Goal: Task Accomplishment & Management: Manage account settings

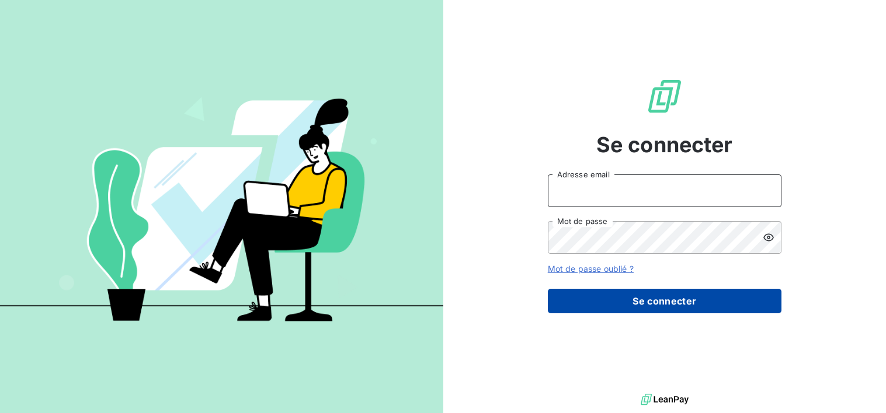
type input "[EMAIL_ADDRESS][DOMAIN_NAME]"
click at [669, 308] on button "Se connecter" at bounding box center [665, 301] width 234 height 25
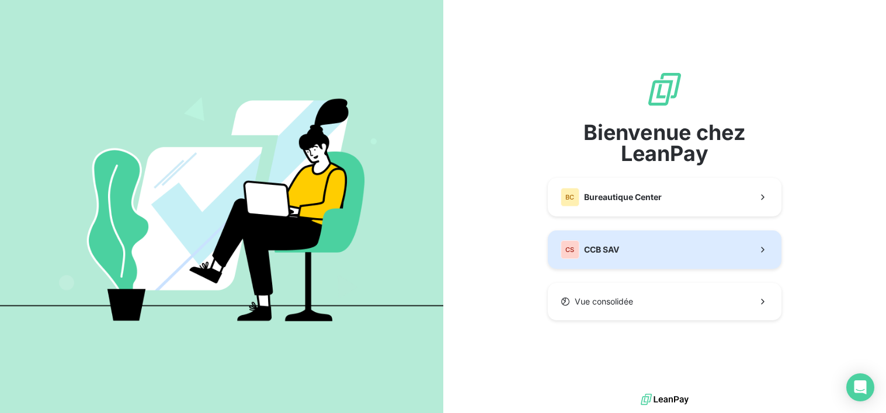
click at [667, 250] on button "CS CCB SAV" at bounding box center [665, 250] width 234 height 39
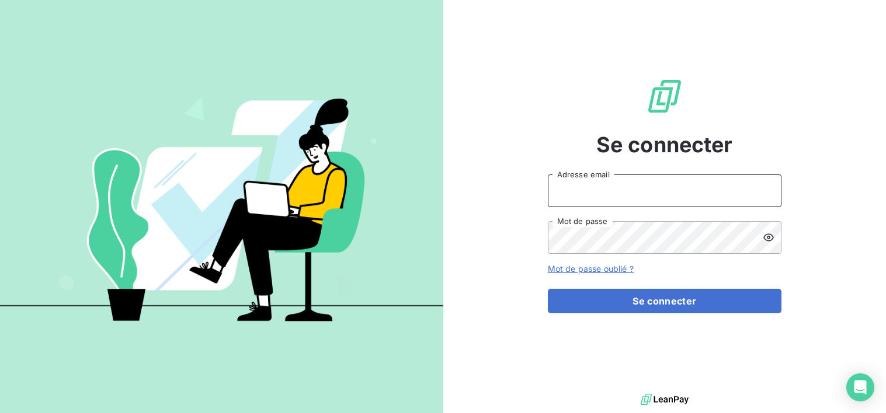
type input "[EMAIL_ADDRESS][DOMAIN_NAME]"
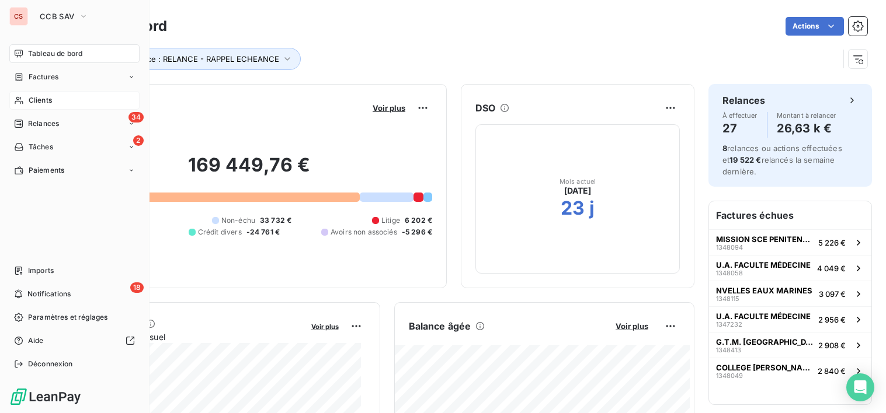
click at [46, 98] on span "Clients" at bounding box center [40, 100] width 23 height 11
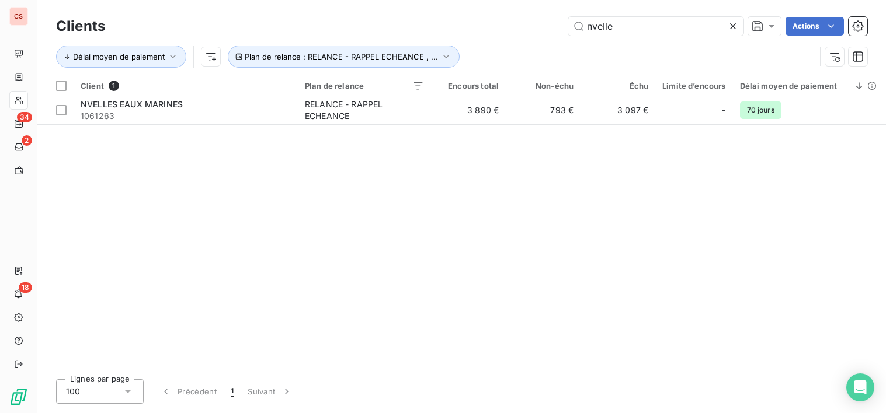
type input "nvelle"
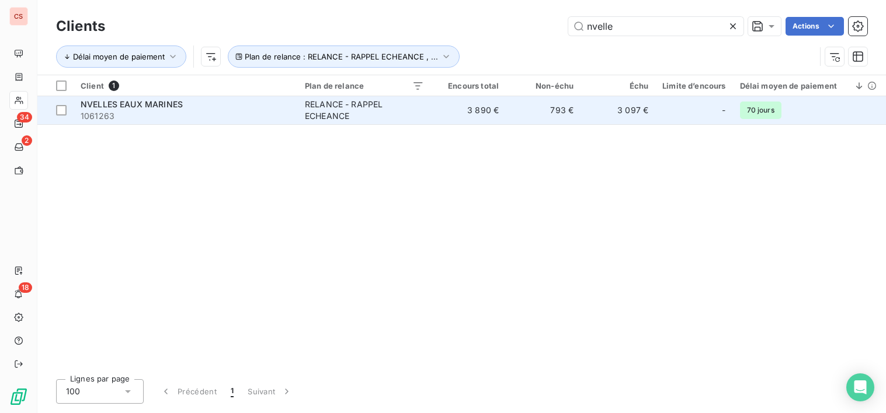
click at [560, 112] on td "793 €" at bounding box center [543, 110] width 75 height 28
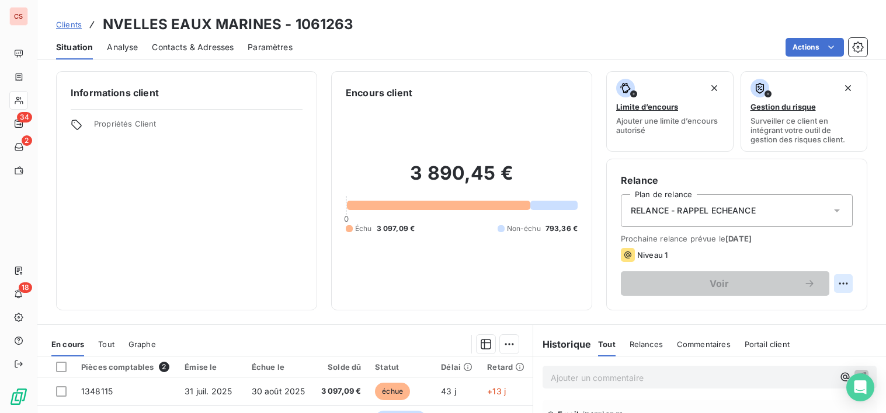
click at [839, 283] on html "CS 34 2 18 Clients NVELLES EAUX MARINES - 1061263 Situation Analyse Contacts & …" at bounding box center [443, 206] width 886 height 413
click at [803, 308] on div "Replanifier cette action" at bounding box center [786, 309] width 105 height 19
select select "8"
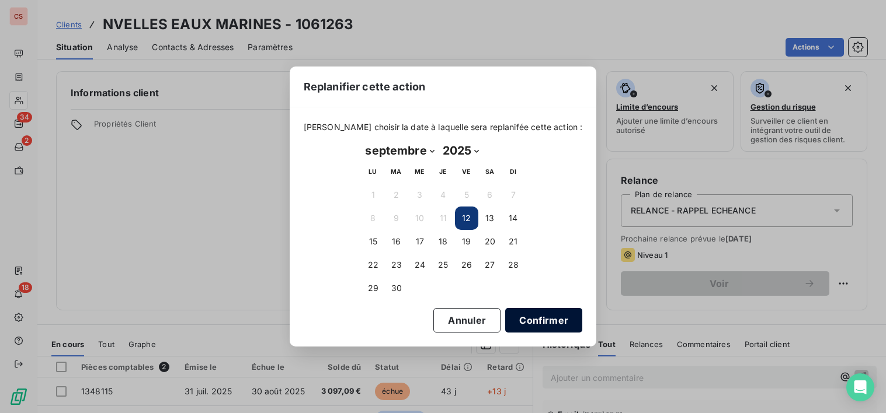
click at [523, 325] on button "Confirmer" at bounding box center [543, 320] width 77 height 25
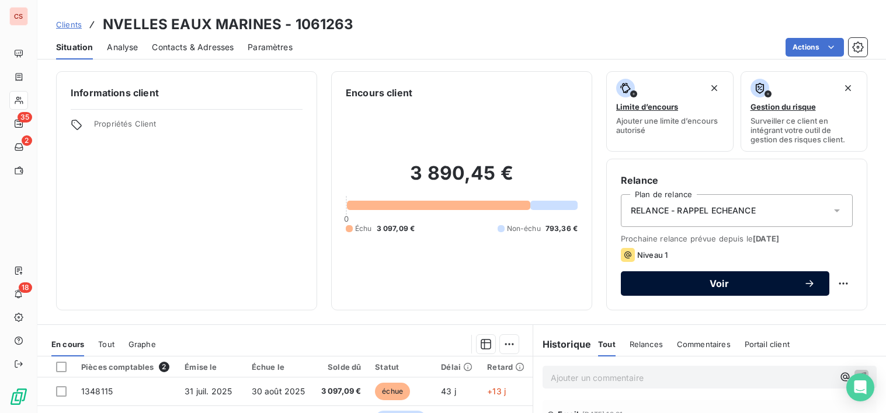
click at [702, 279] on div "Voir" at bounding box center [725, 284] width 180 height 12
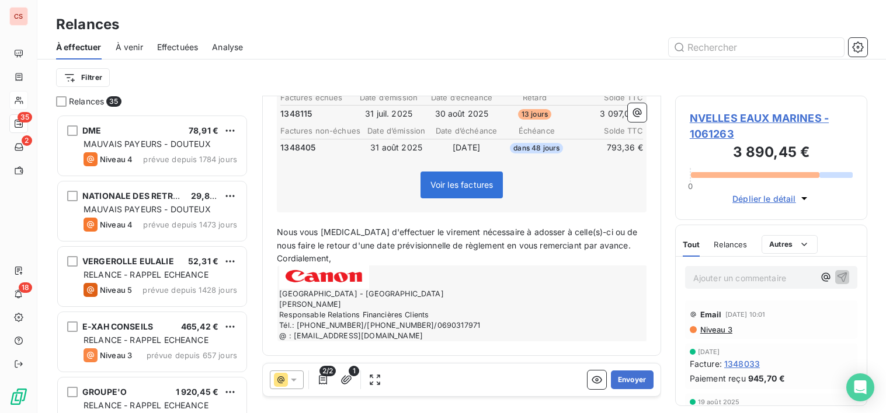
scroll to position [203, 0]
click at [618, 381] on button "Envoyer" at bounding box center [632, 380] width 43 height 19
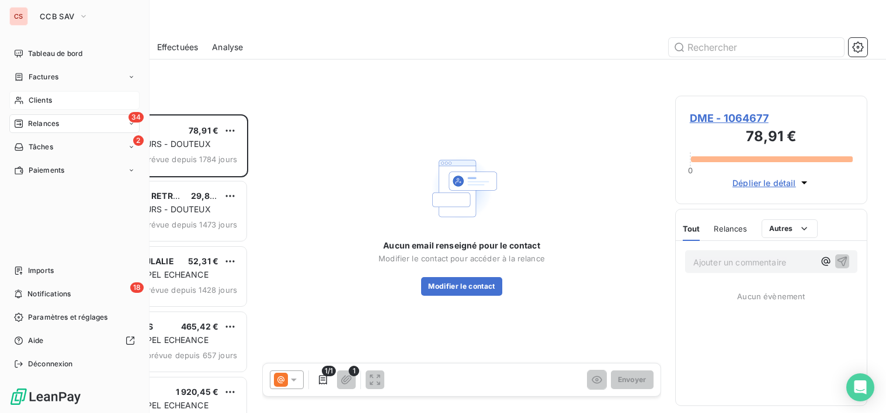
click at [41, 96] on span "Clients" at bounding box center [40, 100] width 23 height 11
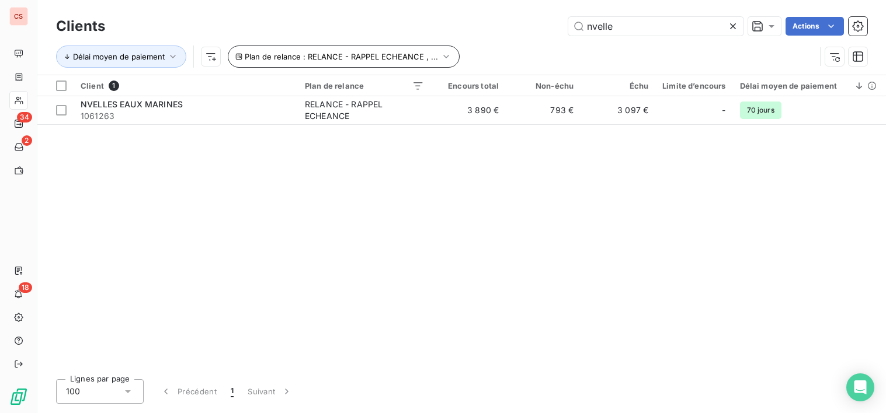
drag, startPoint x: 624, startPoint y: 27, endPoint x: 440, endPoint y: 53, distance: 185.1
click at [443, 53] on div "Clients nvelle Actions Délai moyen de paiement Plan de relance : RELANCE - RAPP…" at bounding box center [461, 44] width 811 height 61
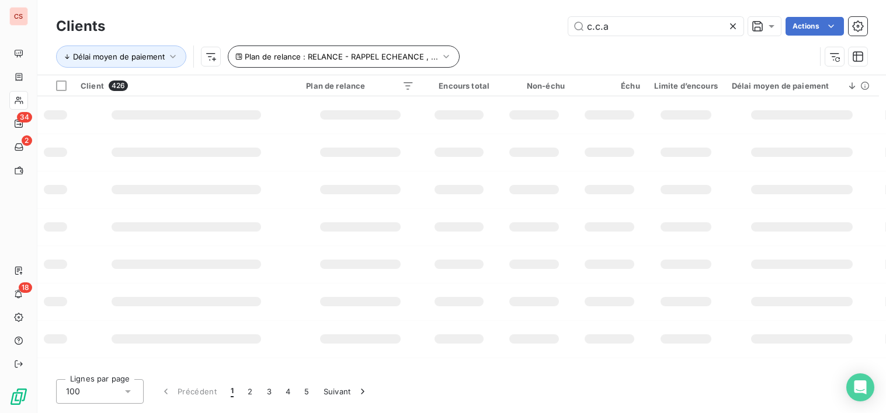
type input "c.c.a"
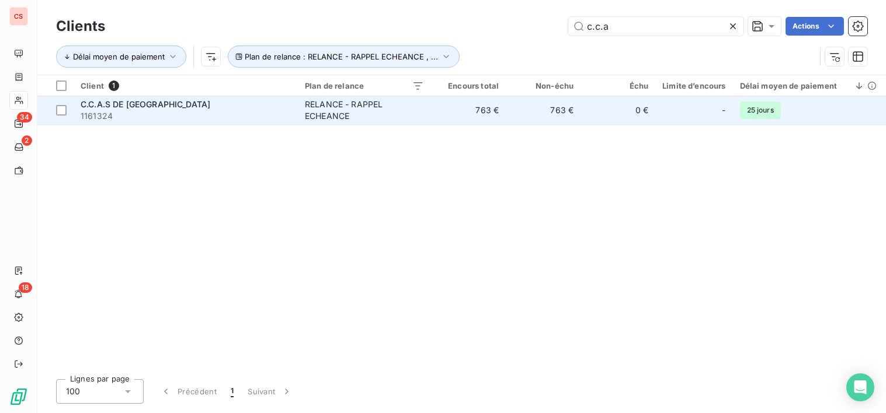
click at [382, 102] on div "RELANCE - RAPPEL ECHEANCE" at bounding box center [364, 110] width 119 height 23
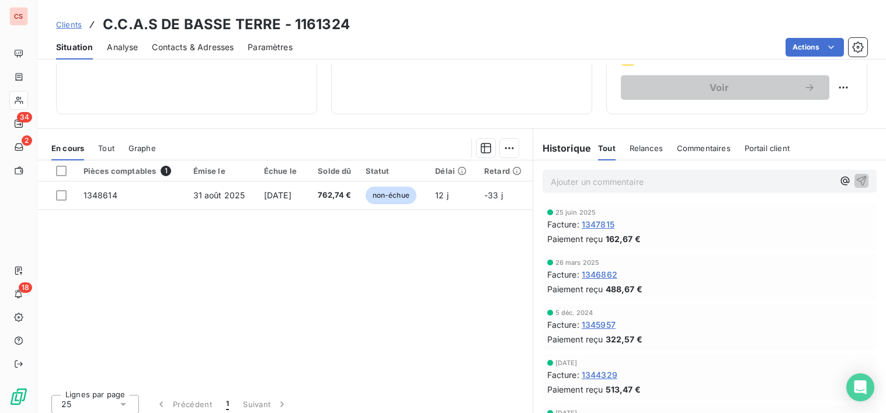
scroll to position [203, 0]
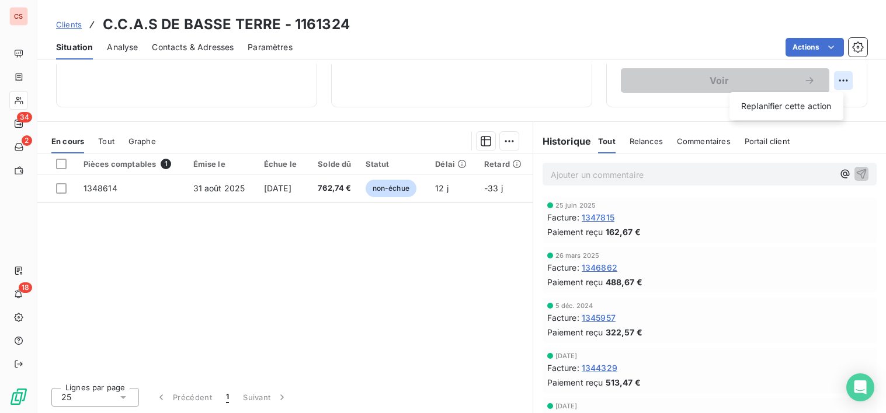
click at [837, 81] on html "CS 34 2 18 Clients C.C.A.S DE [GEOGRAPHIC_DATA] - 1161324 Situation Analyse Con…" at bounding box center [443, 206] width 886 height 413
click at [805, 110] on div "Replanifier cette action" at bounding box center [786, 106] width 105 height 19
select select "8"
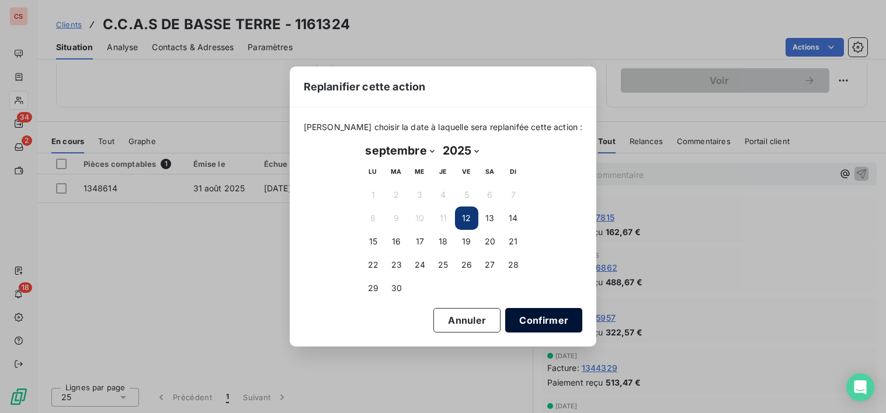
click at [527, 326] on button "Confirmer" at bounding box center [543, 320] width 77 height 25
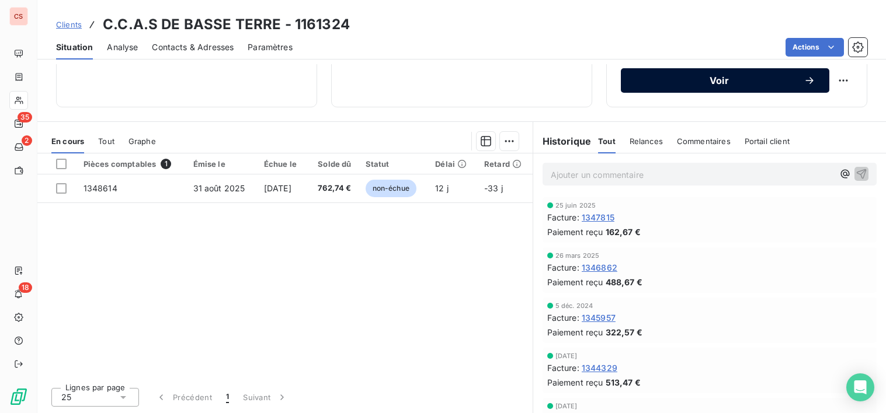
click at [723, 84] on span "Voir" at bounding box center [719, 80] width 169 height 9
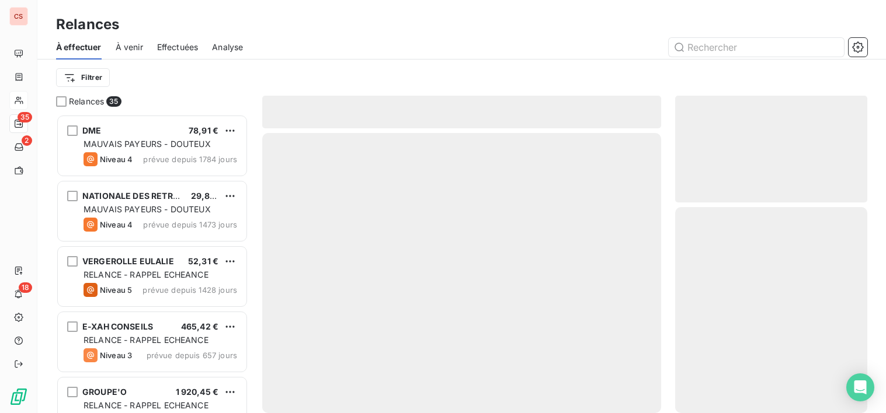
scroll to position [290, 184]
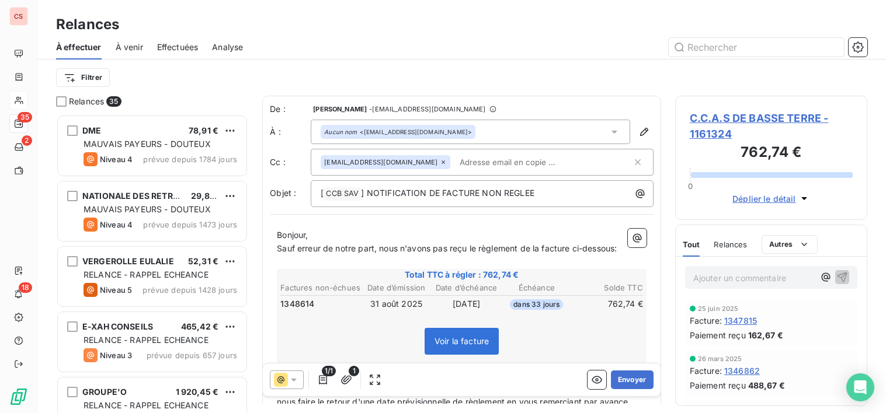
click at [433, 252] on span "Sauf erreur de notre part, nous n'avons pas reçu le règlement de la facture ci-…" at bounding box center [447, 248] width 340 height 10
drag, startPoint x: 386, startPoint y: 248, endPoint x: 277, endPoint y: 253, distance: 108.8
click at [277, 253] on p "Sauf erreur de notre part, nou pas reçu le règlement de la facture ci-dessous:" at bounding box center [462, 248] width 370 height 13
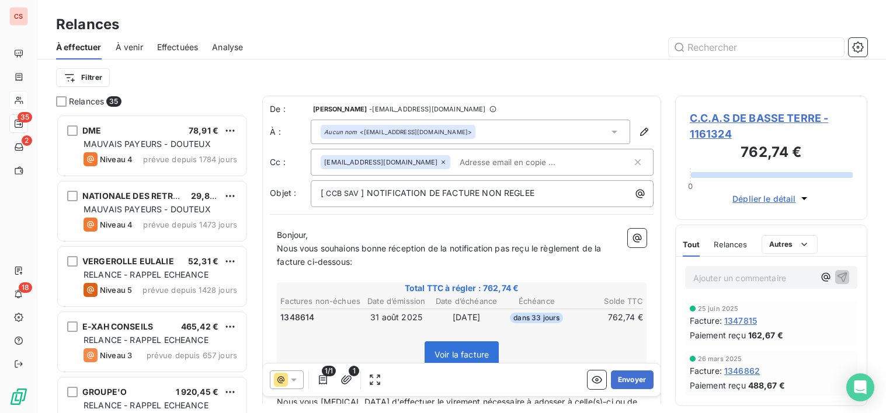
click at [349, 253] on span "Nous vous souhaions bonne réception de la notification pas reçu le règlement de…" at bounding box center [440, 254] width 326 height 23
click at [453, 249] on span "Nous vous souhaitons bonne réception de la notification pas reçu le règlement d…" at bounding box center [442, 254] width 330 height 23
click at [506, 251] on span "Nous vous souhaitons bonne réception d'une notification pas reçu le règlement d…" at bounding box center [443, 254] width 333 height 23
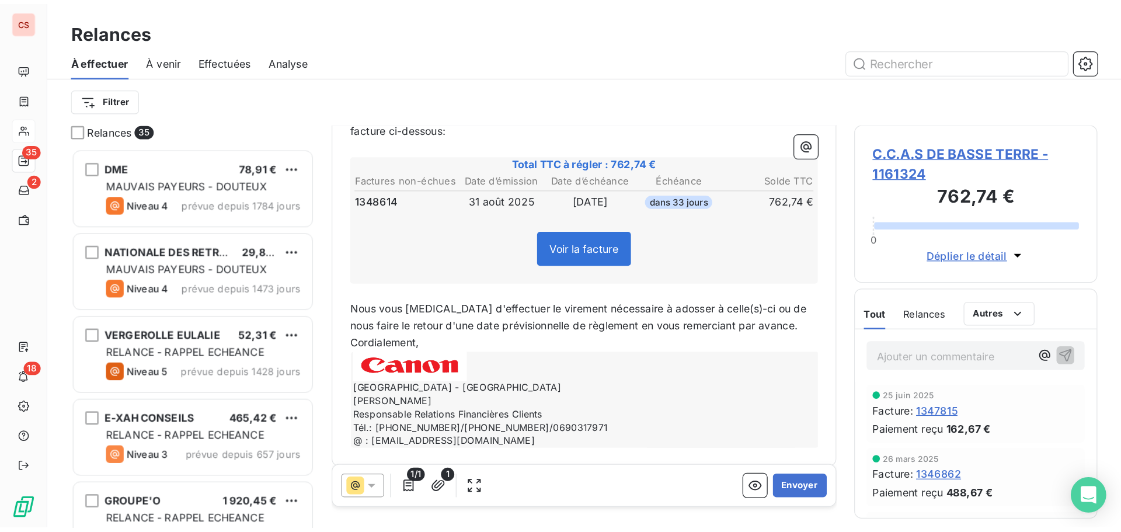
scroll to position [171, 0]
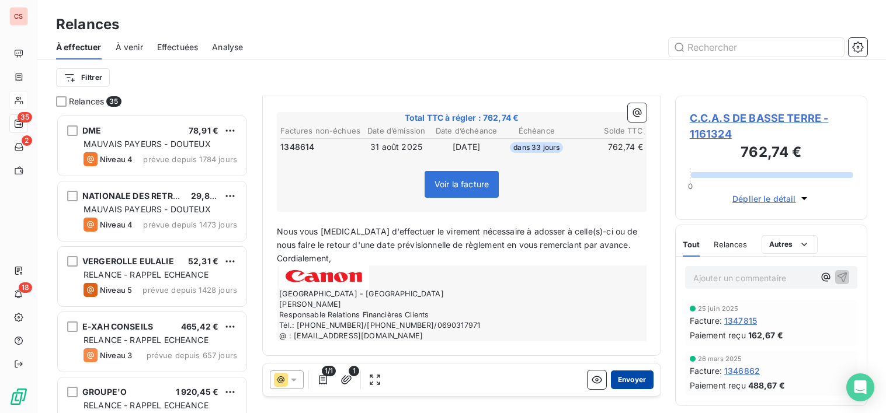
click at [622, 384] on button "Envoyer" at bounding box center [632, 380] width 43 height 19
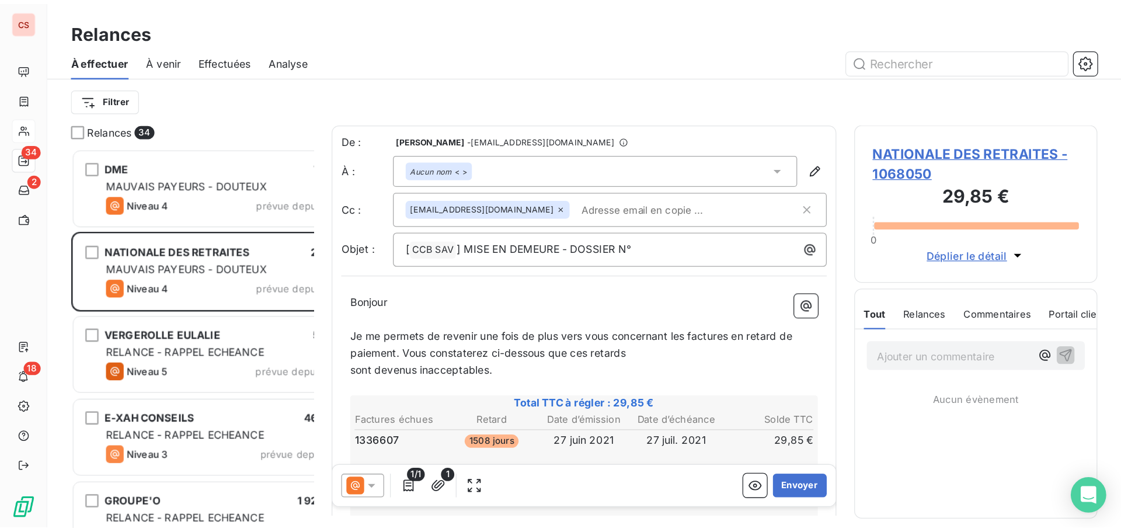
scroll to position [409, 242]
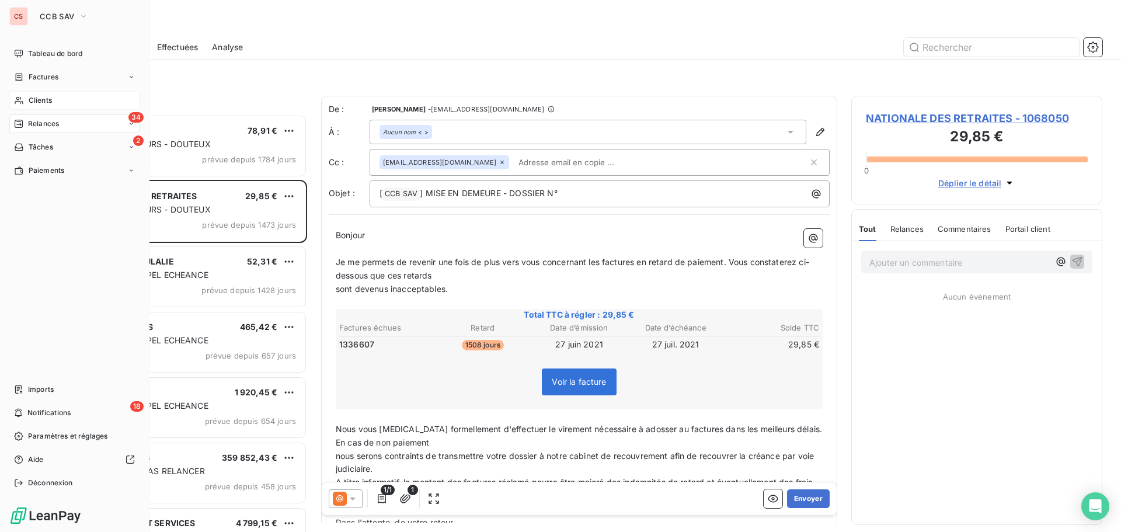
click at [39, 103] on span "Clients" at bounding box center [40, 100] width 23 height 11
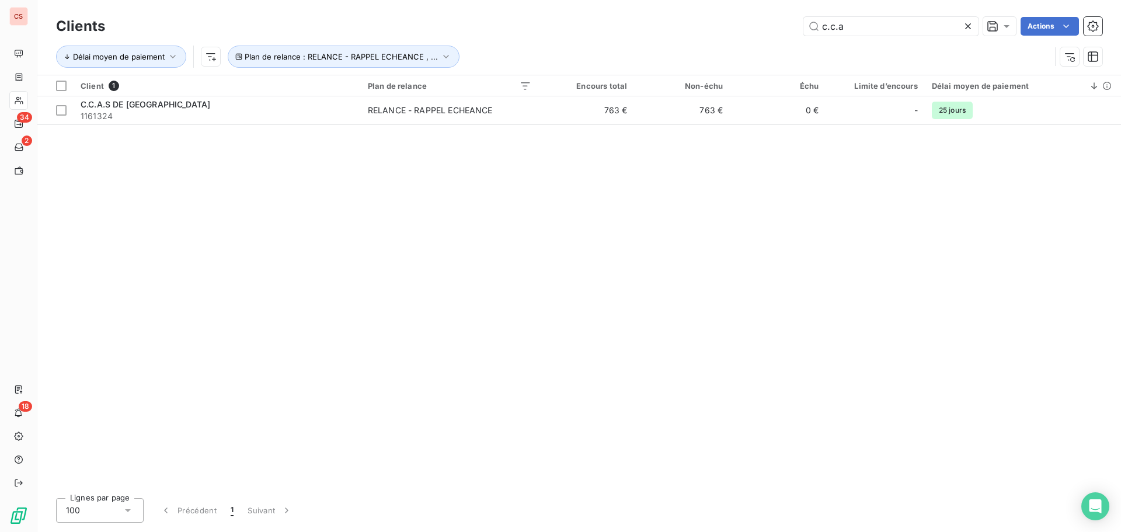
drag, startPoint x: 864, startPoint y: 32, endPoint x: 593, endPoint y: 50, distance: 271.5
click at [686, 49] on div "Clients c.c.a Actions Délai moyen de paiement Plan de relance : RELANCE - RAPPE…" at bounding box center [579, 44] width 1046 height 61
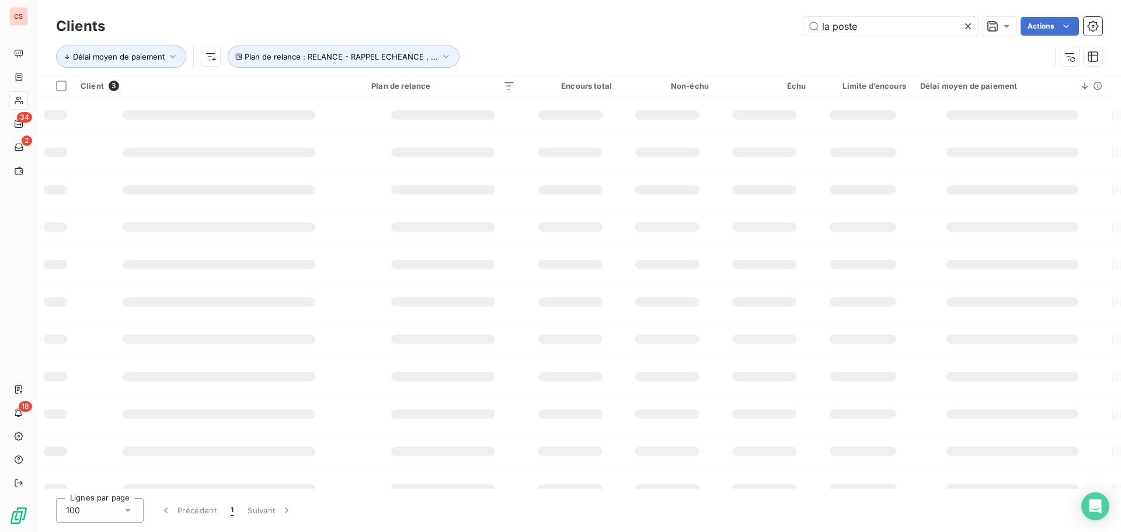
type input "la poste"
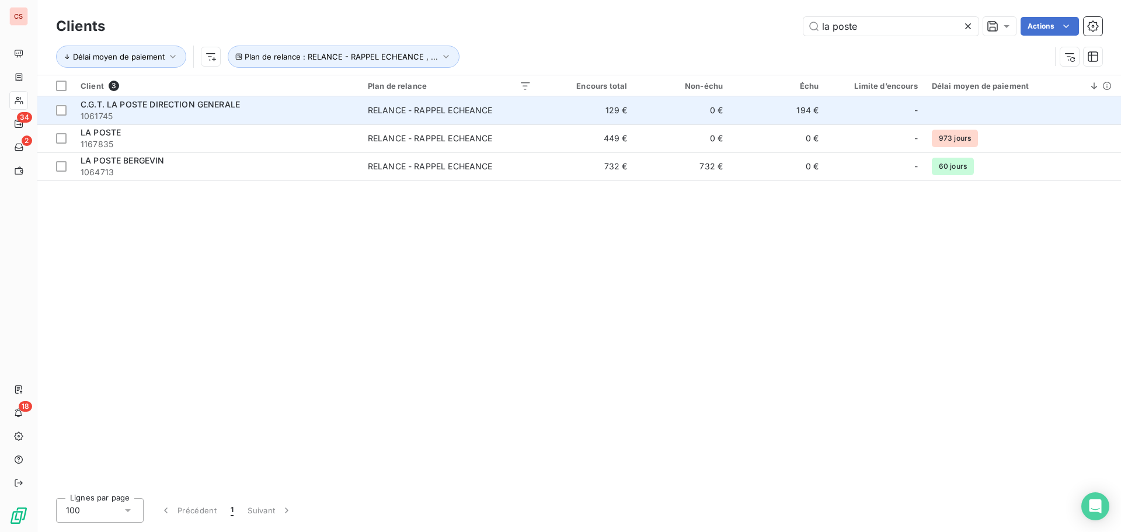
click at [686, 119] on td "0 €" at bounding box center [682, 110] width 96 height 28
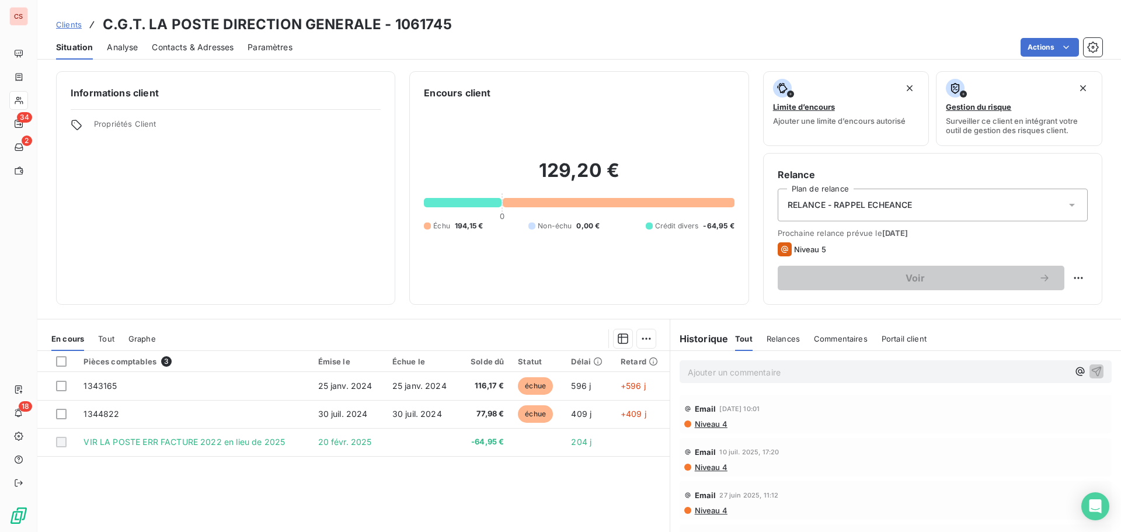
click at [200, 50] on span "Contacts & Adresses" at bounding box center [193, 47] width 82 height 12
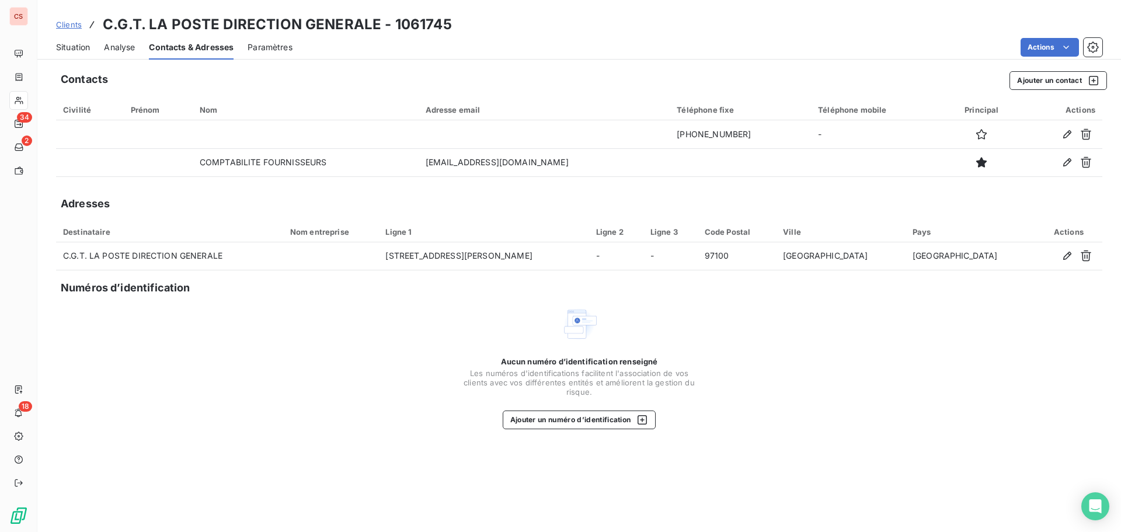
click at [82, 51] on span "Situation" at bounding box center [73, 47] width 34 height 12
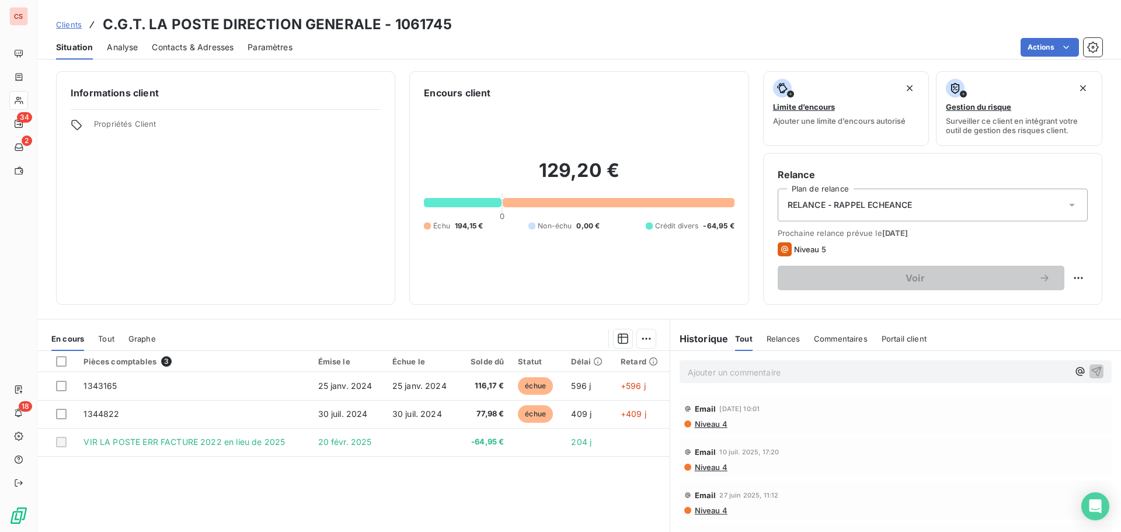
click at [190, 46] on span "Contacts & Adresses" at bounding box center [193, 47] width 82 height 12
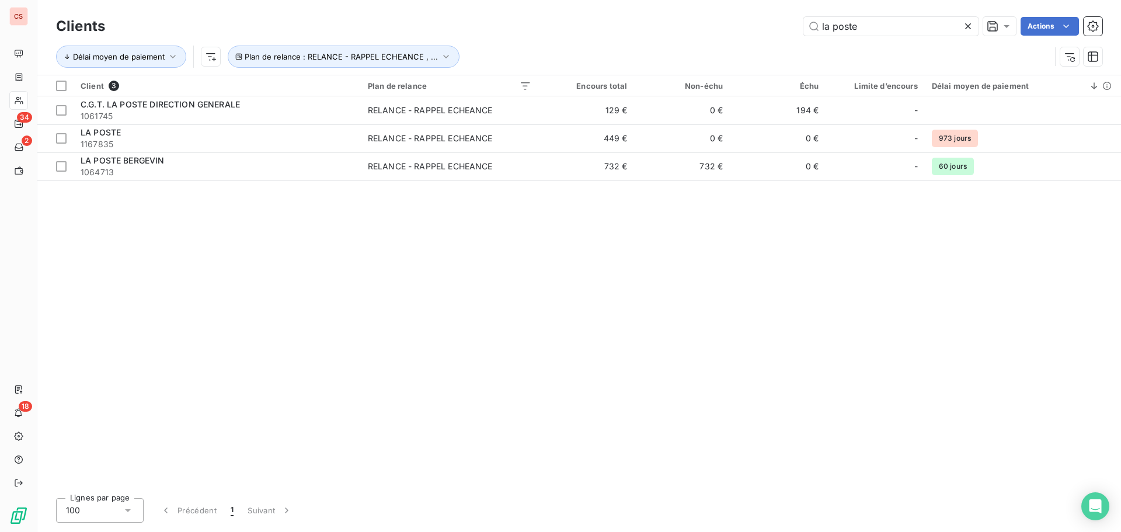
drag, startPoint x: 875, startPoint y: 32, endPoint x: 510, endPoint y: 30, distance: 365.5
click at [558, 28] on div "la poste Actions" at bounding box center [610, 26] width 983 height 19
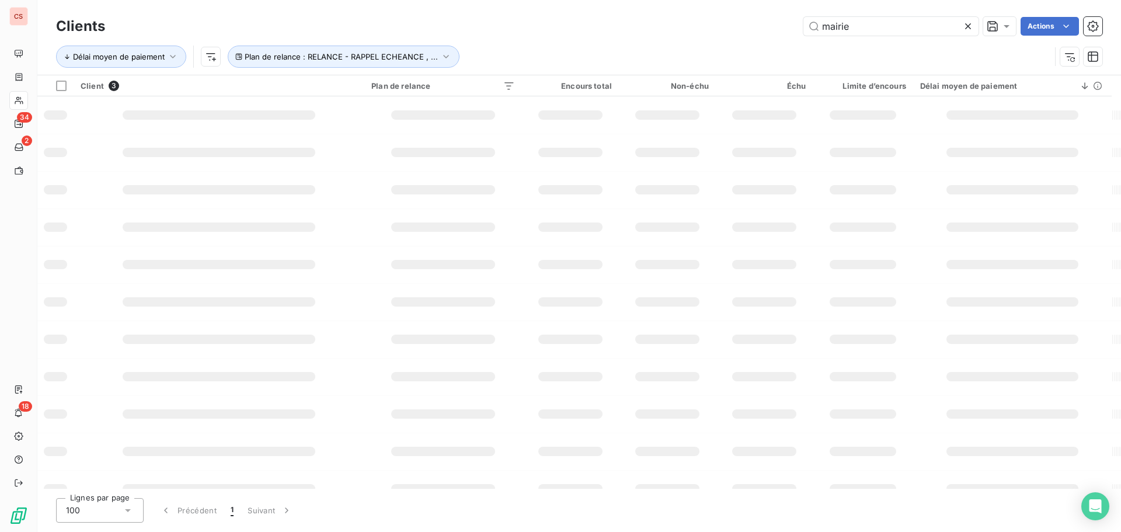
type input "mairie"
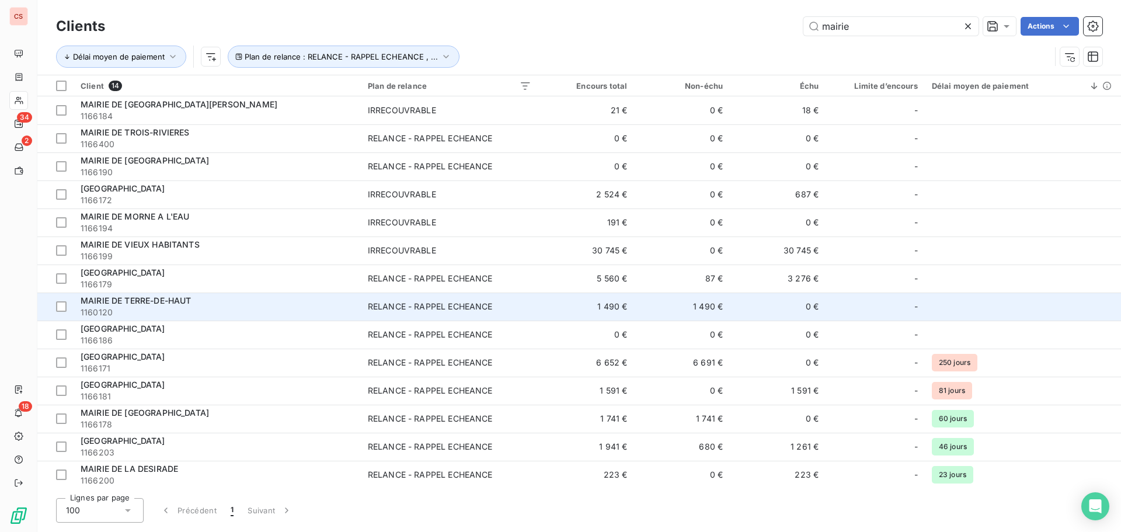
scroll to position [1, 0]
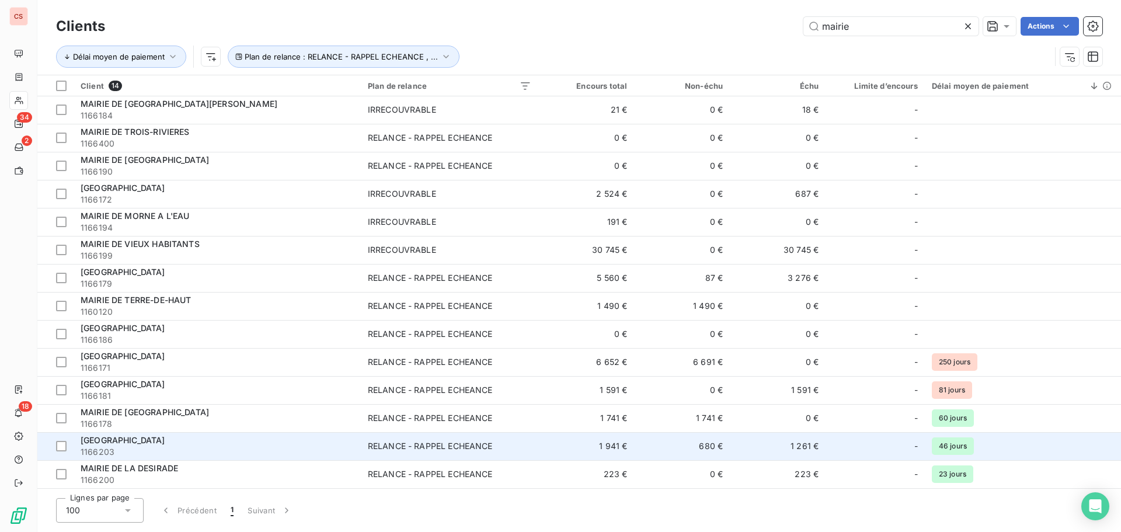
click at [221, 413] on span "1166203" at bounding box center [217, 452] width 273 height 12
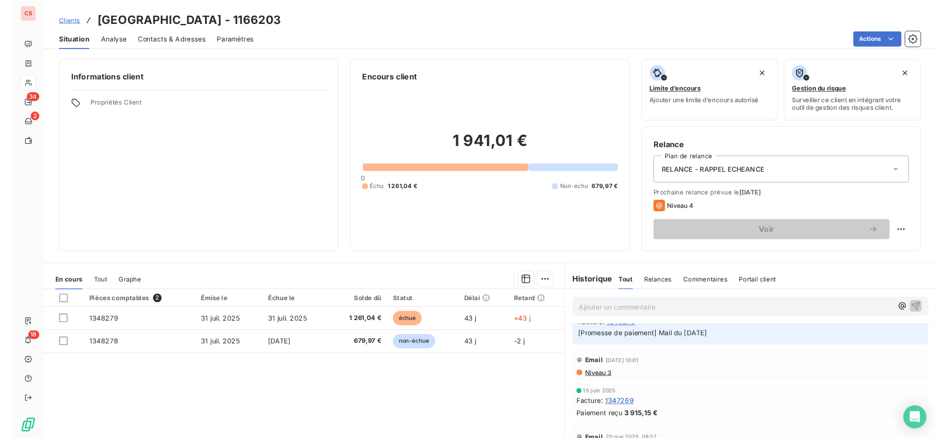
scroll to position [81, 0]
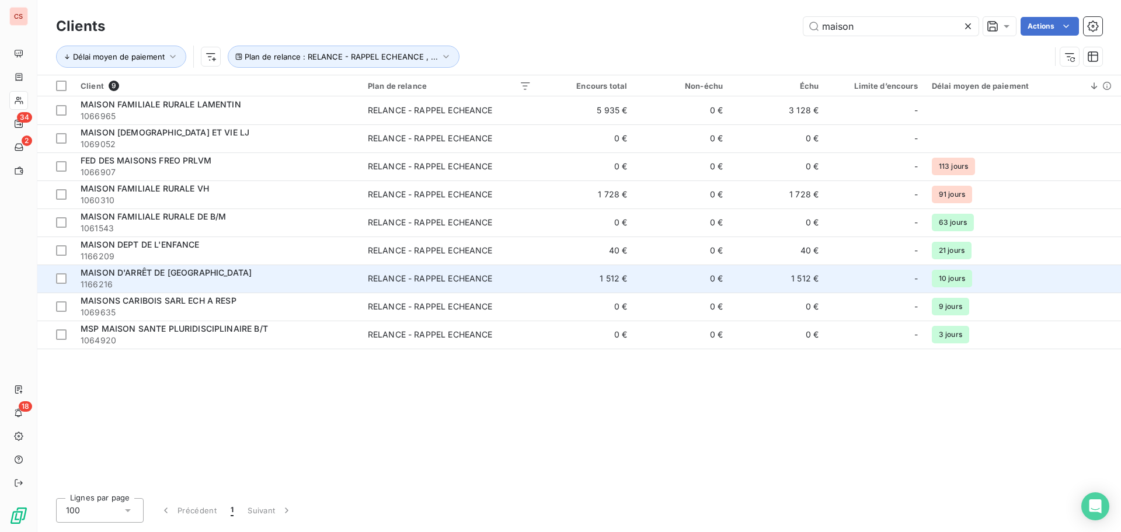
type input "maison"
click at [270, 286] on span "1166216" at bounding box center [217, 285] width 273 height 12
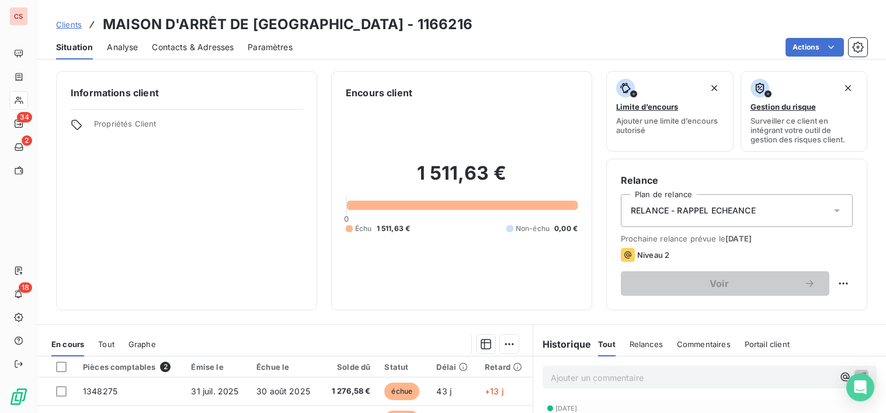
click at [822, 13] on div "Clients MAISON D'ARRÊT DE [GEOGRAPHIC_DATA] - 1166216 Situation Analyse Contact…" at bounding box center [461, 30] width 848 height 60
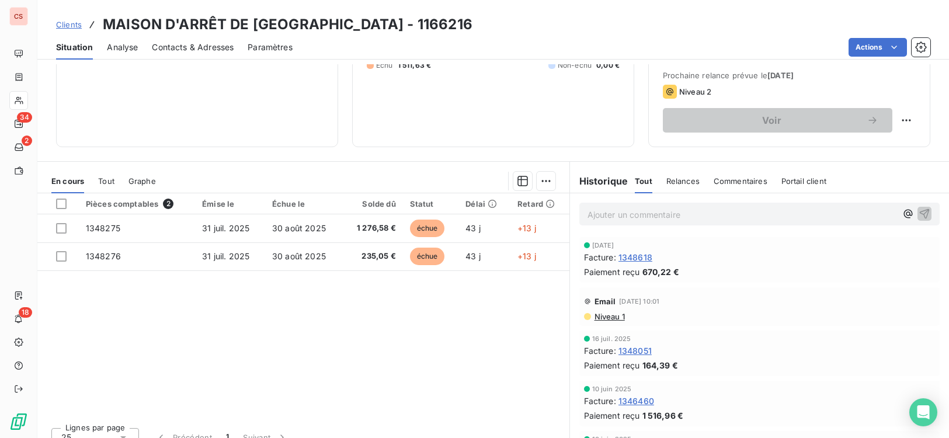
scroll to position [179, 0]
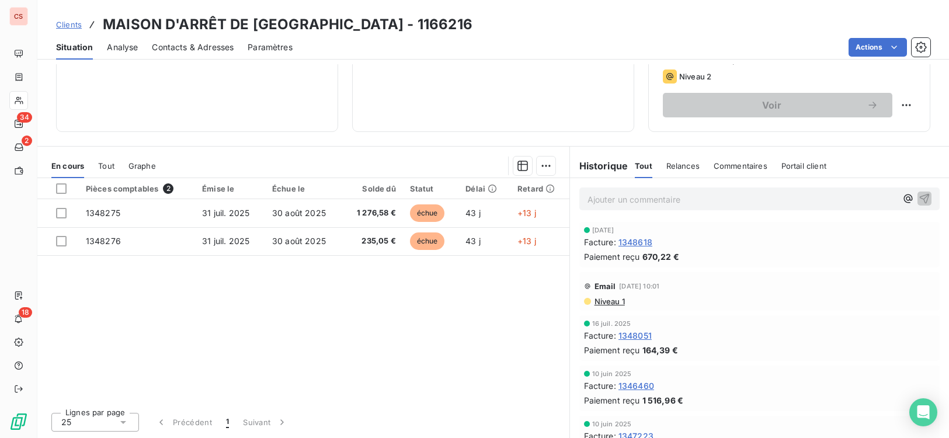
click at [802, 413] on div "10 juin 2025" at bounding box center [759, 423] width 351 height 7
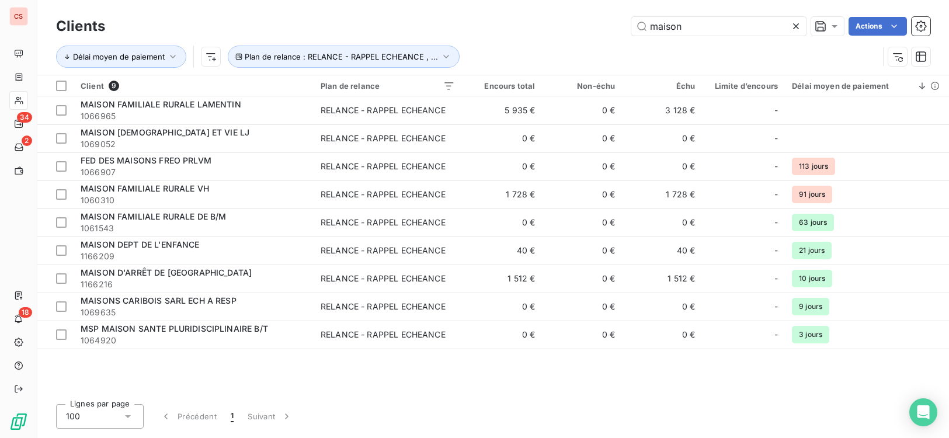
drag, startPoint x: 695, startPoint y: 19, endPoint x: 128, endPoint y: 12, distance: 567.6
click at [276, 29] on div "maison Actions" at bounding box center [524, 26] width 811 height 19
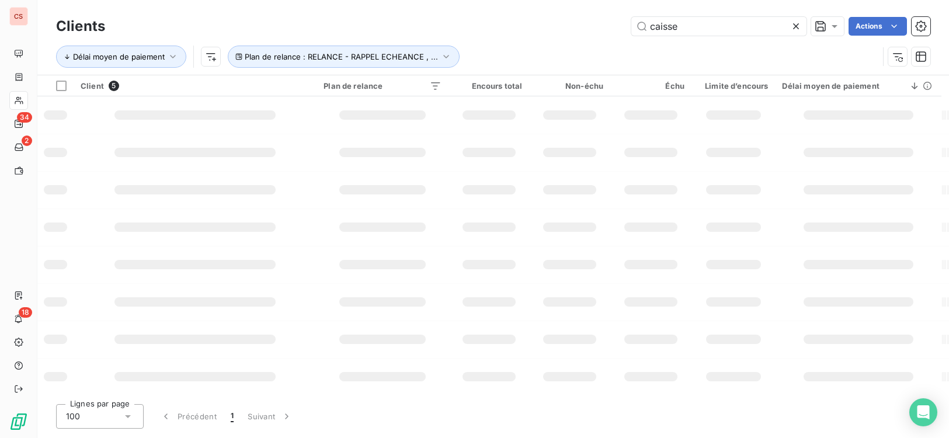
type input "caisse"
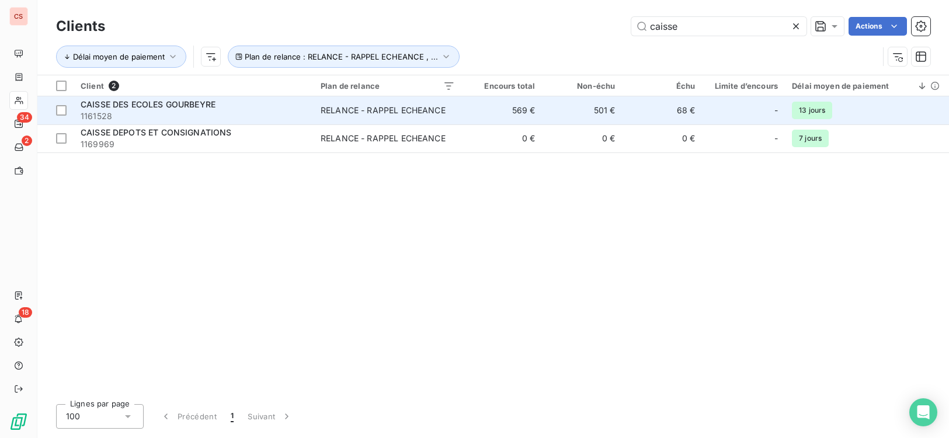
click at [298, 116] on span "1161528" at bounding box center [194, 116] width 226 height 12
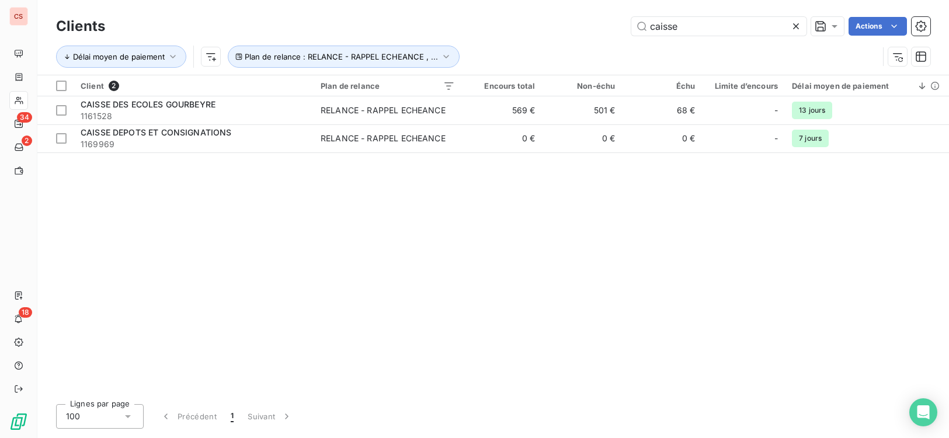
drag, startPoint x: 688, startPoint y: 33, endPoint x: 454, endPoint y: 46, distance: 234.5
click at [496, 42] on div "Clients caisse Actions Délai moyen de paiement Plan de relance : RELANCE - RAPP…" at bounding box center [493, 44] width 874 height 61
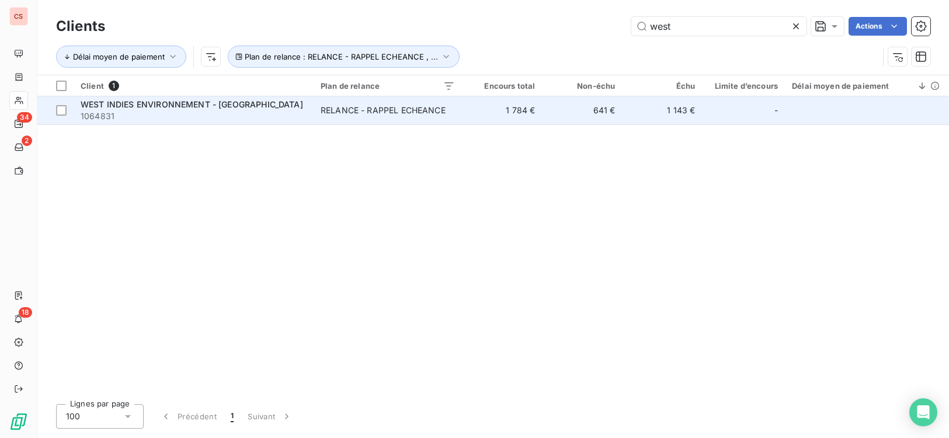
type input "west"
click at [273, 120] on span "1064831" at bounding box center [194, 116] width 226 height 12
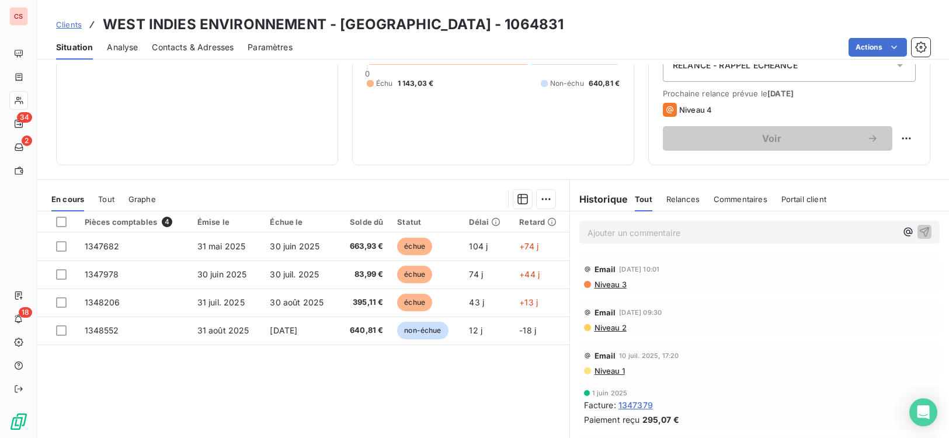
scroll to position [179, 0]
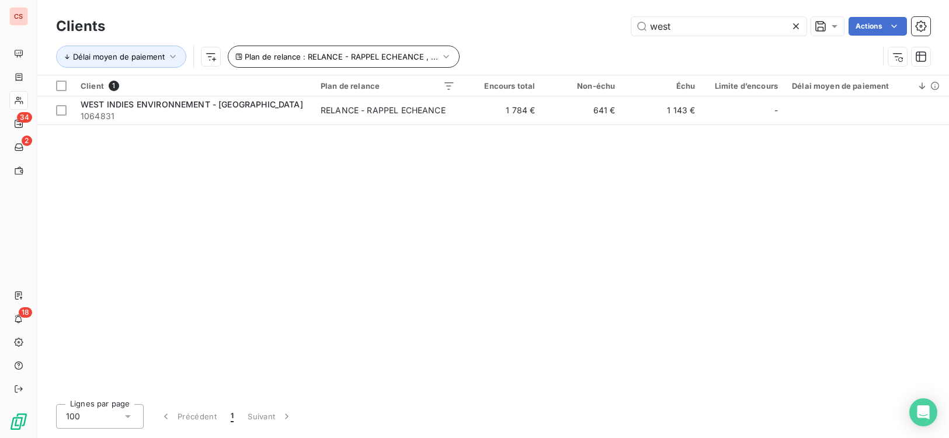
drag, startPoint x: 685, startPoint y: 22, endPoint x: 227, endPoint y: 57, distance: 459.1
click at [392, 54] on div "Clients west Actions Délai moyen de paiement Plan de relance : RELANCE - RAPPEL…" at bounding box center [493, 44] width 874 height 61
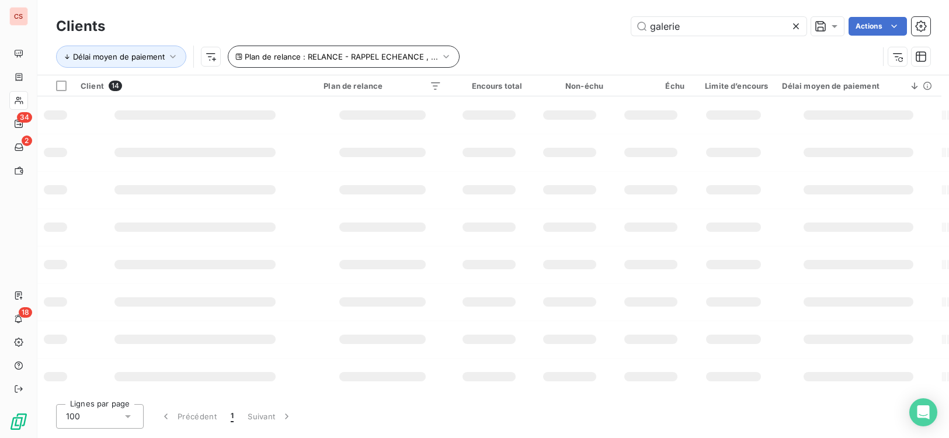
type input "galerie"
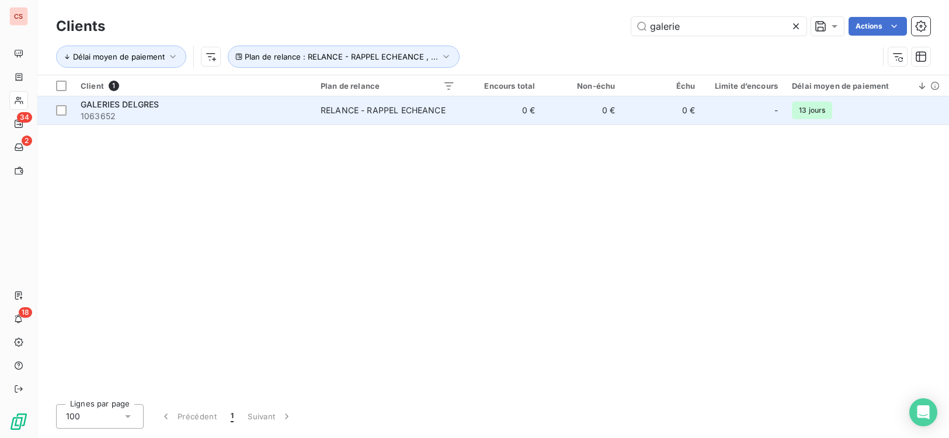
click at [375, 106] on div "RELANCE - RAPPEL ECHEANCE" at bounding box center [383, 111] width 125 height 12
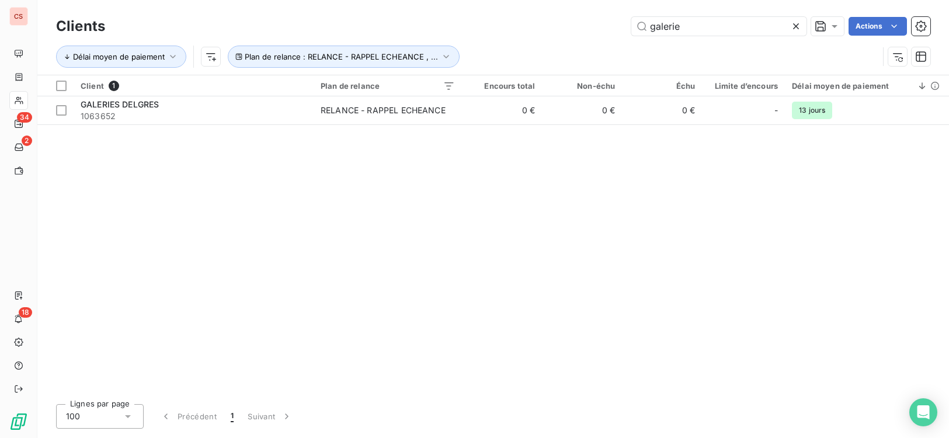
drag, startPoint x: 689, startPoint y: 30, endPoint x: 571, endPoint y: 31, distance: 118.0
click at [572, 31] on div "galerie Actions" at bounding box center [524, 26] width 811 height 19
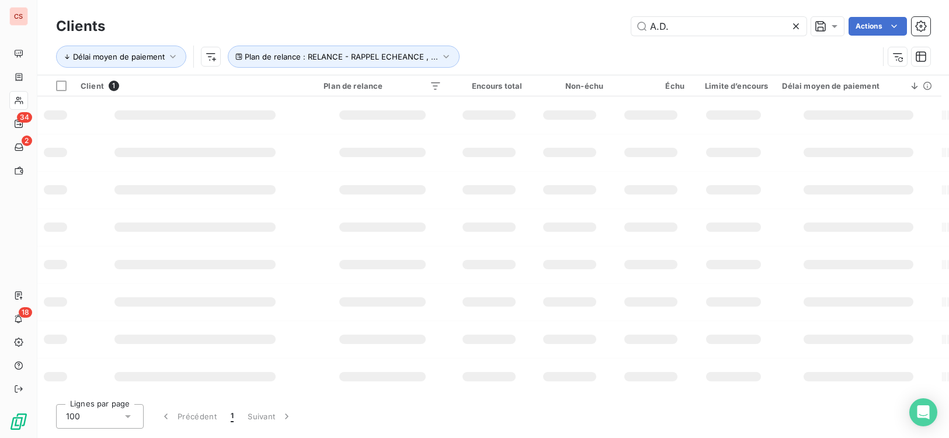
type input "A.D."
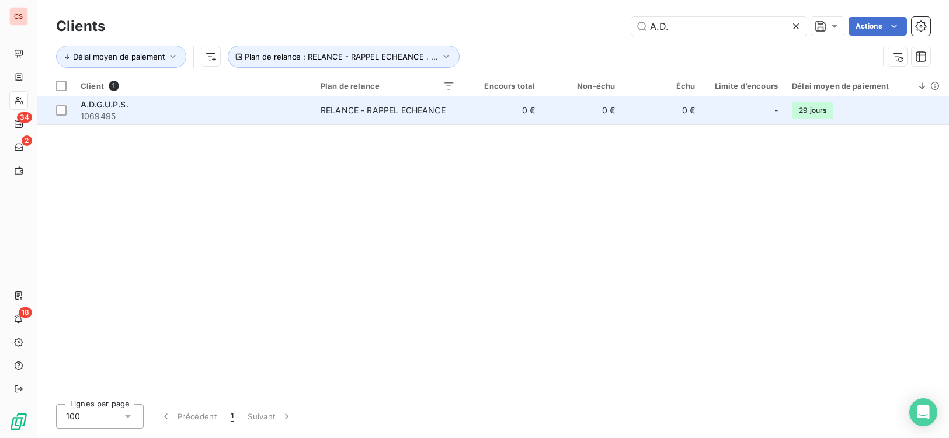
click at [533, 116] on td "0 €" at bounding box center [502, 110] width 80 height 28
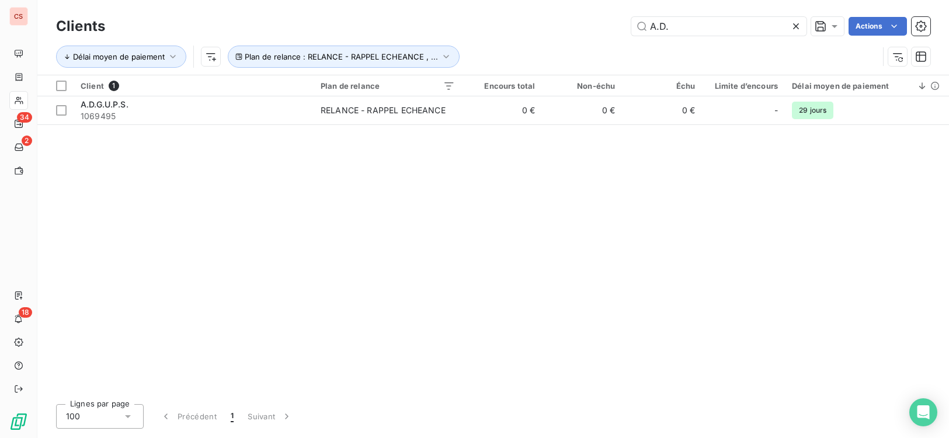
drag, startPoint x: 688, startPoint y: 26, endPoint x: 431, endPoint y: 27, distance: 256.9
click at [431, 27] on div "A.D. Actions" at bounding box center [524, 26] width 811 height 19
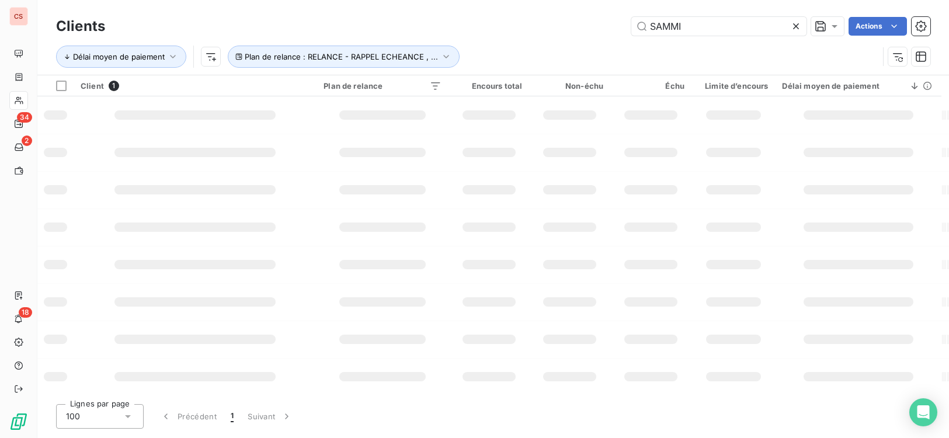
type input "SAMMI"
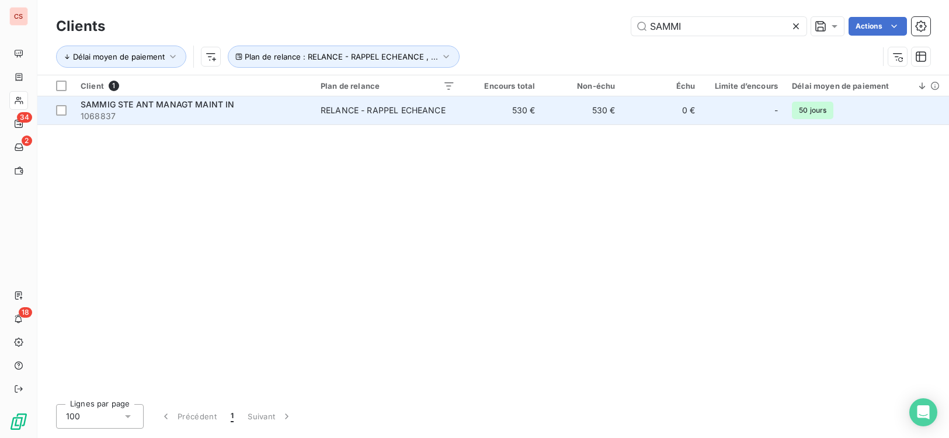
click at [518, 114] on td "530 €" at bounding box center [502, 110] width 80 height 28
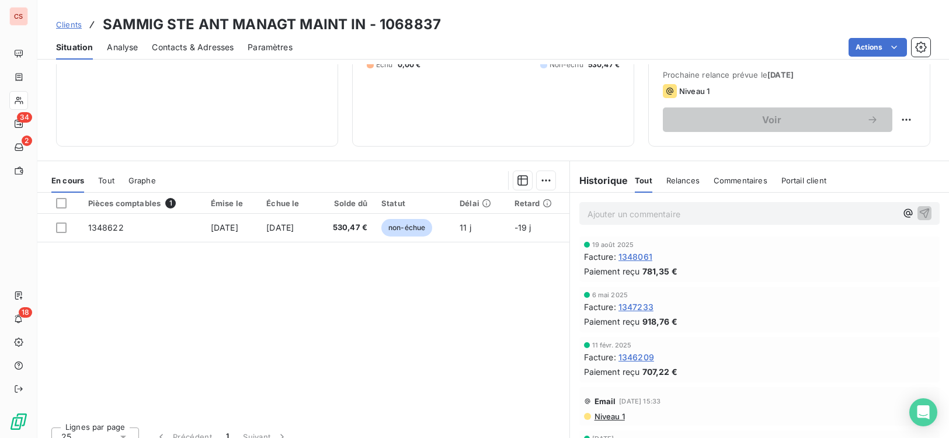
scroll to position [179, 0]
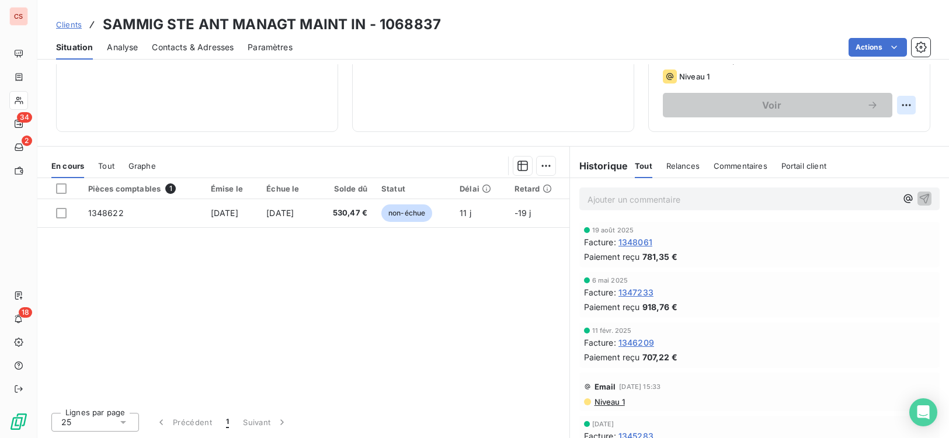
click at [885, 108] on html "CS 34 2 18 Clients SAMMIG STE ANT MANAGT MAINT IN - 1068837 Situation Analyse C…" at bounding box center [474, 219] width 949 height 438
click at [879, 133] on div "Replanifier cette action" at bounding box center [849, 130] width 105 height 19
select select "8"
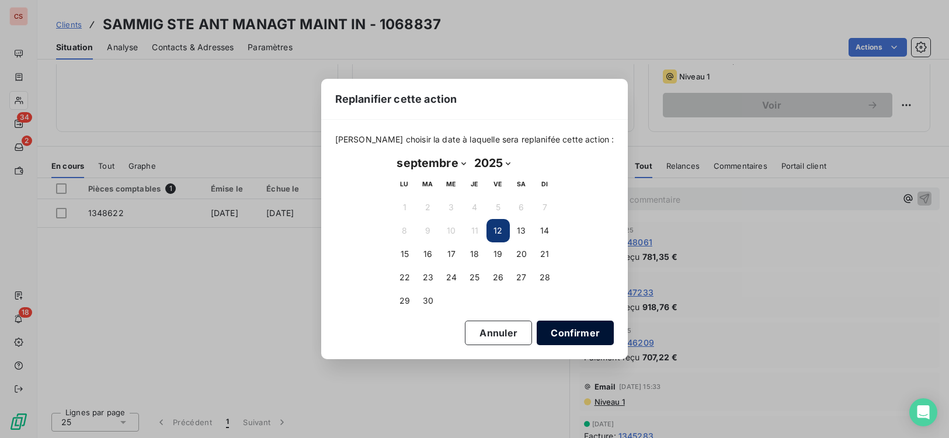
click at [574, 336] on button "Confirmer" at bounding box center [575, 333] width 77 height 25
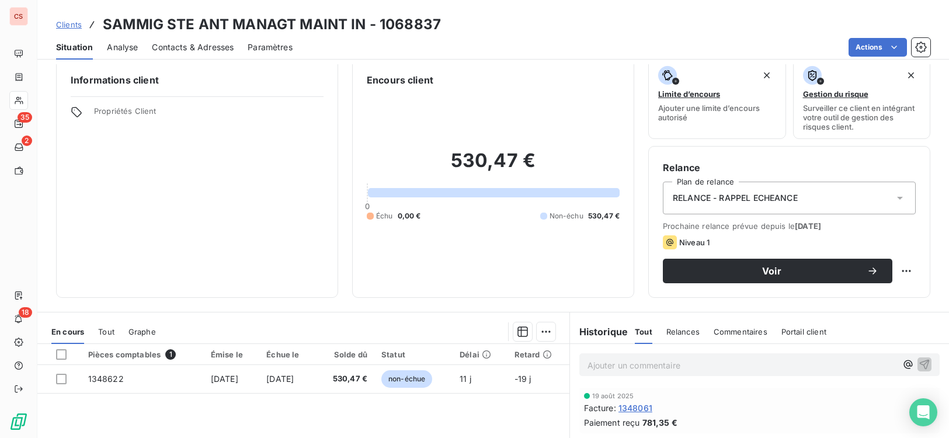
scroll to position [0, 0]
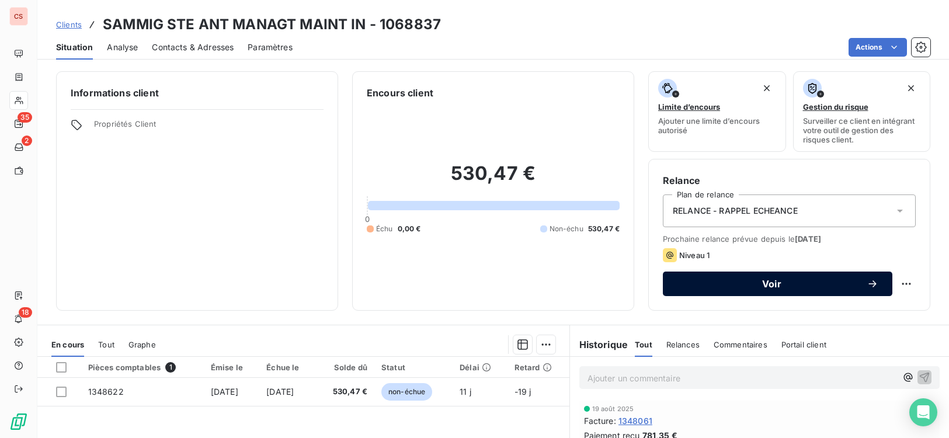
click at [844, 281] on span "Voir" at bounding box center [772, 283] width 190 height 9
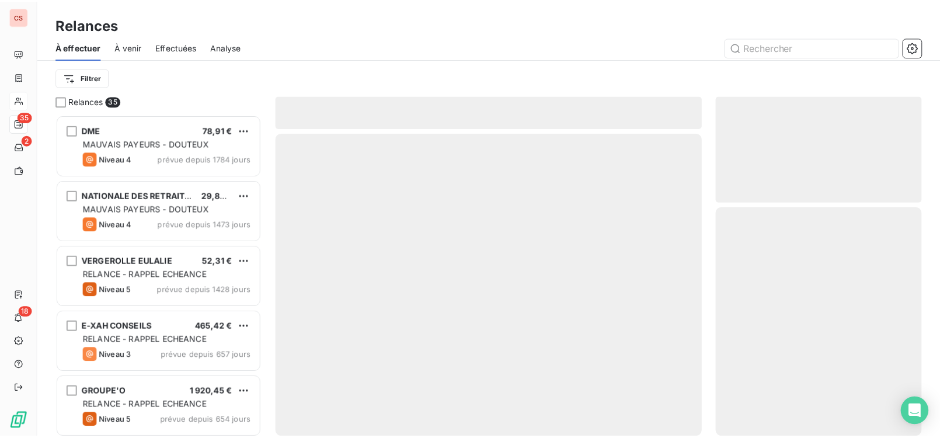
scroll to position [315, 200]
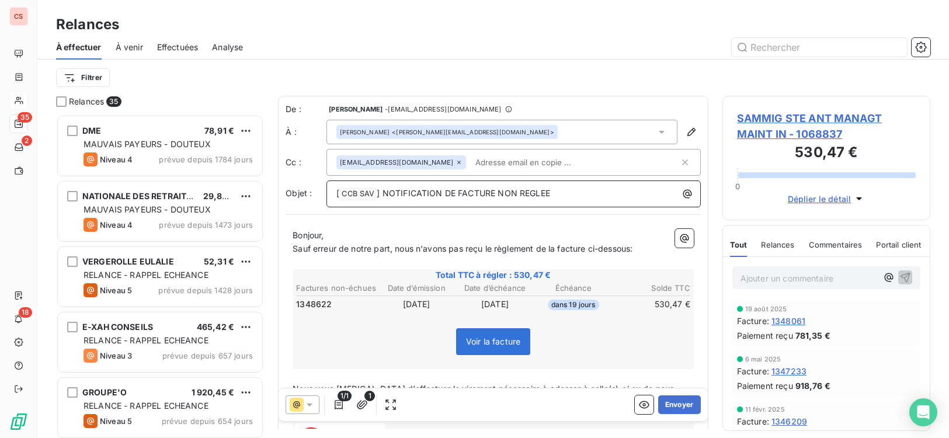
click at [557, 195] on p "[ CCB SAV ﻿ ] NOTIFICATION DE FACTURE NON REGLEE" at bounding box center [516, 194] width 360 height 14
click at [885, 51] on icon "button" at bounding box center [920, 46] width 11 height 11
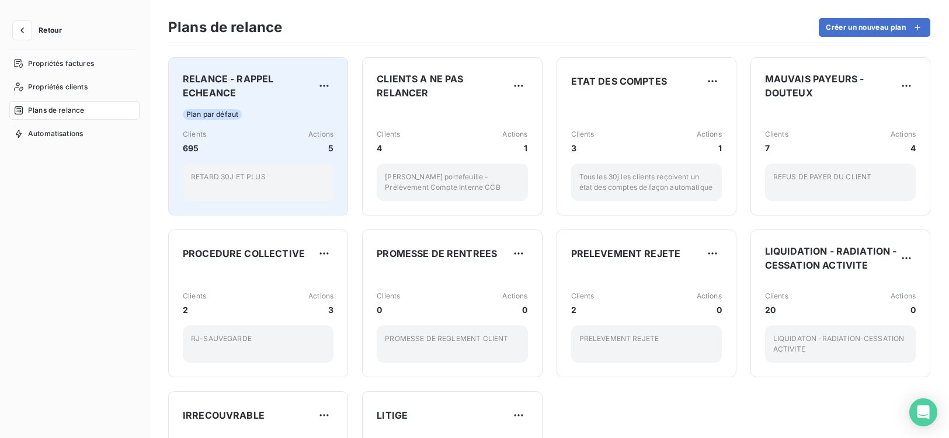
click at [256, 178] on p "RETARD 30J ET PLUS" at bounding box center [258, 177] width 134 height 11
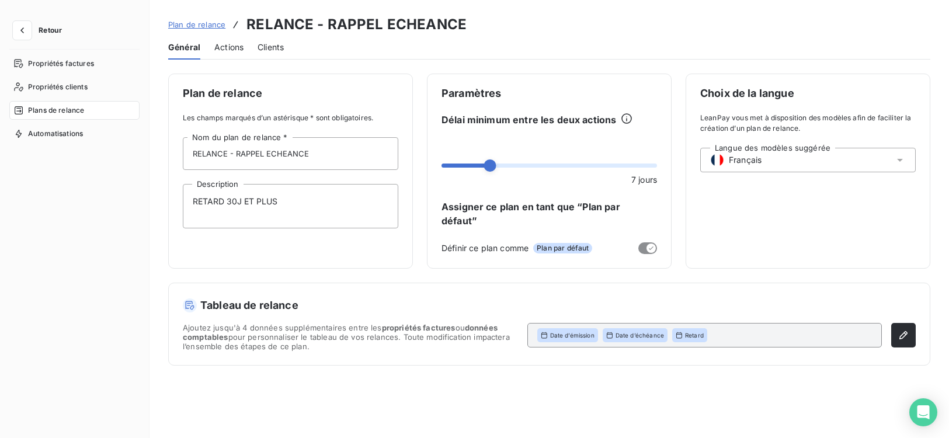
click at [221, 45] on span "Actions" at bounding box center [228, 47] width 29 height 12
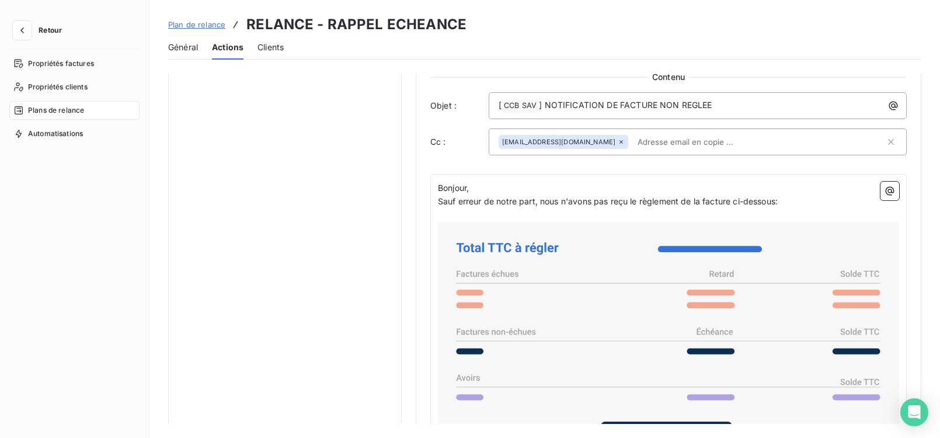
scroll to position [750, 0]
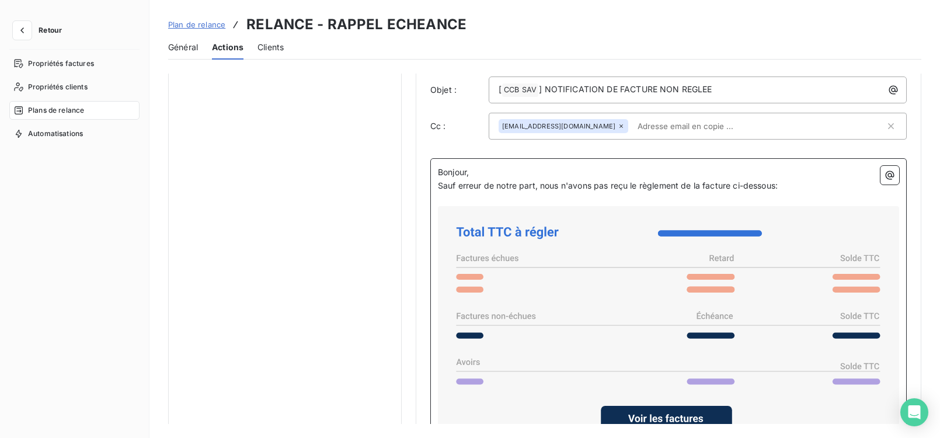
click at [485, 187] on span "Sauf erreur de notre part, nous n'avons pas reçu le règlement de la facture ci-…" at bounding box center [608, 185] width 340 height 10
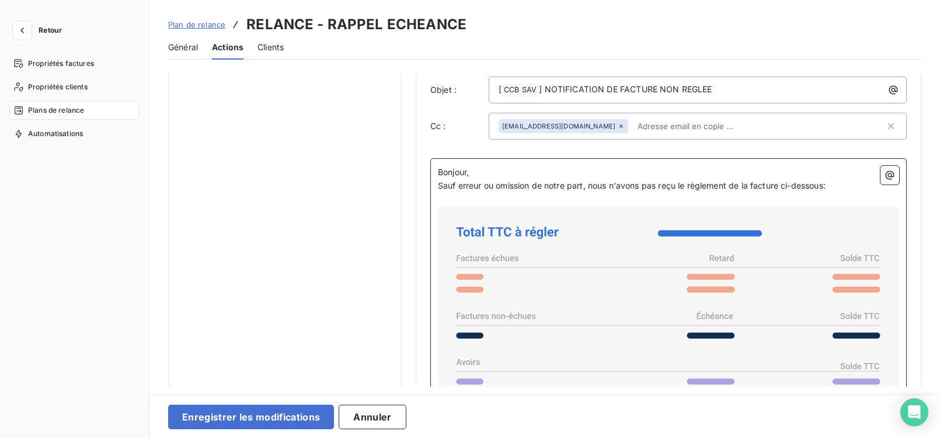
click at [592, 187] on span "Sauf erreur ou omission de notre part, nous n'avons pas reçu le règlement de la…" at bounding box center [632, 185] width 388 height 10
click at [695, 183] on span "Sauf erreur ou omission de notre part, le règlement des factures ci-dessous :" at bounding box center [588, 185] width 300 height 10
click at [768, 186] on span "Sauf erreur ou omission de notre part, le règlement des factures échues ci-dess…" at bounding box center [603, 185] width 330 height 10
click at [770, 186] on span "Sauf erreur ou omission de notre part, le règlement des factures échues ci-dess…" at bounding box center [654, 185] width 433 height 10
click at [837, 184] on span "Sauf erreur ou omission de notre part, le règlement des factures échues ci-dess…" at bounding box center [652, 185] width 428 height 10
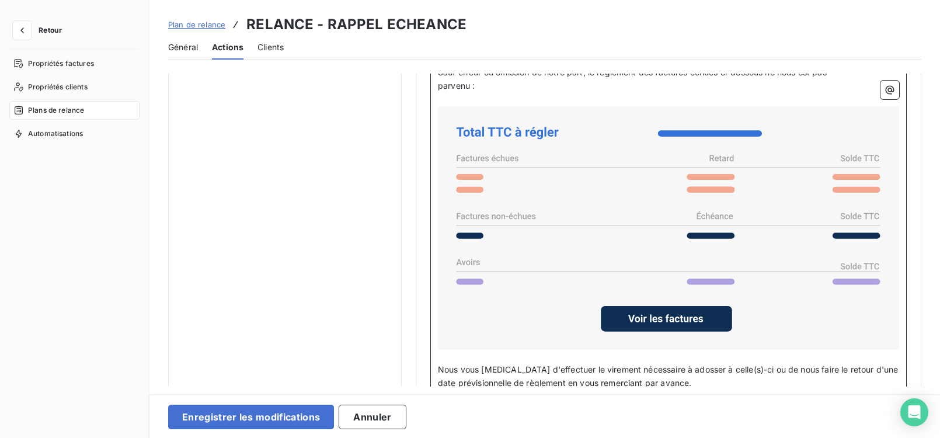
scroll to position [990, 0]
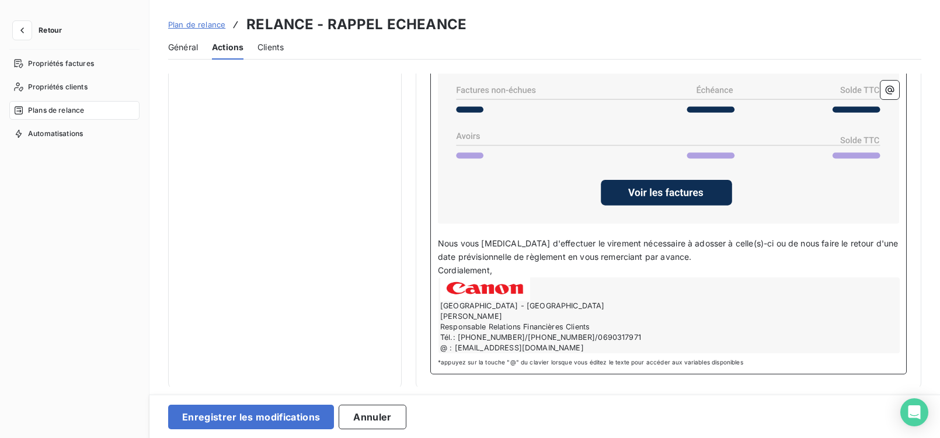
click at [551, 239] on span "Nous vous [MEDICAL_DATA] d'effectuer le virement nécessaire à adosser à celle(s…" at bounding box center [669, 249] width 463 height 23
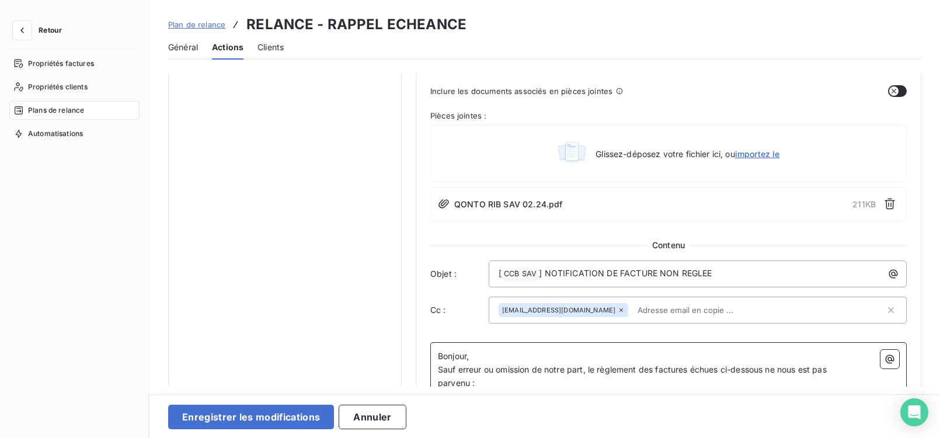
scroll to position [610, 0]
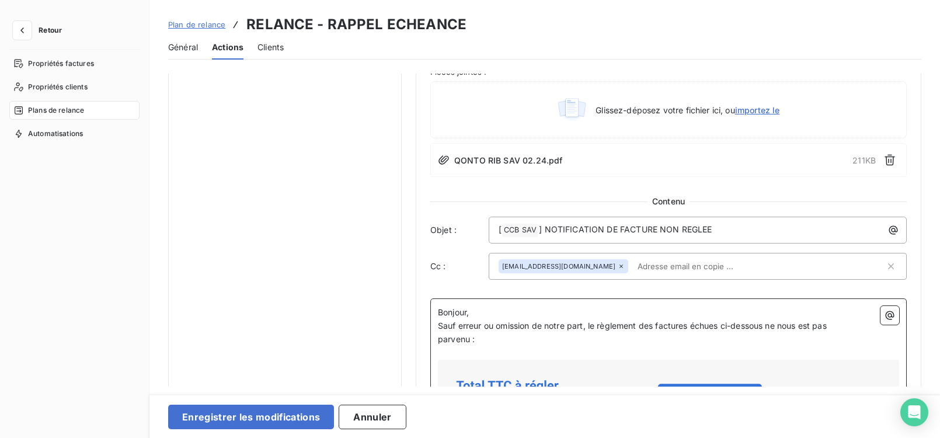
click at [656, 328] on span "Sauf erreur ou omission de notre part, le règlement des factures échues ci-dess…" at bounding box center [632, 326] width 389 height 10
click at [653, 330] on span "Sauf erreur ou omission de notre part, le règlement des factures échues ci-dess…" at bounding box center [632, 326] width 389 height 10
click at [693, 327] on span "Sauf erreur ou omission de notre part, le règlement de()s factures échues ci-de…" at bounding box center [635, 326] width 395 height 10
click at [730, 327] on span "Sauf erreur ou omission de notre part, le règlement de()s facture(s) échues ci-…" at bounding box center [638, 326] width 401 height 10
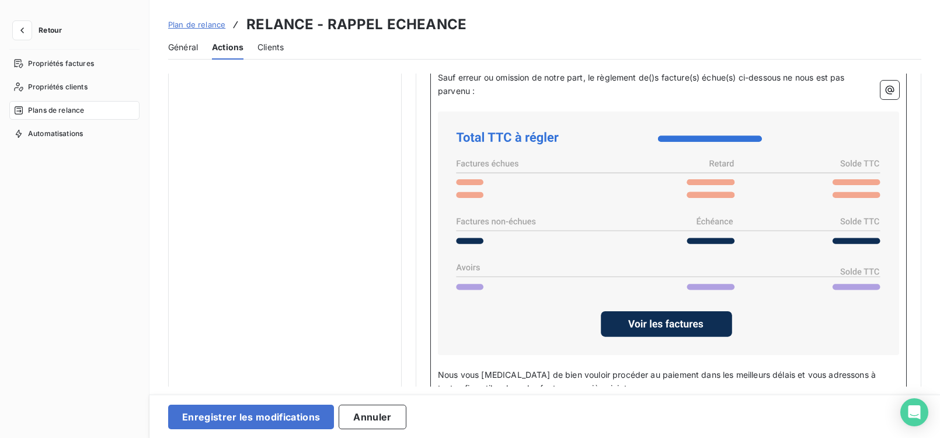
scroll to position [990, 0]
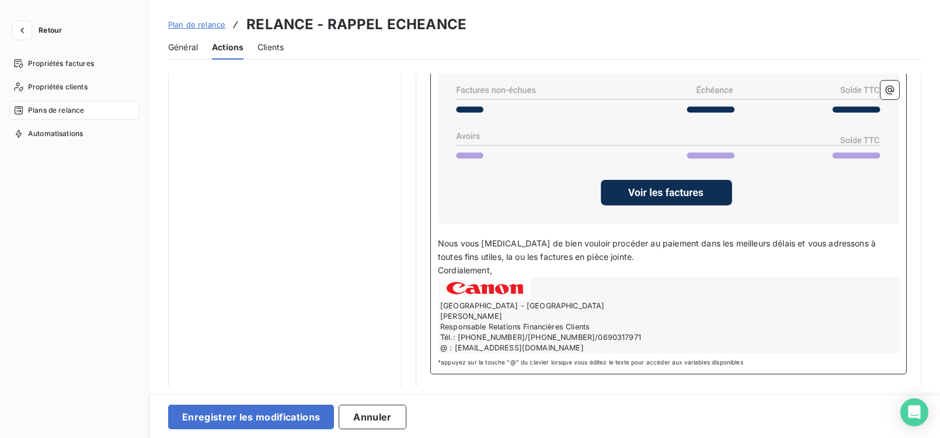
click at [608, 251] on p "Nous vous [MEDICAL_DATA] de bien vouloir procéder au paiement dans les meilleur…" at bounding box center [668, 250] width 461 height 27
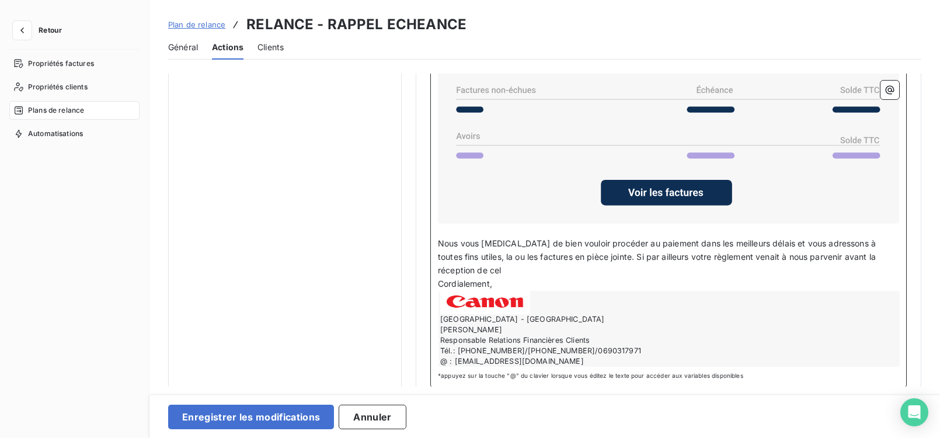
click at [876, 256] on span "Nous vous [MEDICAL_DATA] de bien vouloir procéder au paiement dans les meilleur…" at bounding box center [658, 256] width 440 height 37
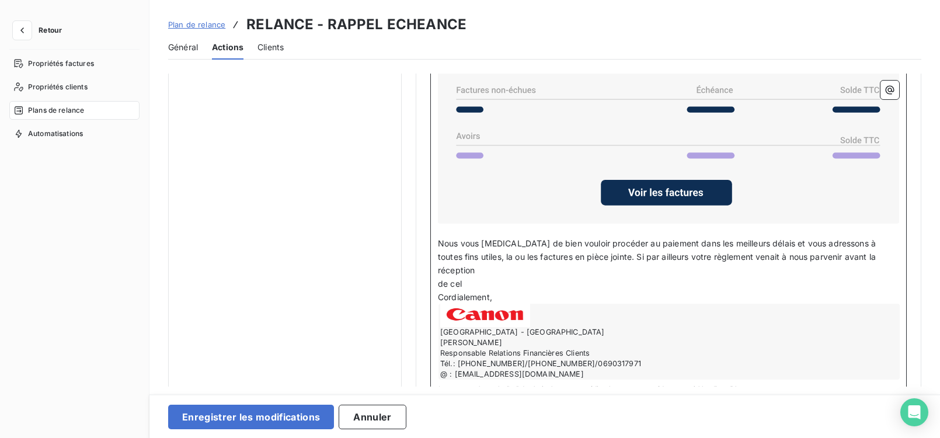
click at [467, 277] on p "de cel" at bounding box center [668, 283] width 461 height 13
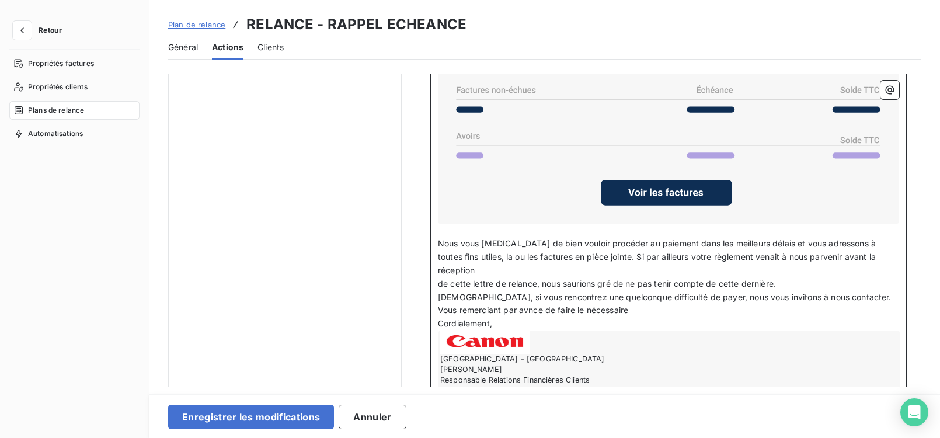
click at [528, 305] on span "Vous remerciant par avnce de faire le nécessaire" at bounding box center [533, 310] width 190 height 10
click at [660, 304] on p "Vous remerciant par avance de faire le nécessaire" at bounding box center [668, 310] width 461 height 13
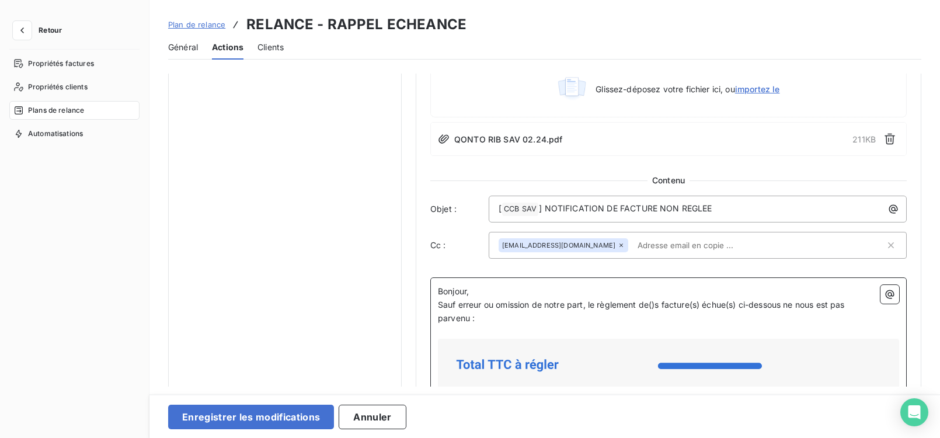
scroll to position [601, 0]
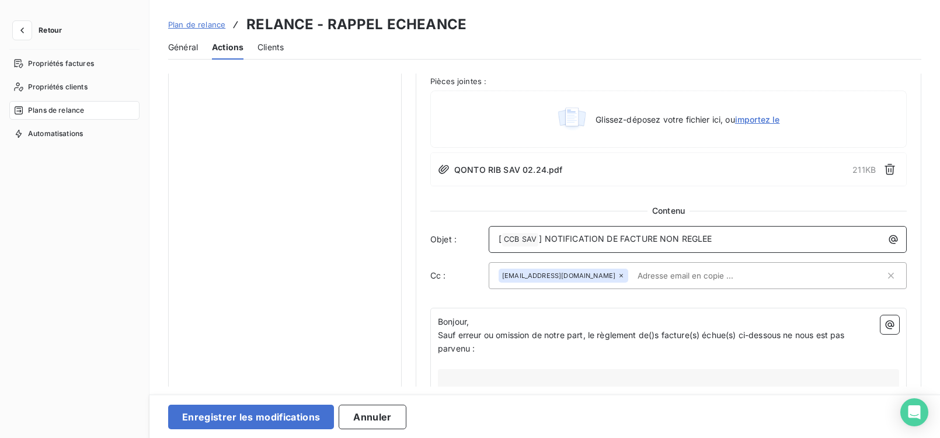
click at [657, 240] on span "] NOTIFICATION DE FACTURE NON REGLEE" at bounding box center [625, 239] width 173 height 10
drag, startPoint x: 719, startPoint y: 241, endPoint x: 746, endPoint y: 234, distance: 27.6
click at [720, 241] on p "[ CCB SAV ﻿ ] NOTIFICATION DE FACTURE() NON REGLEE" at bounding box center [701, 239] width 404 height 14
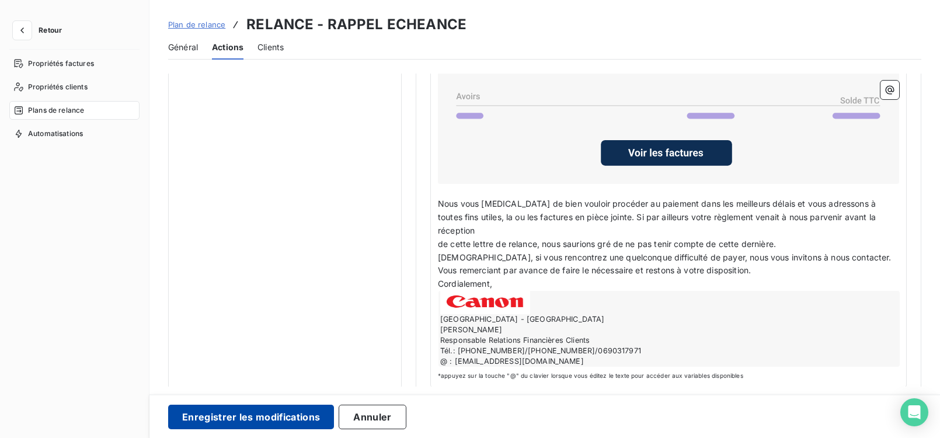
click at [257, 413] on button "Enregistrer les modifications" at bounding box center [251, 417] width 166 height 25
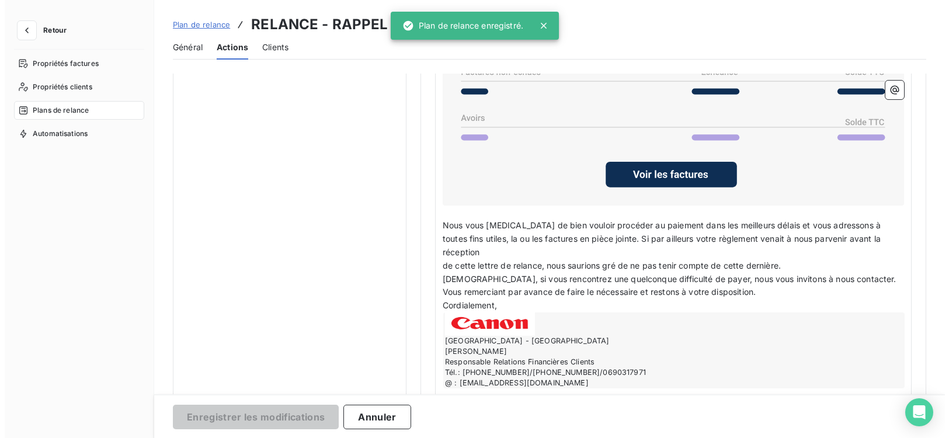
scroll to position [46, 0]
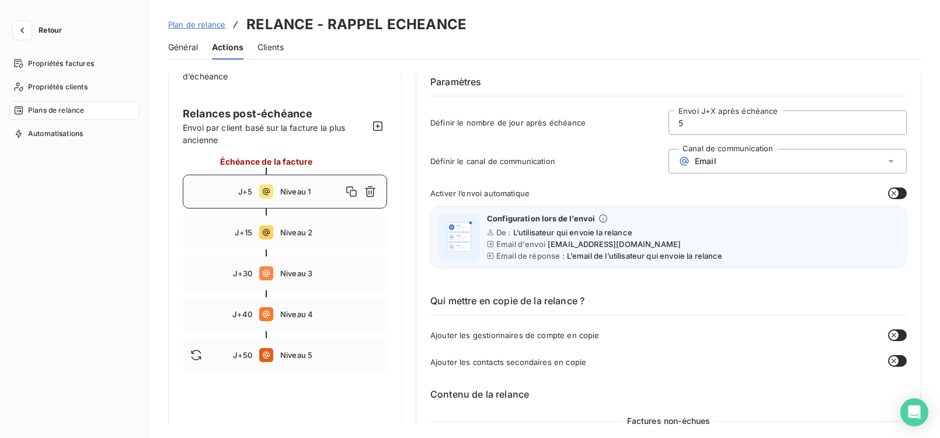
click at [43, 30] on span "Retour" at bounding box center [50, 30] width 23 height 7
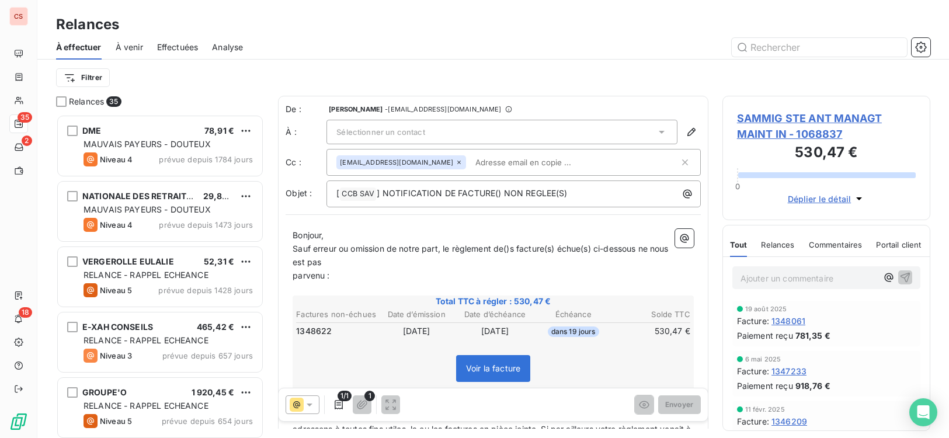
scroll to position [263, 0]
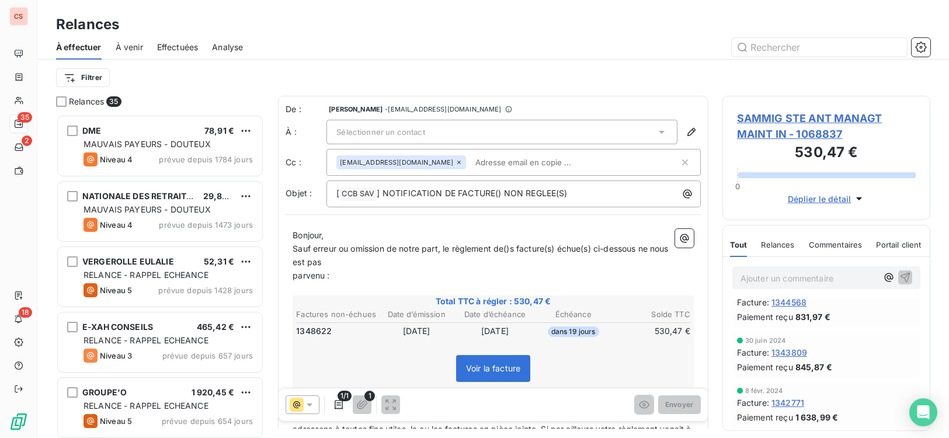
click at [656, 133] on icon at bounding box center [662, 132] width 12 height 12
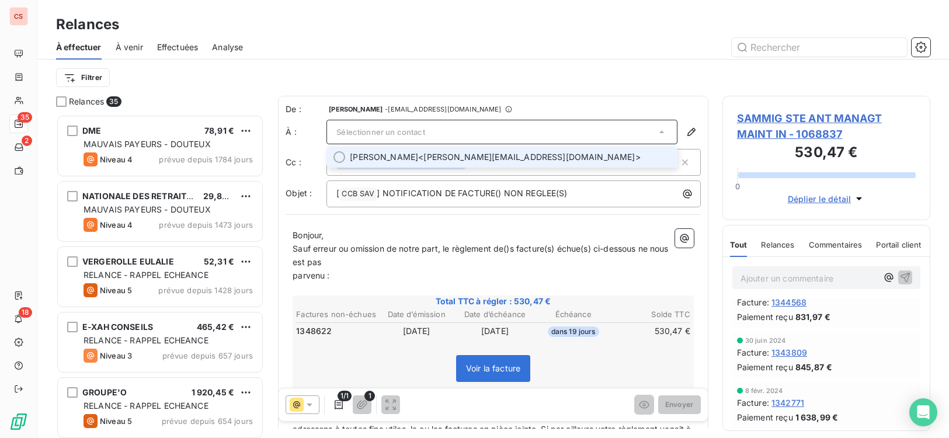
click at [336, 156] on div at bounding box center [339, 157] width 12 height 12
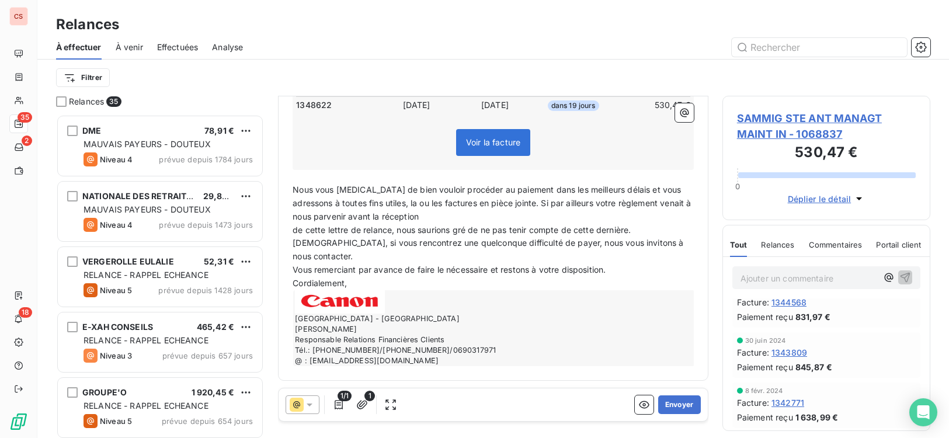
scroll to position [0, 0]
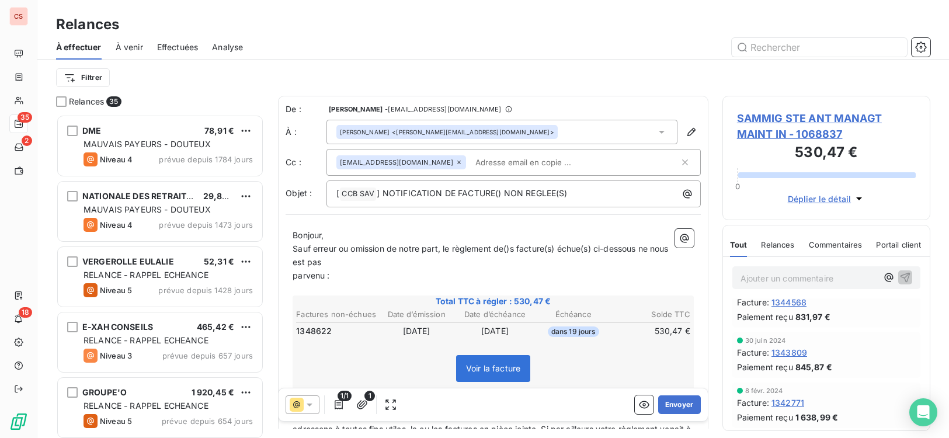
click at [294, 278] on span "parvenu :" at bounding box center [311, 275] width 37 height 10
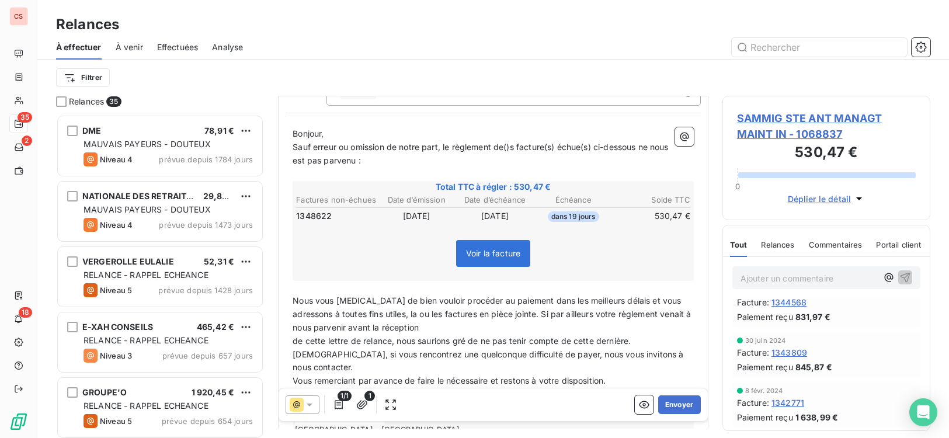
scroll to position [132, 0]
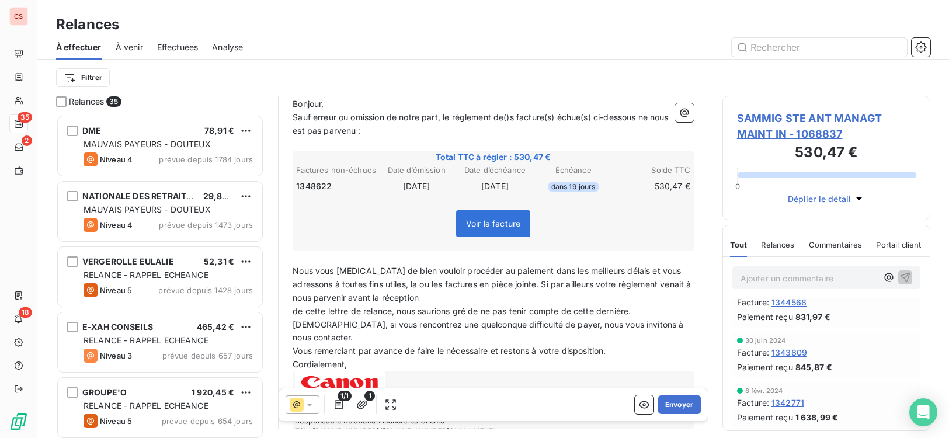
click at [293, 311] on span "de cette lettre de relance, nous saurions gré de ne pas tenir compte de cette d…" at bounding box center [462, 311] width 338 height 10
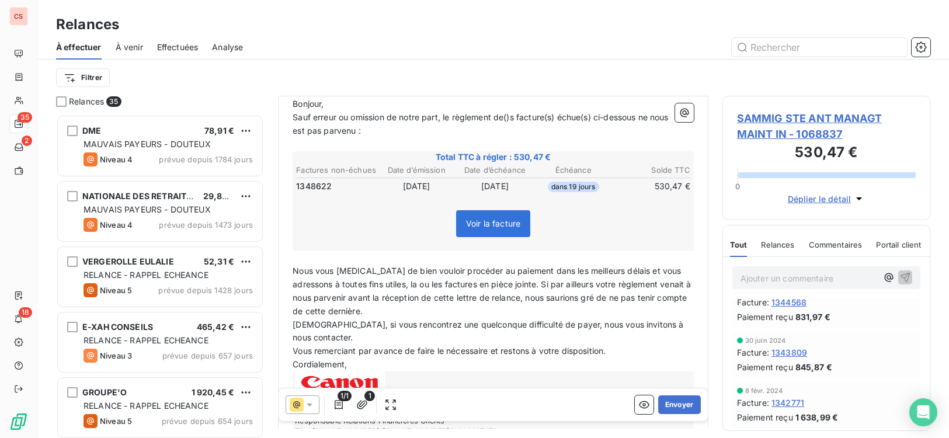
click at [295, 356] on p "Vous remerciant par avance de faire le nécessaire et restons à votre dispositio…" at bounding box center [493, 351] width 401 height 13
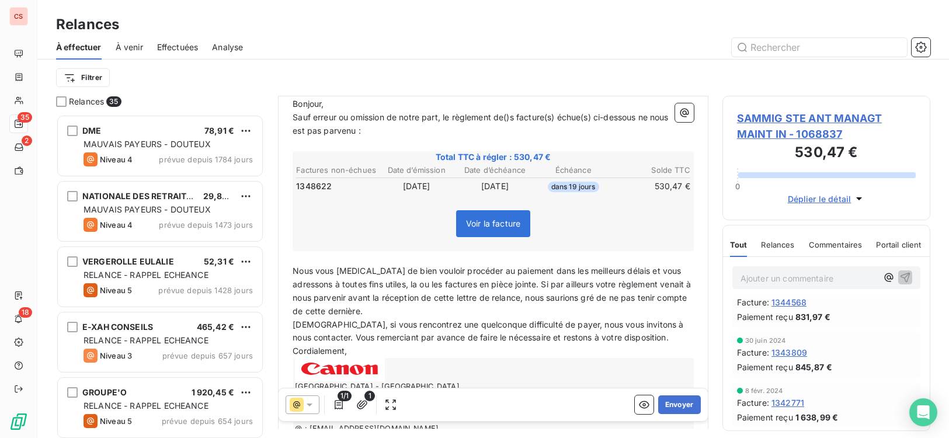
click at [530, 342] on span "[DEMOGRAPHIC_DATA], si vous rencontrez une quelconque difficulté de payer, nous…" at bounding box center [489, 330] width 393 height 23
click at [535, 336] on span "[DEMOGRAPHIC_DATA], si vous rencontrez une quelconque difficulté de payer, nous…" at bounding box center [489, 330] width 393 height 23
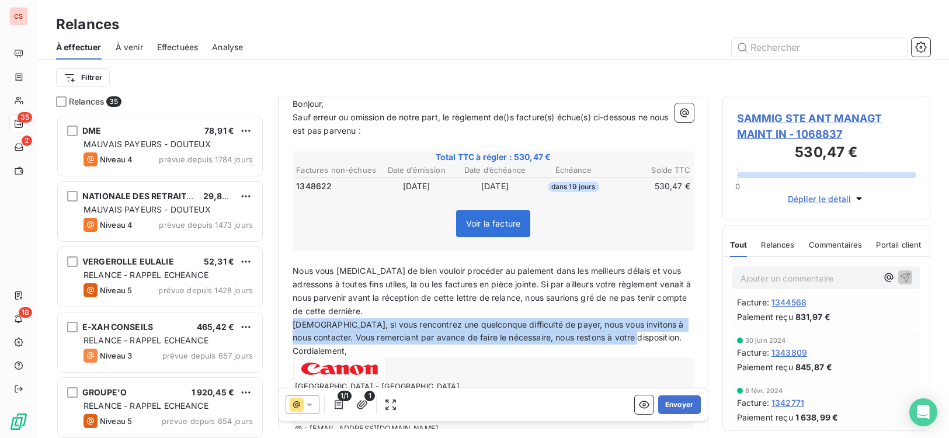
drag, startPoint x: 294, startPoint y: 322, endPoint x: 655, endPoint y: 342, distance: 361.4
click at [655, 342] on span "[DEMOGRAPHIC_DATA], si vous rencontrez une quelconque difficulté de payer, nous…" at bounding box center [489, 330] width 393 height 23
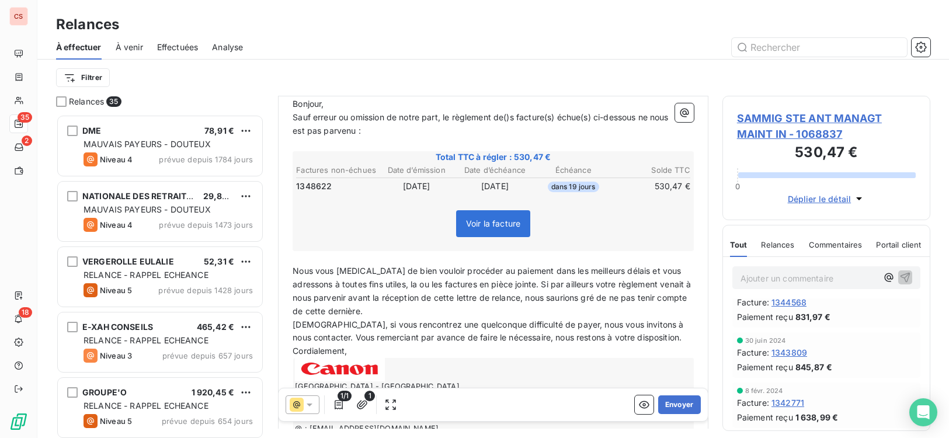
click at [513, 312] on p "Nous vous [MEDICAL_DATA] de bien vouloir procéder au paiement dans les meilleur…" at bounding box center [493, 292] width 401 height 54
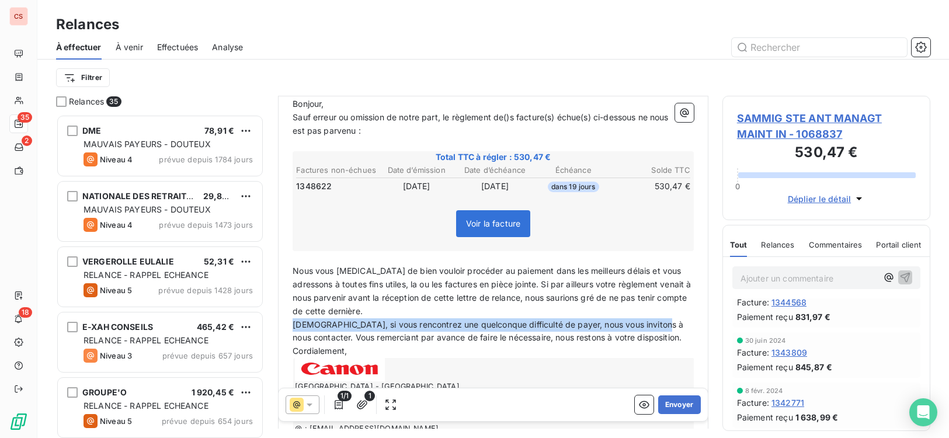
drag, startPoint x: 294, startPoint y: 322, endPoint x: 666, endPoint y: 322, distance: 372.0
click at [666, 322] on p "[DEMOGRAPHIC_DATA], si vous rencontrez une quelconque difficulté de payer, nous…" at bounding box center [493, 331] width 401 height 27
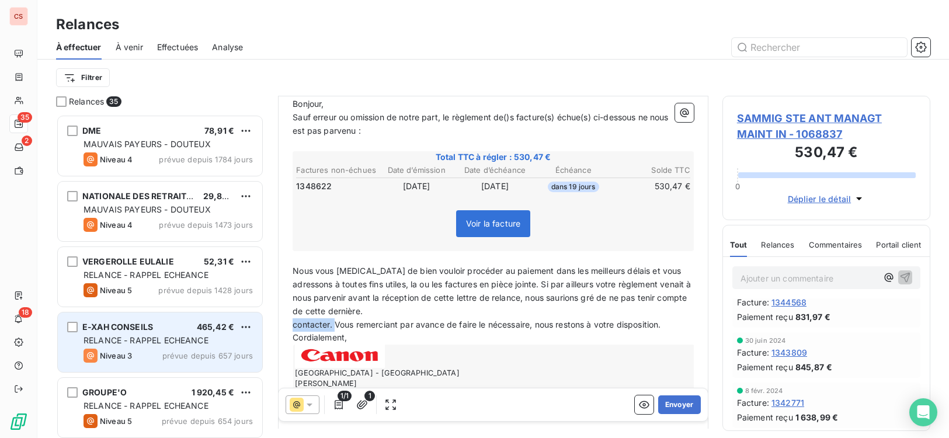
drag, startPoint x: 335, startPoint y: 327, endPoint x: 256, endPoint y: 322, distance: 79.0
click at [256, 322] on div "Relances 35 DME 78,91 € MAUVAIS PAYEURS - DOUTEUX Niveau 4 prévue depuis 1784 j…" at bounding box center [493, 267] width 912 height 342
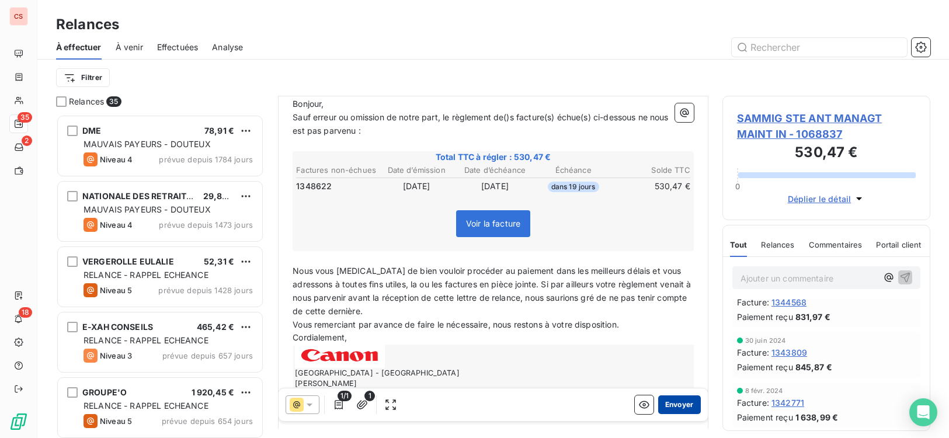
click at [665, 405] on button "Envoyer" at bounding box center [679, 404] width 43 height 19
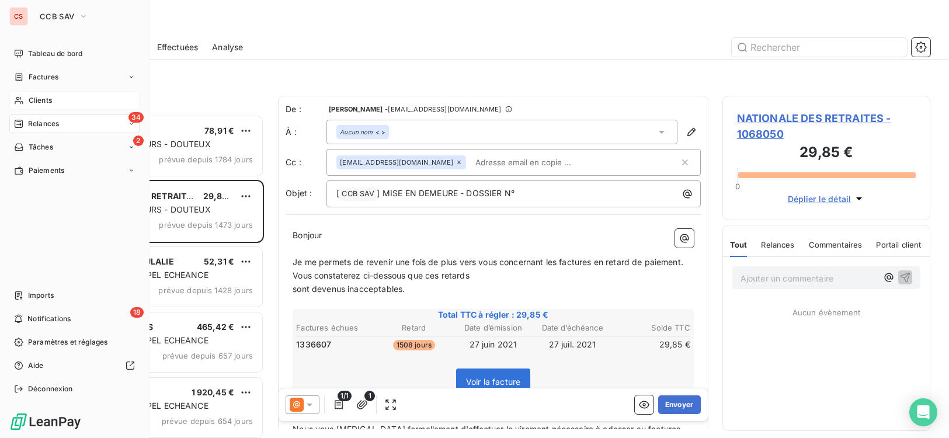
click at [33, 102] on span "Clients" at bounding box center [40, 100] width 23 height 11
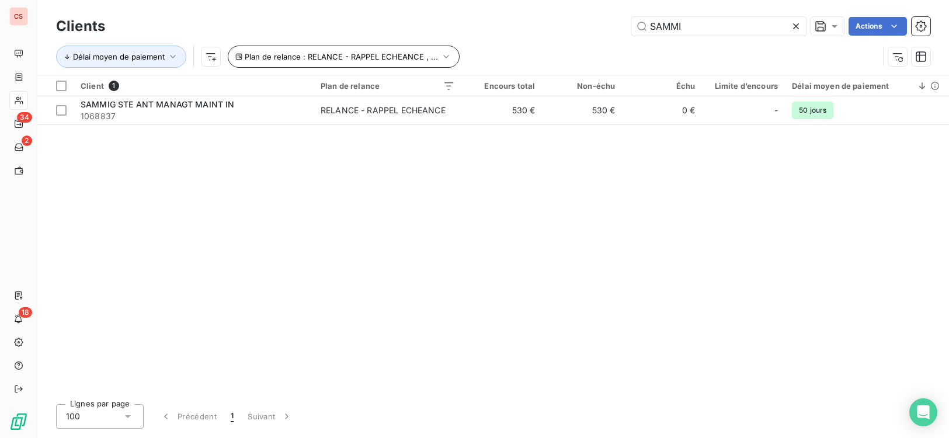
drag, startPoint x: 700, startPoint y: 22, endPoint x: 401, endPoint y: 47, distance: 299.4
click at [516, 34] on div "SAMMI Actions" at bounding box center [524, 26] width 811 height 19
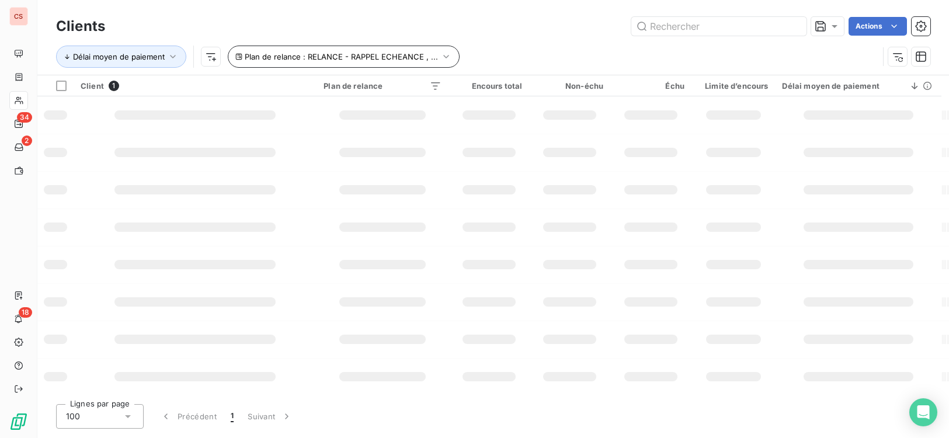
type input "k"
type input "K.C.M"
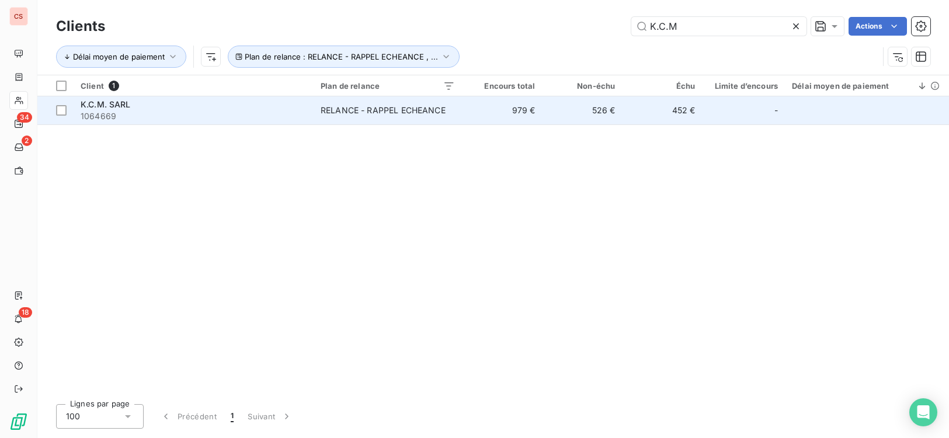
click at [374, 109] on div "RELANCE - RAPPEL ECHEANCE" at bounding box center [383, 111] width 125 height 12
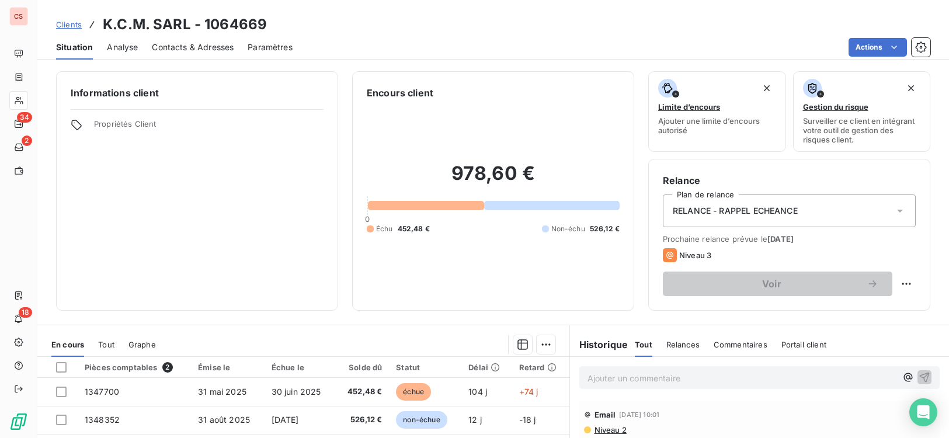
scroll to position [179, 0]
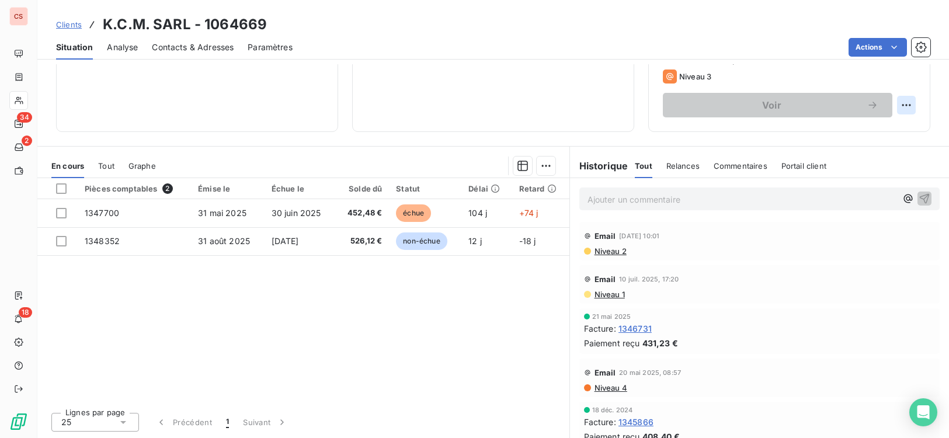
click at [885, 103] on html "CS 34 2 18 Clients K.C.M. SARL - 1064669 Situation Analyse Contacts & Adresses …" at bounding box center [474, 219] width 949 height 438
click at [863, 128] on div "Replanifier cette action" at bounding box center [849, 130] width 105 height 19
select select "8"
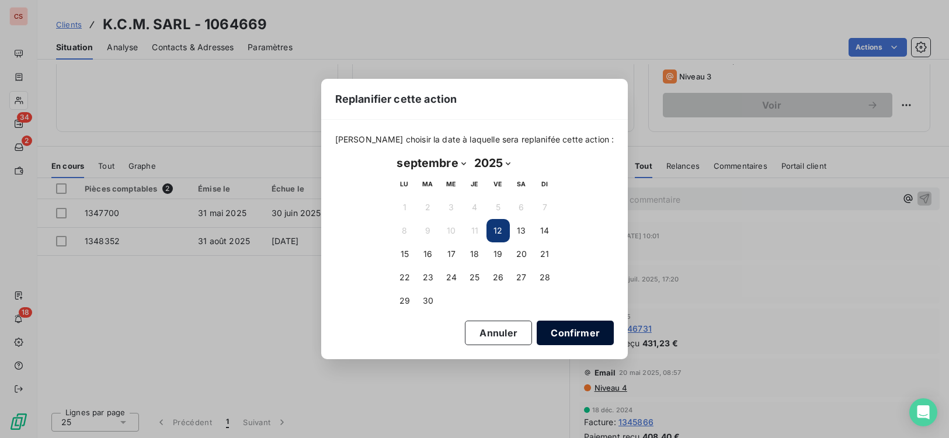
click at [542, 331] on button "Confirmer" at bounding box center [575, 333] width 77 height 25
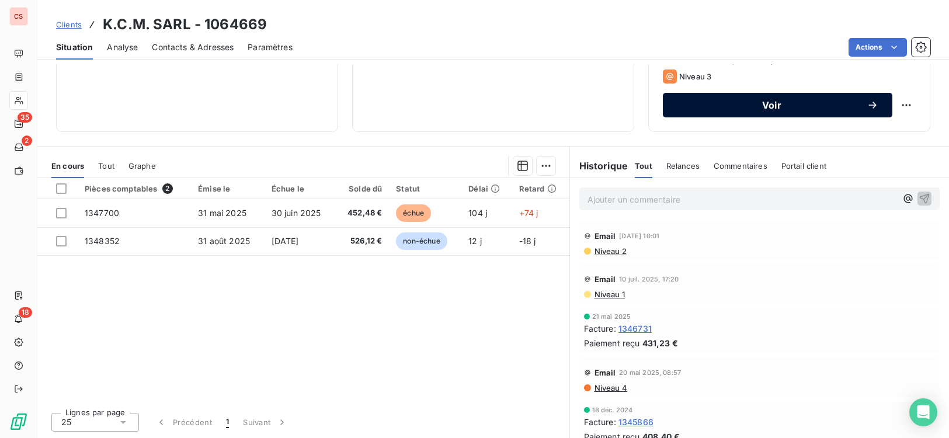
click at [784, 107] on span "Voir" at bounding box center [772, 104] width 190 height 9
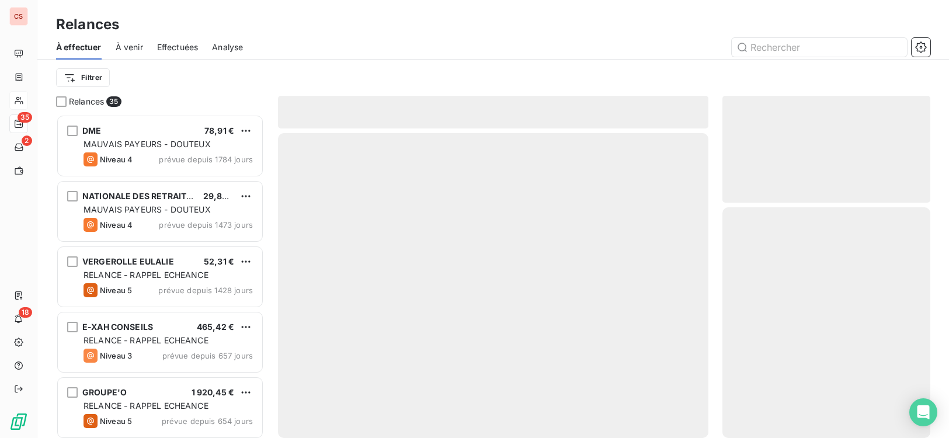
scroll to position [315, 200]
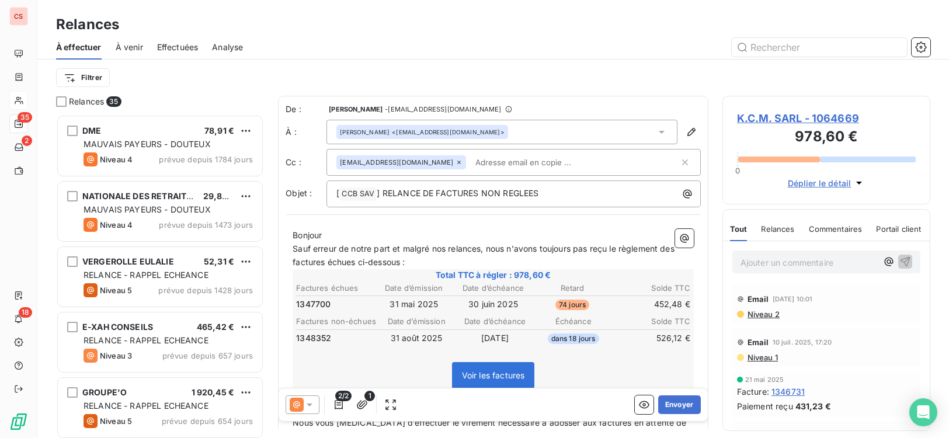
click at [482, 252] on span "Sauf erreur de notre part et malgré nos relances, nous n'avons toujours pas reç…" at bounding box center [485, 254] width 384 height 23
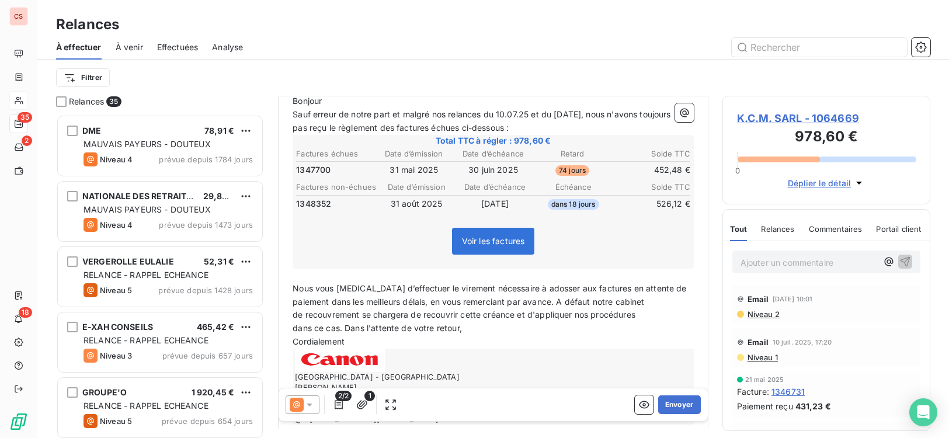
scroll to position [141, 0]
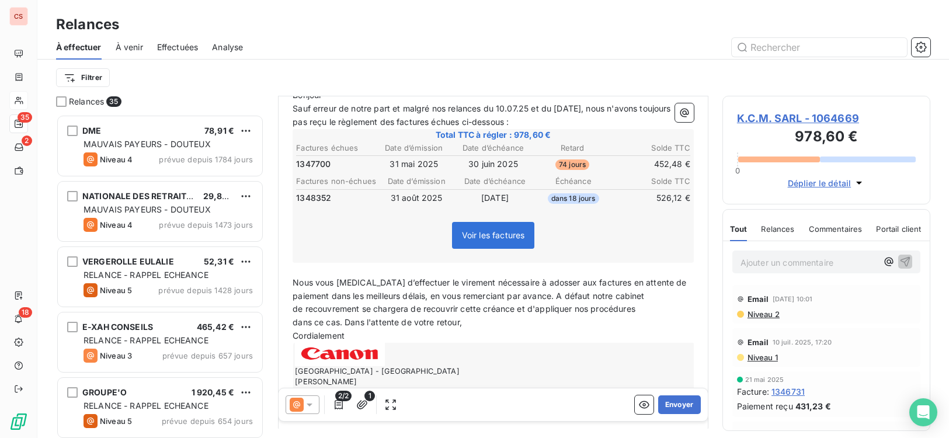
click at [293, 312] on span "de recouvrement se chargera de recouvrir cette créance et d'appliquer nos procé…" at bounding box center [464, 309] width 343 height 10
click at [295, 326] on span "dans ce cas. Dans l'attente de votre retour," at bounding box center [377, 322] width 169 height 10
click at [623, 311] on span "Nous vous [MEDICAL_DATA] d’effectuer le virement nécessaire à adosser aux factu…" at bounding box center [491, 302] width 396 height 50
click at [672, 408] on button "Envoyer" at bounding box center [679, 404] width 43 height 19
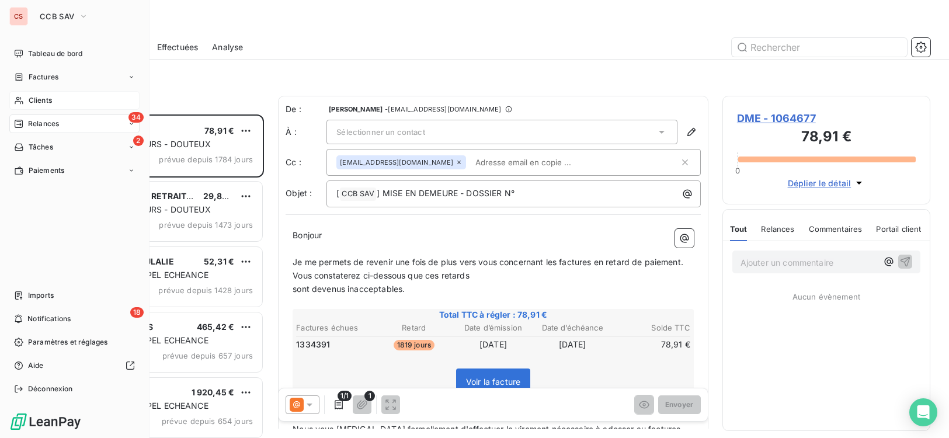
click at [32, 99] on span "Clients" at bounding box center [40, 100] width 23 height 11
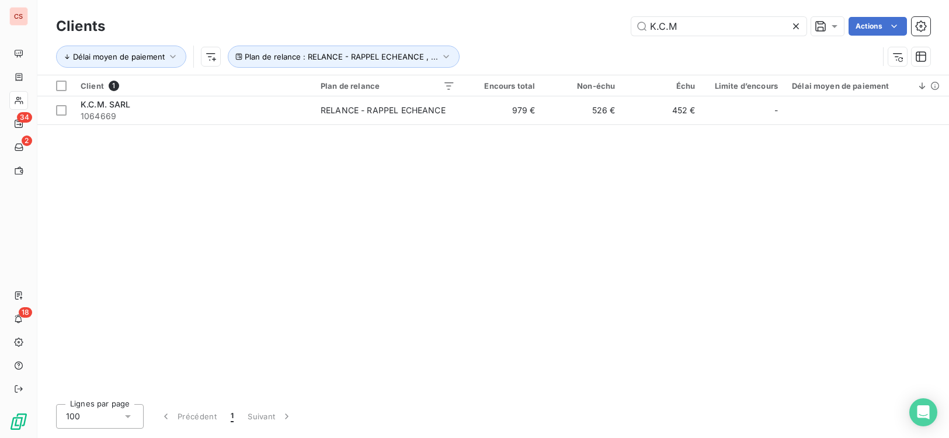
click at [793, 25] on icon at bounding box center [796, 26] width 12 height 12
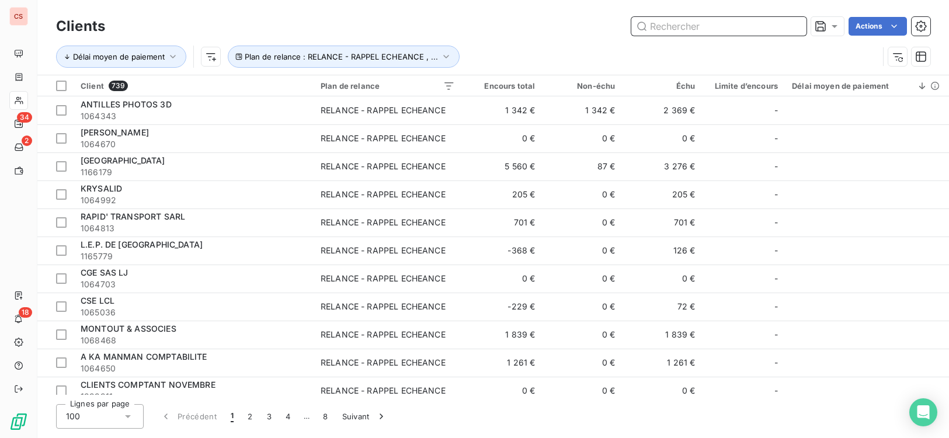
click at [662, 32] on input "text" at bounding box center [718, 26] width 175 height 19
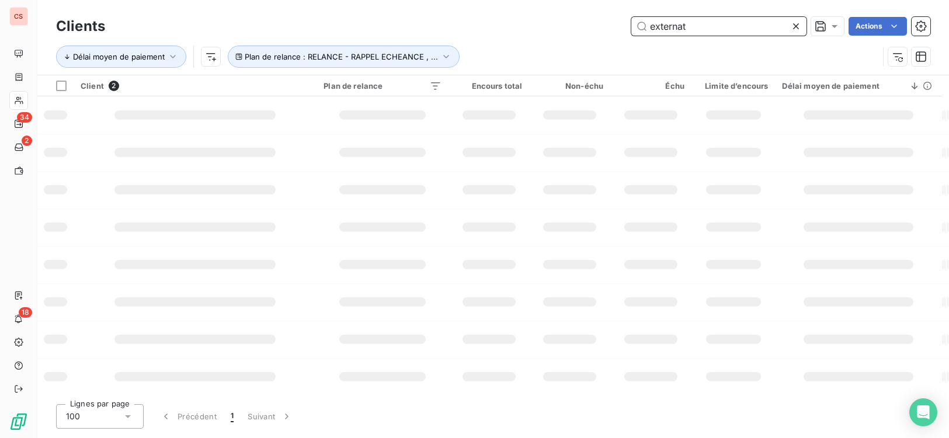
type input "externat"
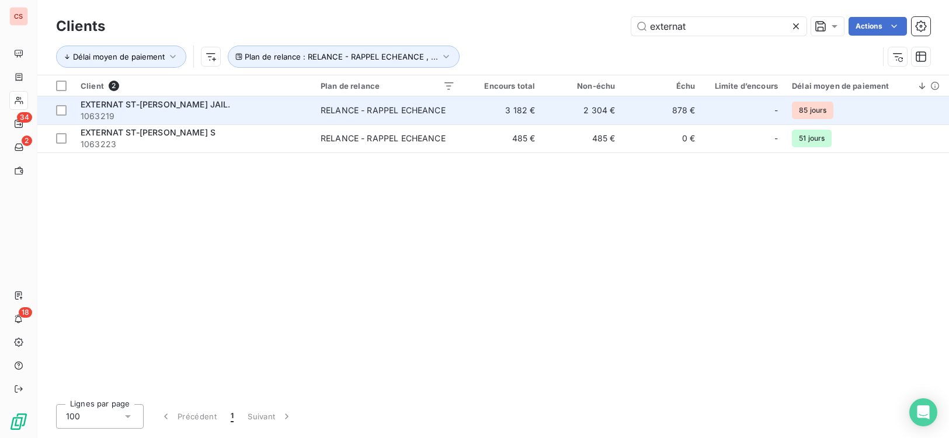
click at [670, 118] on td "878 €" at bounding box center [662, 110] width 80 height 28
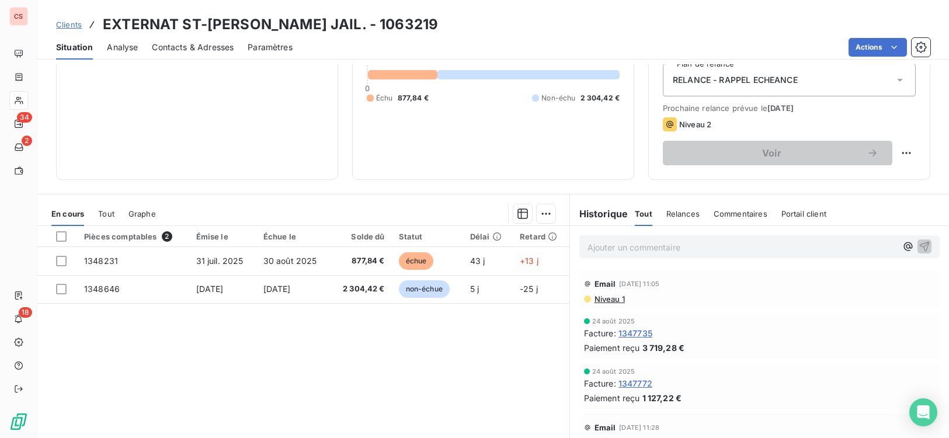
scroll to position [135, 0]
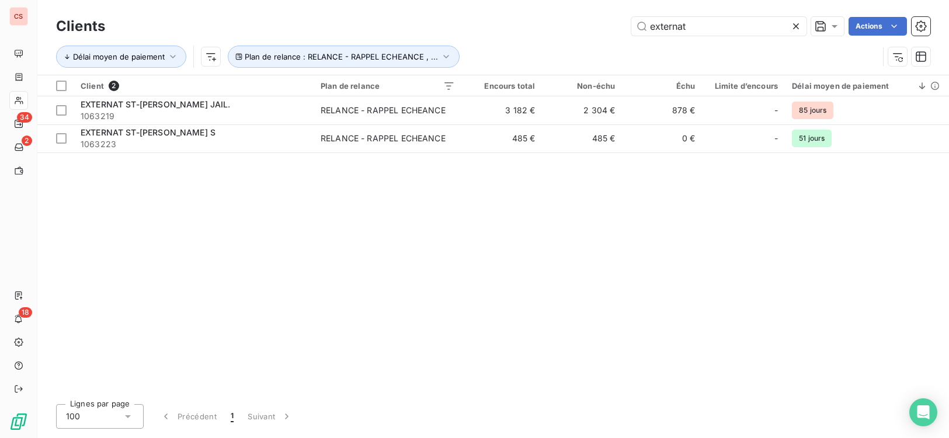
drag, startPoint x: 717, startPoint y: 30, endPoint x: 328, endPoint y: 12, distance: 389.9
click at [458, 34] on div "externat Actions" at bounding box center [524, 26] width 811 height 19
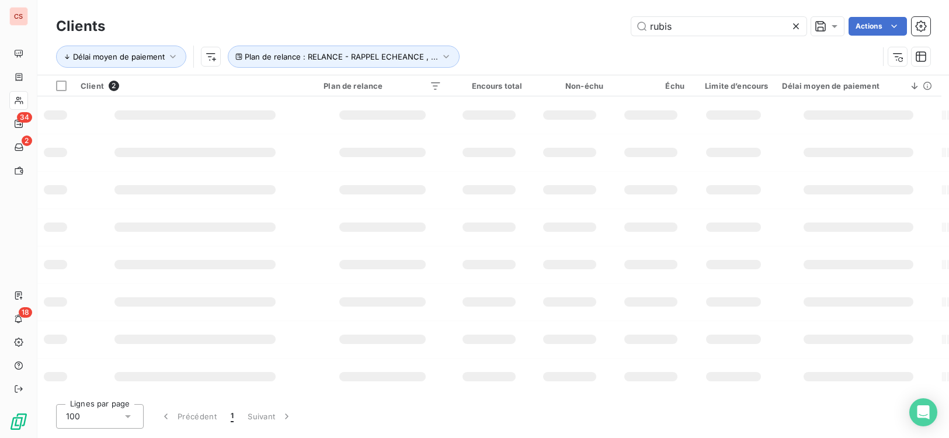
type input "rubis"
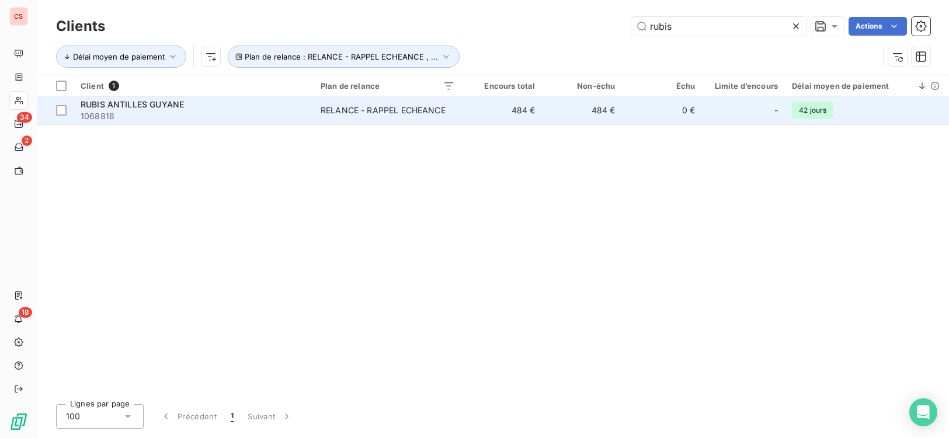
click at [625, 114] on td "0 €" at bounding box center [662, 110] width 80 height 28
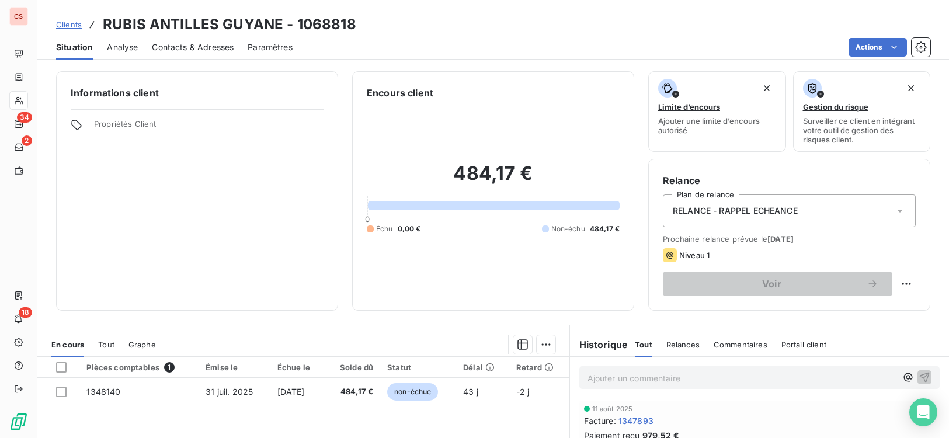
scroll to position [179, 0]
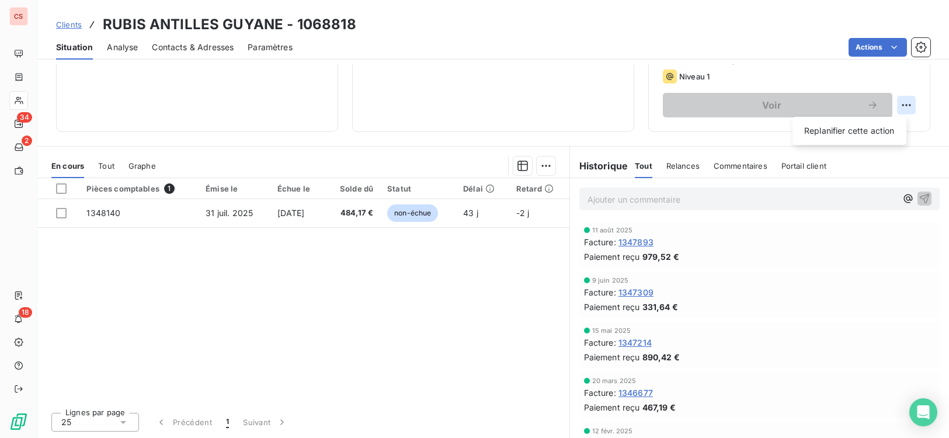
click at [885, 105] on html "CS 34 2 18 Clients [GEOGRAPHIC_DATA] GUYANE - 1068818 Situation Analyse Contact…" at bounding box center [474, 219] width 949 height 438
click at [876, 133] on div "Replanifier cette action" at bounding box center [849, 130] width 105 height 19
select select "8"
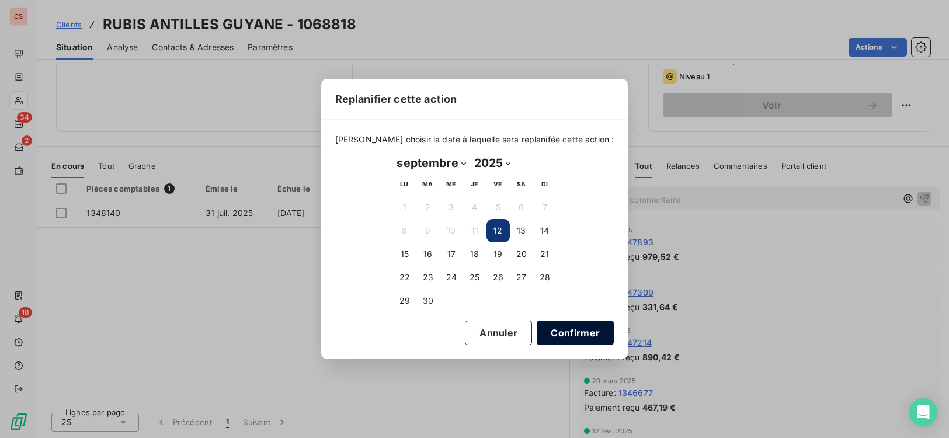
click at [551, 334] on button "Confirmer" at bounding box center [575, 333] width 77 height 25
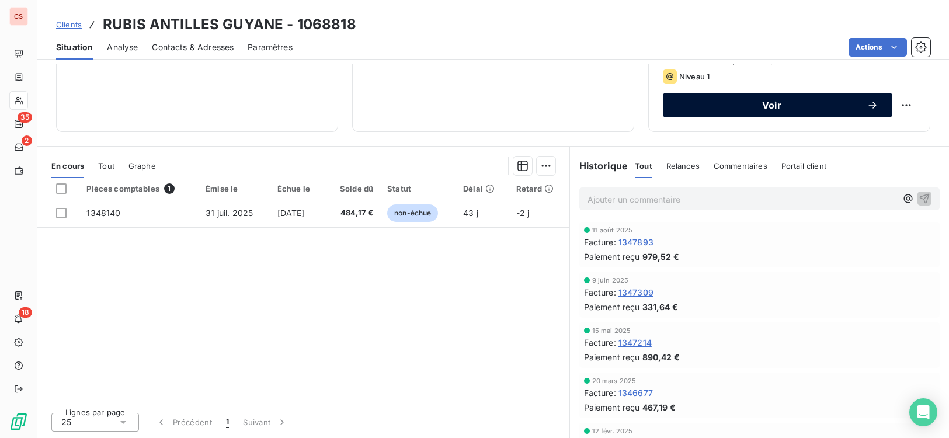
click at [757, 106] on span "Voir" at bounding box center [772, 104] width 190 height 9
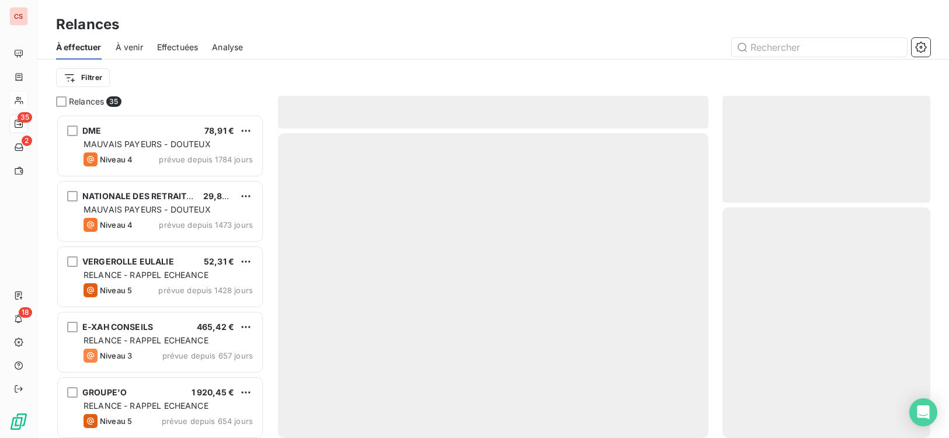
scroll to position [315, 200]
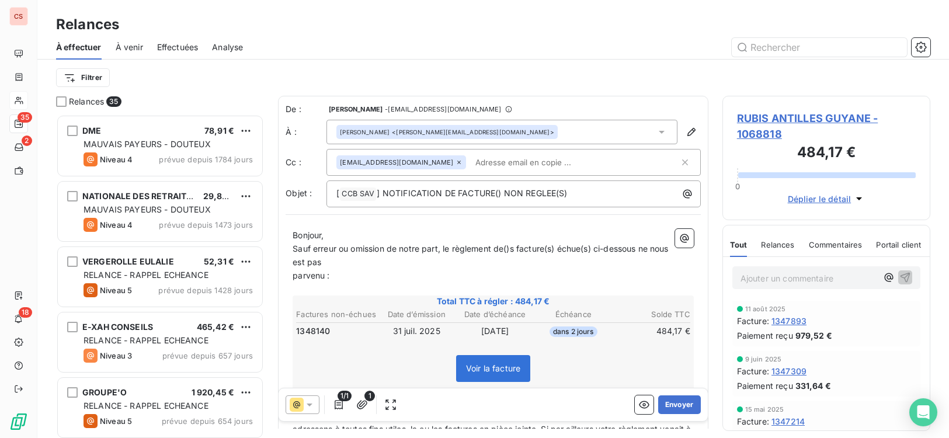
click at [293, 274] on span "parvenu :" at bounding box center [311, 275] width 37 height 10
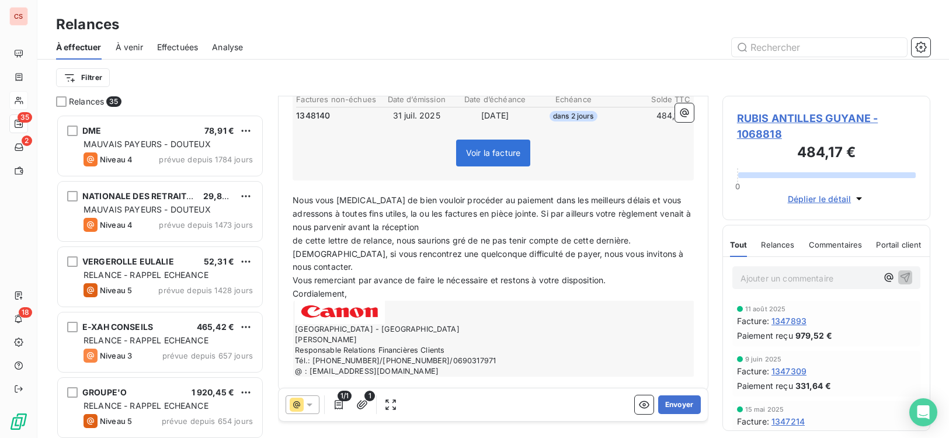
scroll to position [213, 0]
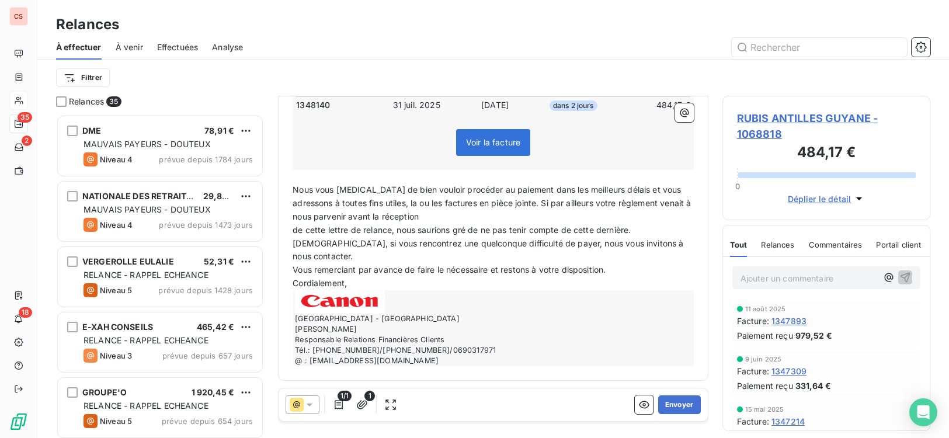
click at [295, 233] on span "de cette lettre de relance, nous saurions gré de ne pas tenir compte de cette d…" at bounding box center [462, 230] width 338 height 10
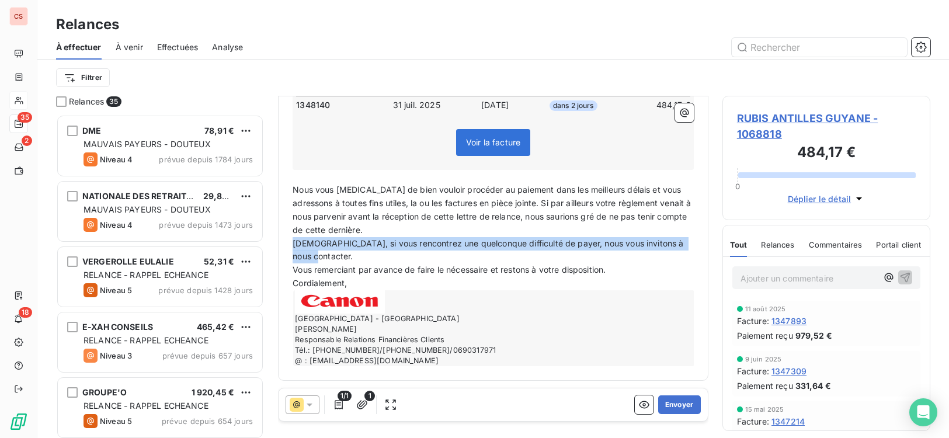
drag, startPoint x: 295, startPoint y: 244, endPoint x: 378, endPoint y: 259, distance: 84.8
click at [378, 259] on p "[DEMOGRAPHIC_DATA], si vous rencontrez une quelconque difficulté de payer, nous…" at bounding box center [493, 250] width 401 height 27
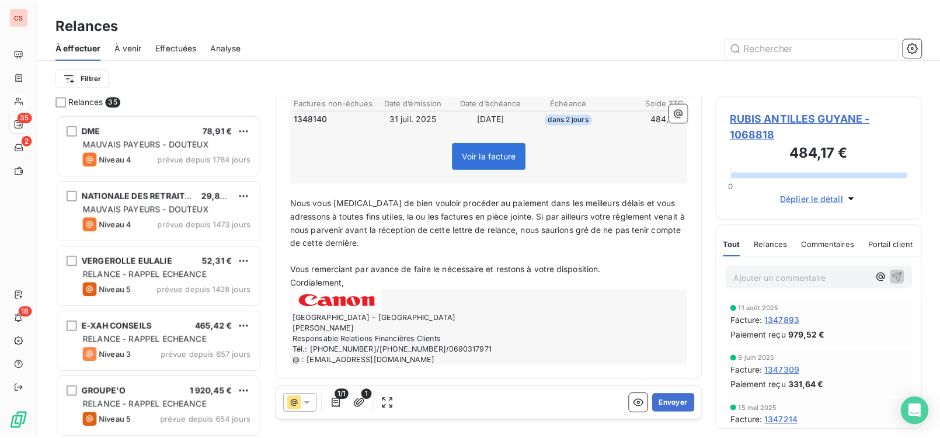
scroll to position [186, 0]
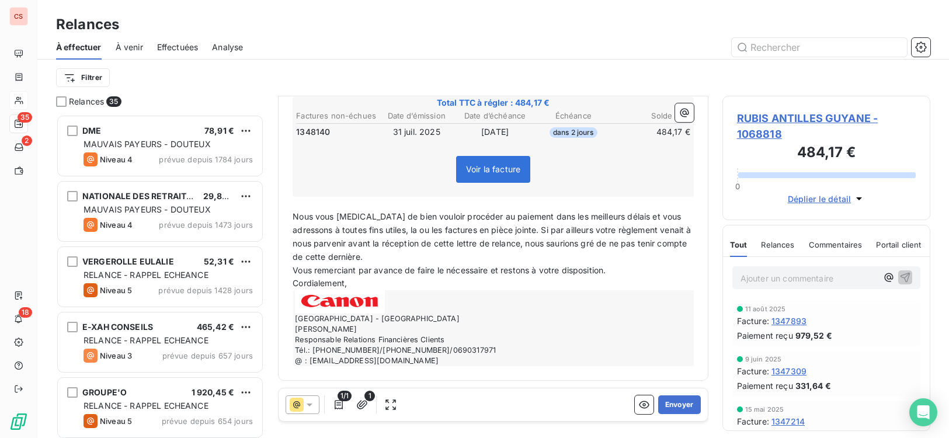
click at [492, 276] on p "Vous remerciant par avance de faire le nécessaire et restons à votre dispositio…" at bounding box center [493, 270] width 401 height 13
click at [677, 405] on button "Envoyer" at bounding box center [679, 404] width 43 height 19
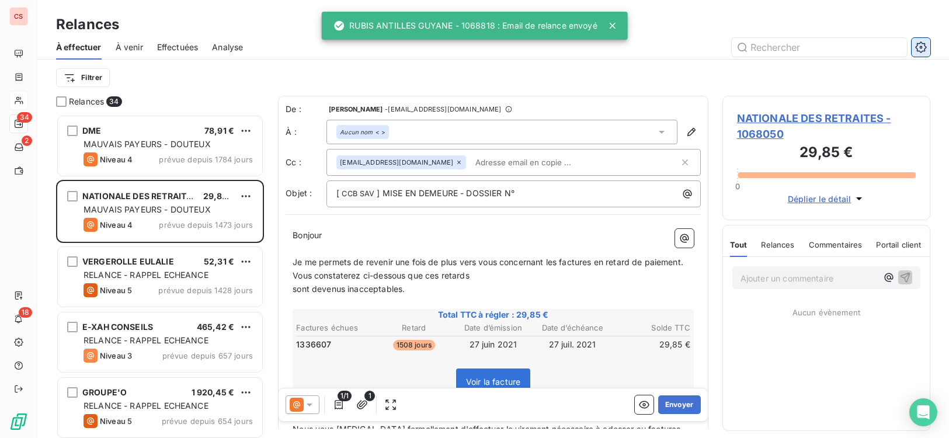
click at [885, 48] on icon "button" at bounding box center [921, 47] width 12 height 12
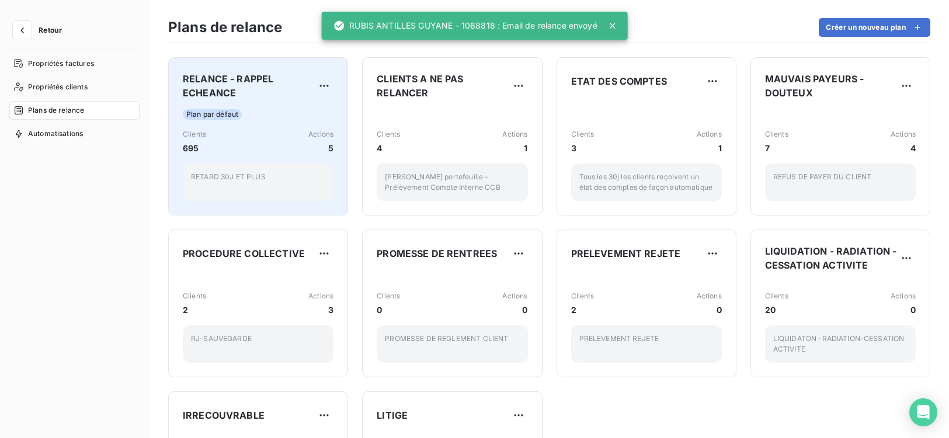
click at [239, 134] on div "Clients 695 Actions 5" at bounding box center [258, 141] width 151 height 25
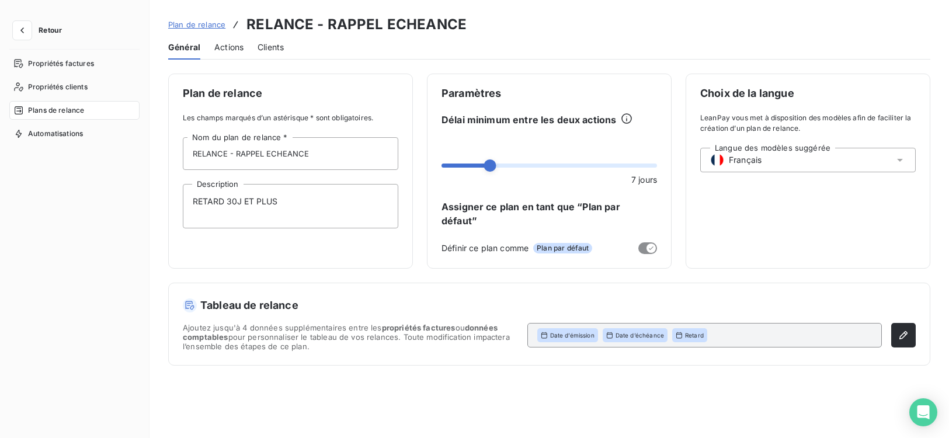
click at [227, 44] on span "Actions" at bounding box center [228, 47] width 29 height 12
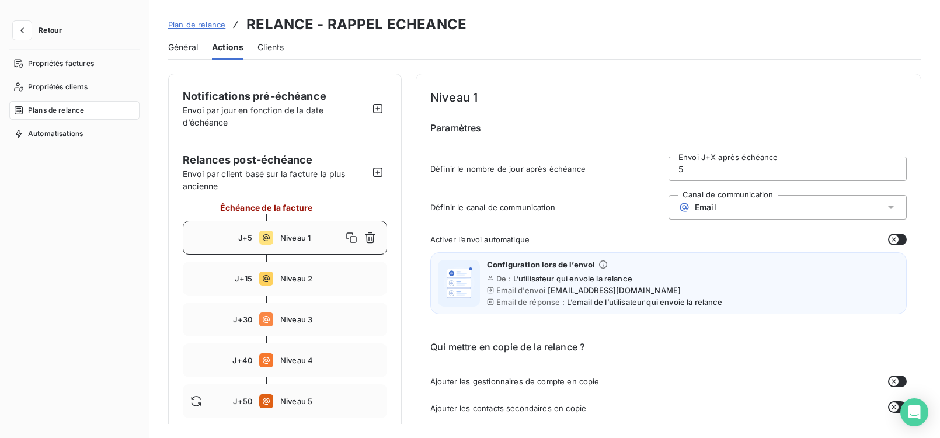
click at [319, 241] on span "Niveau 1" at bounding box center [311, 237] width 62 height 9
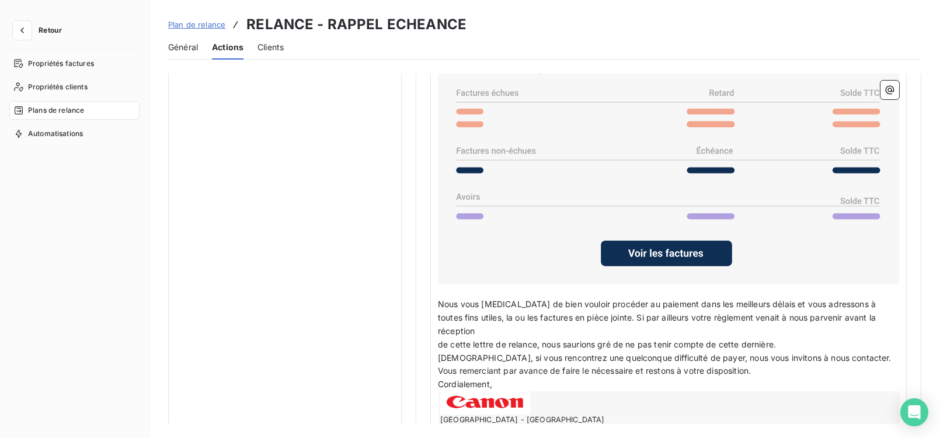
scroll to position [961, 0]
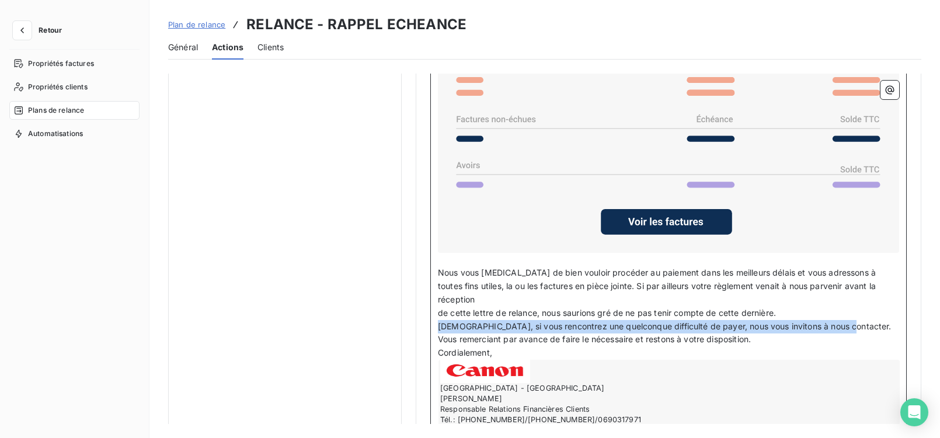
drag, startPoint x: 439, startPoint y: 313, endPoint x: 860, endPoint y: 314, distance: 420.4
click at [860, 320] on p "[DEMOGRAPHIC_DATA], si vous rencontrez une quelconque difficulté de payer, nous…" at bounding box center [668, 326] width 461 height 13
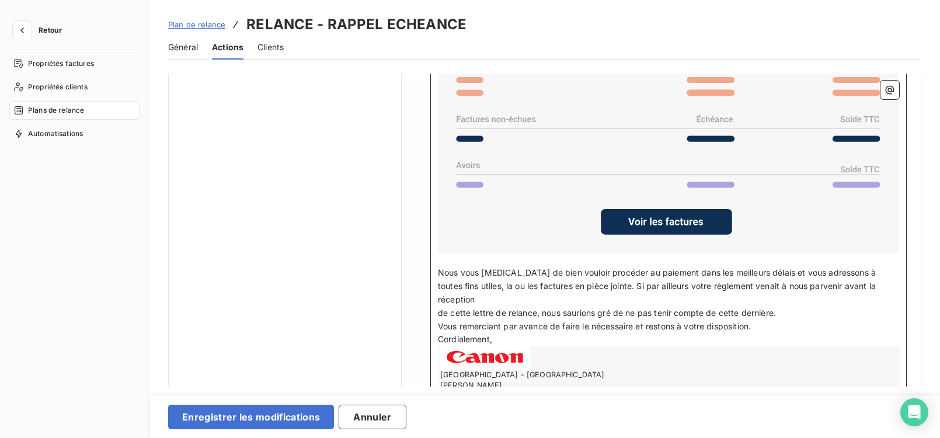
click at [635, 320] on p "Vous remerciant par avance de faire le nécessaire et restons à votre dispositio…" at bounding box center [668, 326] width 461 height 13
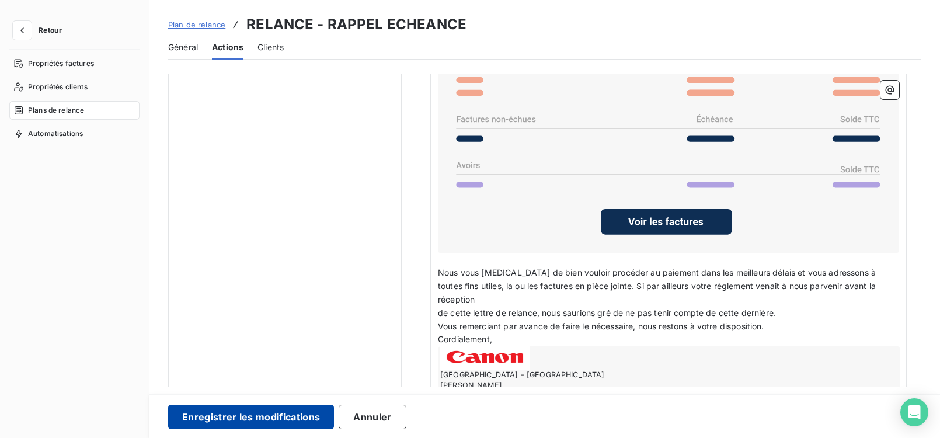
click at [273, 413] on button "Enregistrer les modifications" at bounding box center [251, 417] width 166 height 25
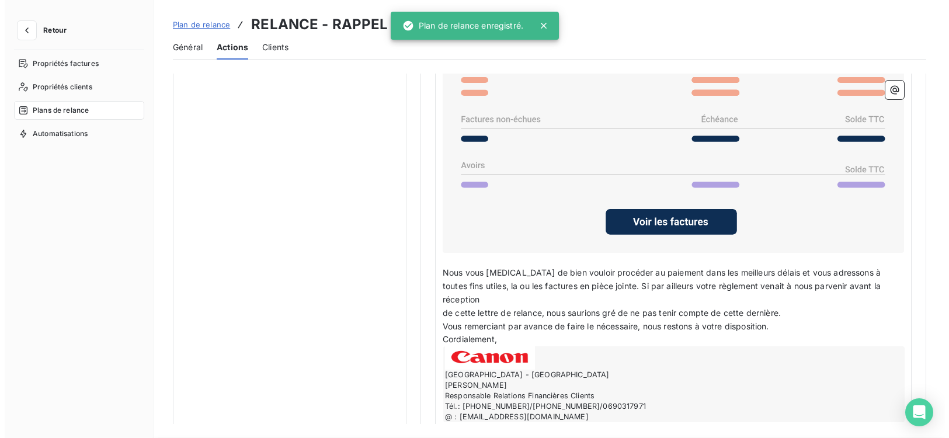
scroll to position [46, 0]
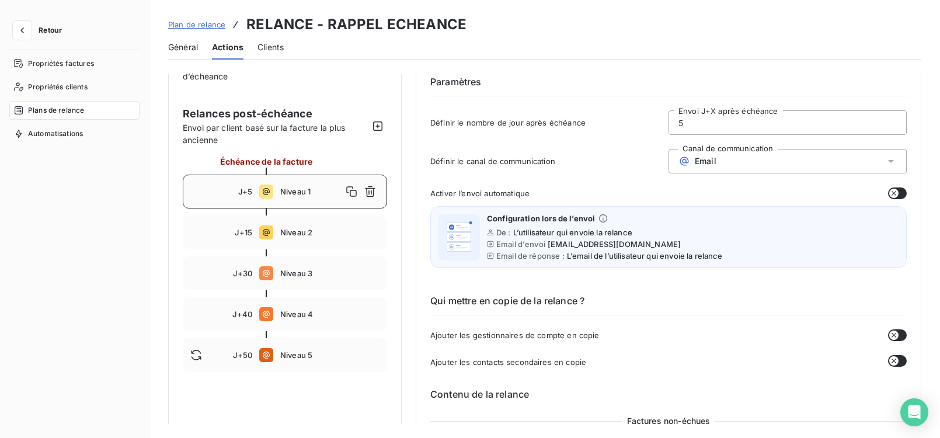
click at [42, 29] on span "Retour" at bounding box center [50, 30] width 23 height 7
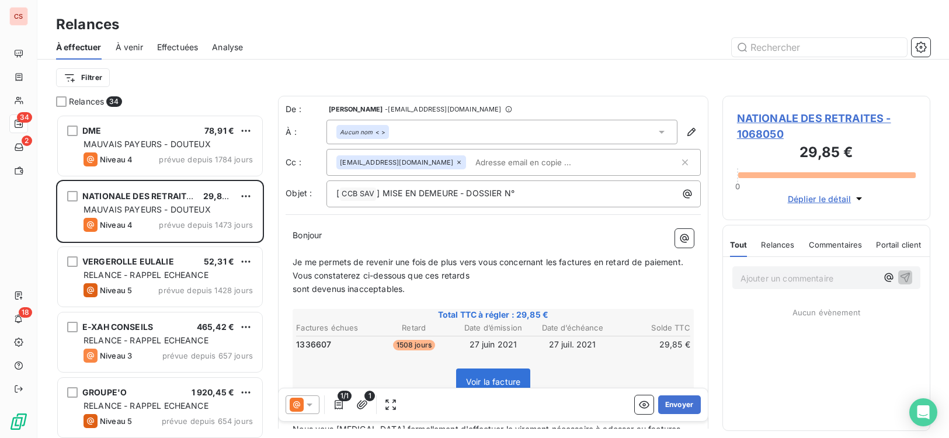
scroll to position [315, 200]
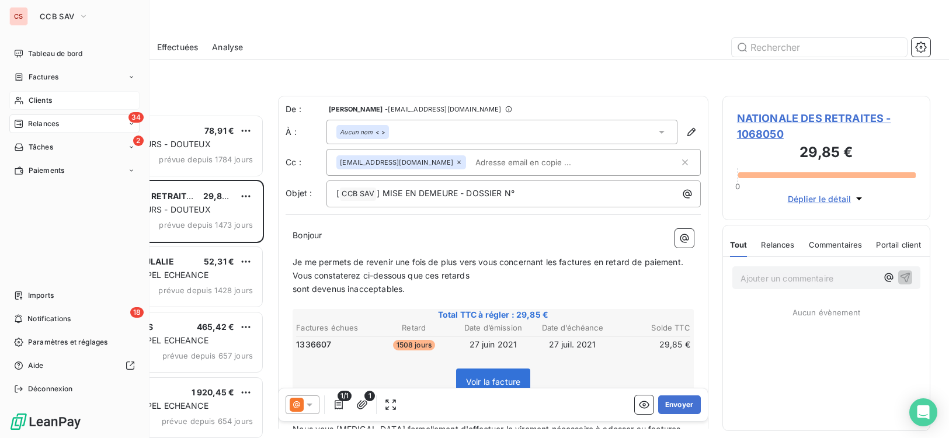
click at [41, 102] on span "Clients" at bounding box center [40, 100] width 23 height 11
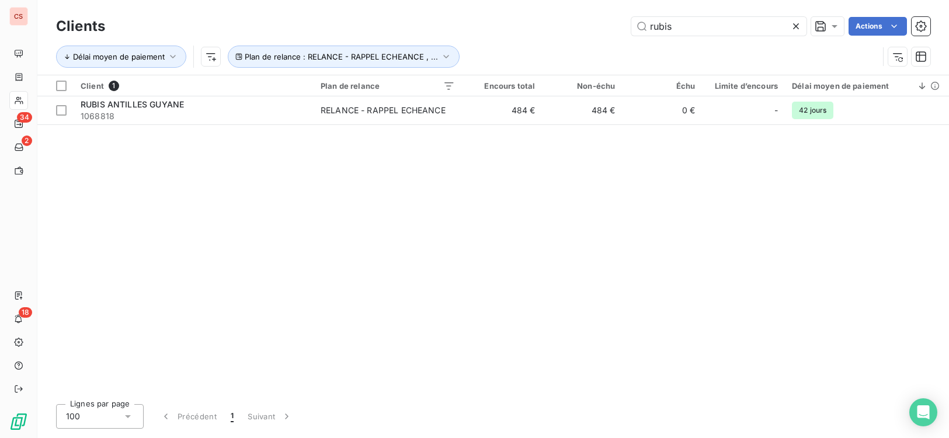
drag, startPoint x: 702, startPoint y: 29, endPoint x: 407, endPoint y: 38, distance: 295.6
click at [468, 44] on div "Clients rubis Actions Délai moyen de paiement Plan de relance : RELANCE - RAPPE…" at bounding box center [493, 44] width 874 height 61
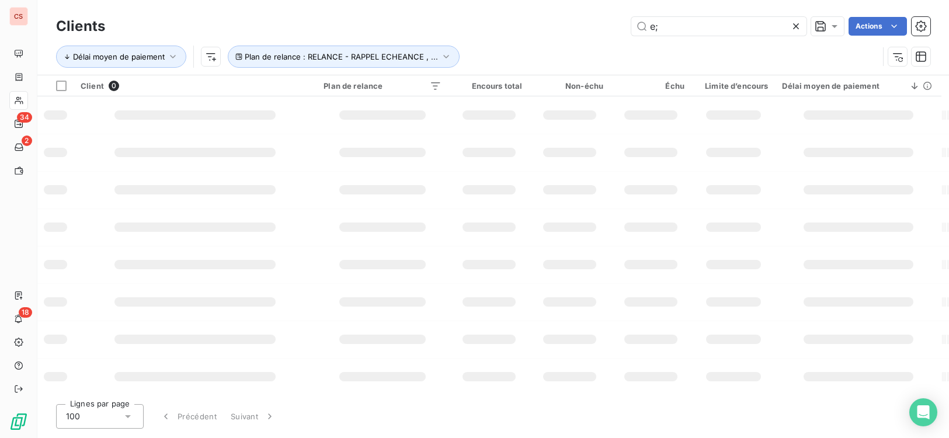
type input "e"
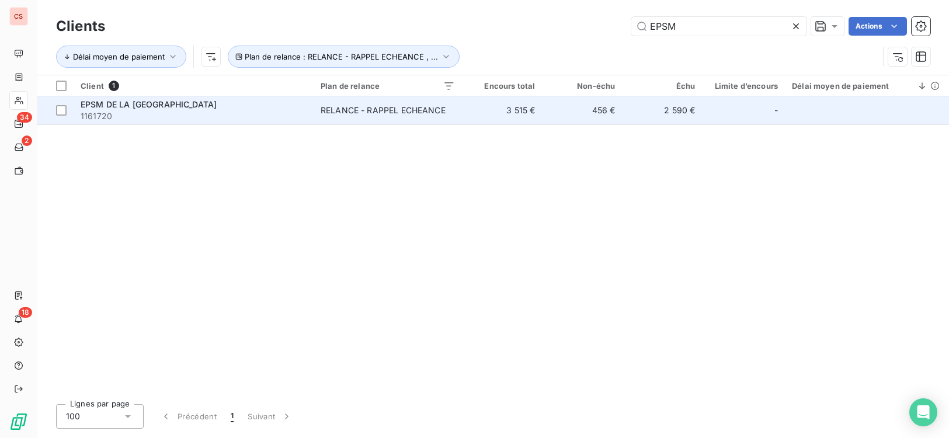
type input "EPSM"
click at [555, 114] on td "456 €" at bounding box center [582, 110] width 80 height 28
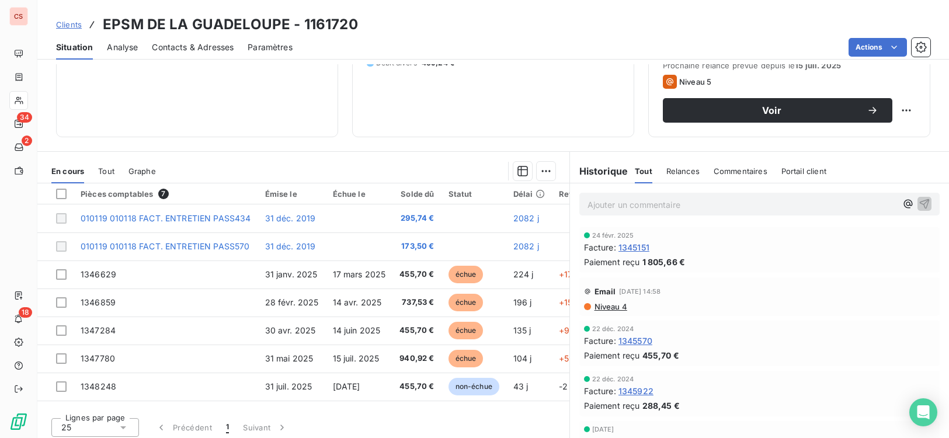
scroll to position [179, 0]
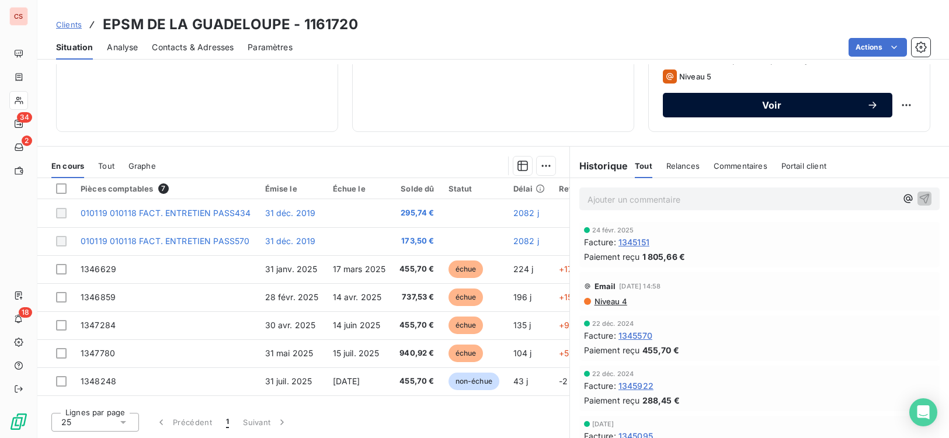
click at [777, 105] on span "Voir" at bounding box center [772, 104] width 190 height 9
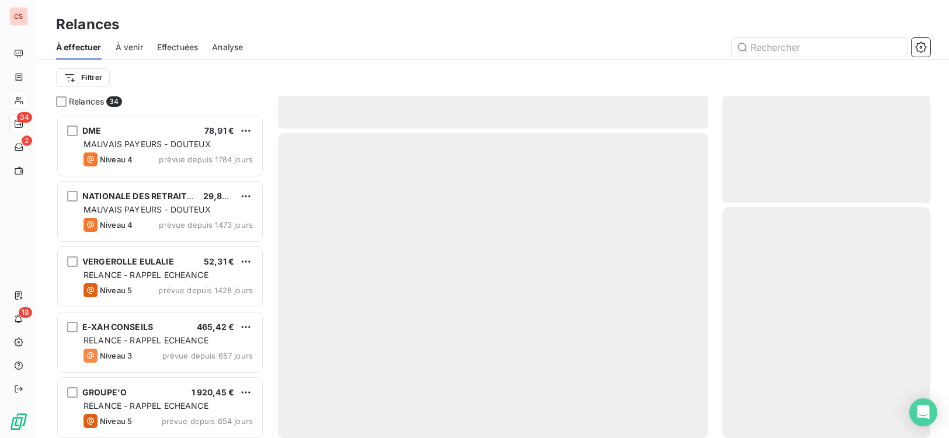
scroll to position [315, 200]
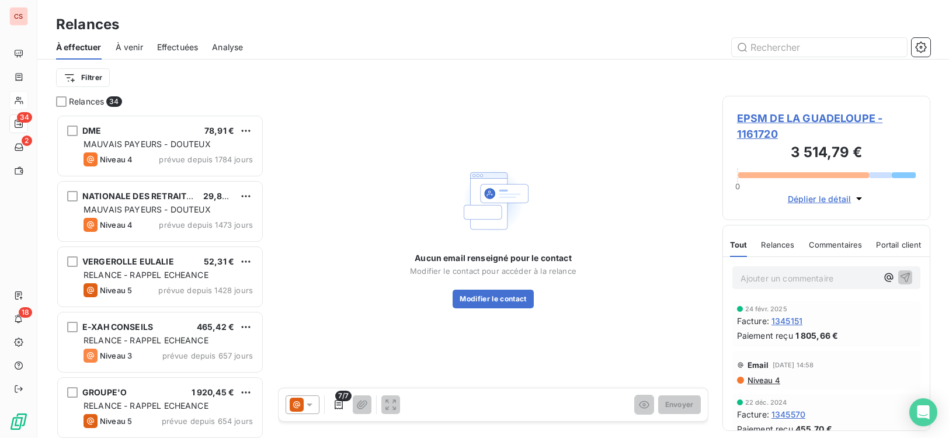
click at [534, 413] on div "Relances 34 DME 78,91 € MAUVAIS PAYEURS - DOUTEUX Niveau 4 prévue depuis 1784 j…" at bounding box center [493, 267] width 912 height 342
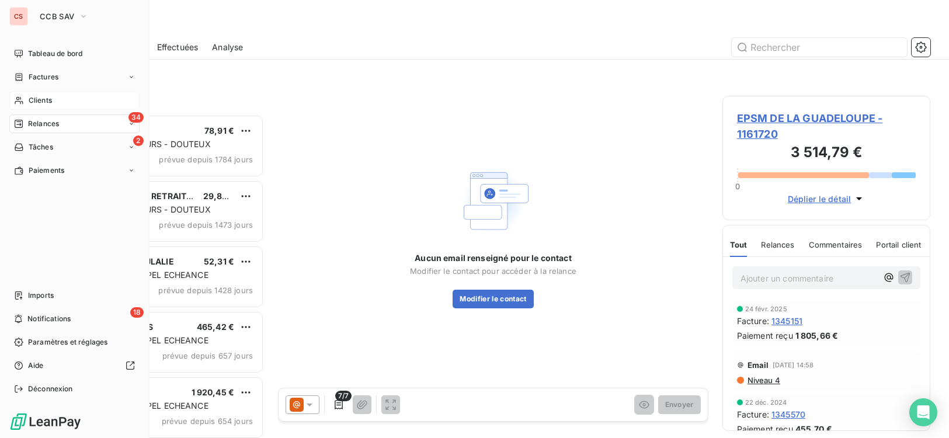
click at [40, 102] on span "Clients" at bounding box center [40, 100] width 23 height 11
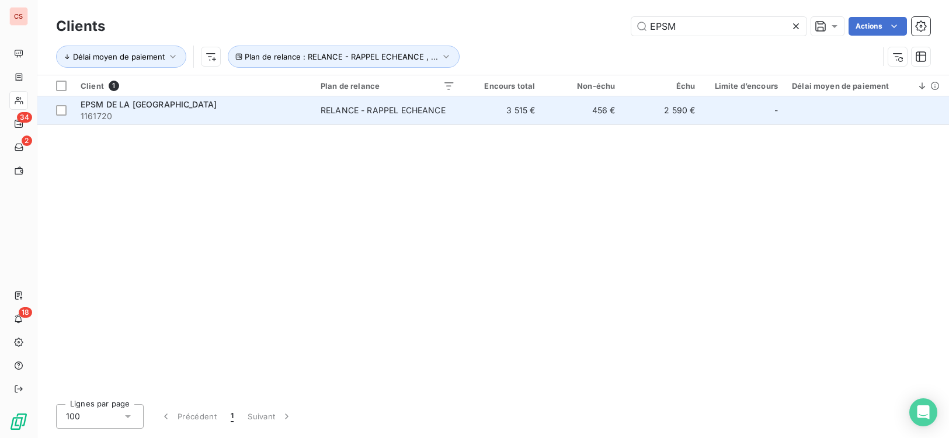
click at [382, 103] on td "RELANCE - RAPPEL ECHEANCE" at bounding box center [388, 110] width 148 height 28
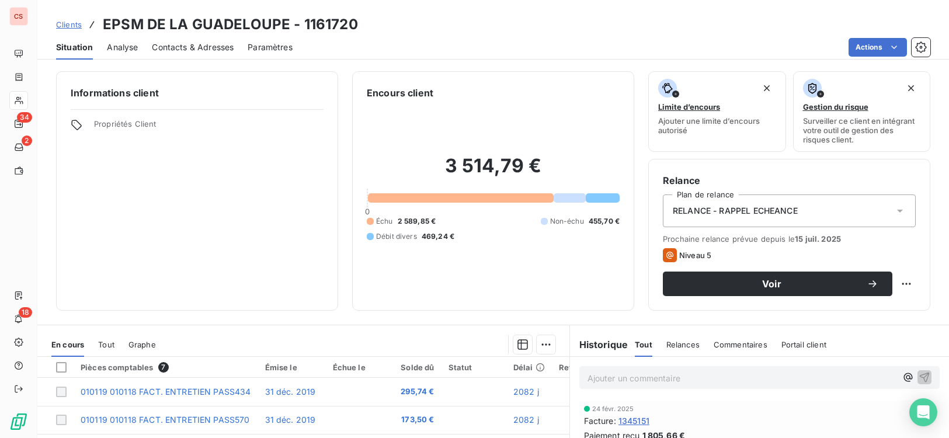
click at [198, 42] on span "Contacts & Adresses" at bounding box center [193, 47] width 82 height 12
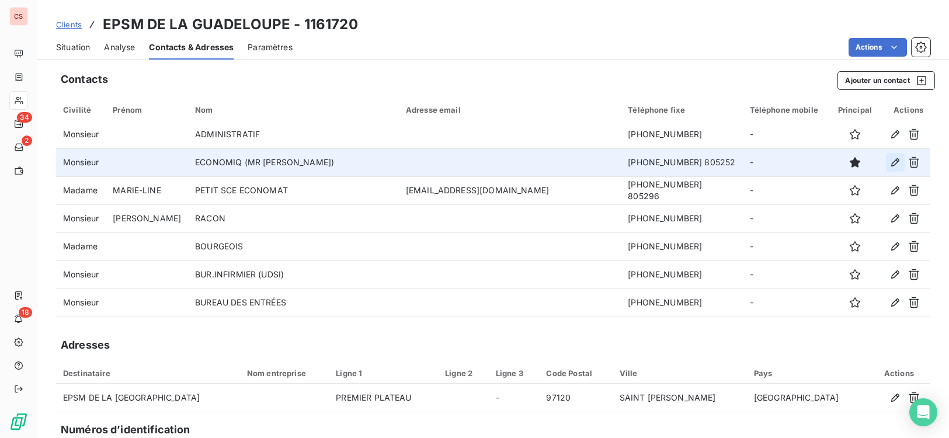
click at [885, 162] on icon "button" at bounding box center [895, 162] width 8 height 8
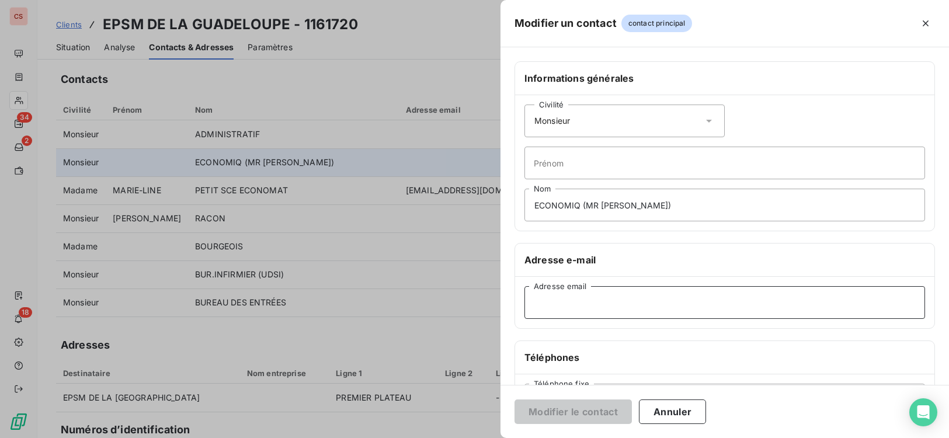
click at [587, 311] on input "Adresse email" at bounding box center [724, 302] width 401 height 33
type input "[PERSON_NAME][EMAIL_ADDRESS][DOMAIN_NAME]"
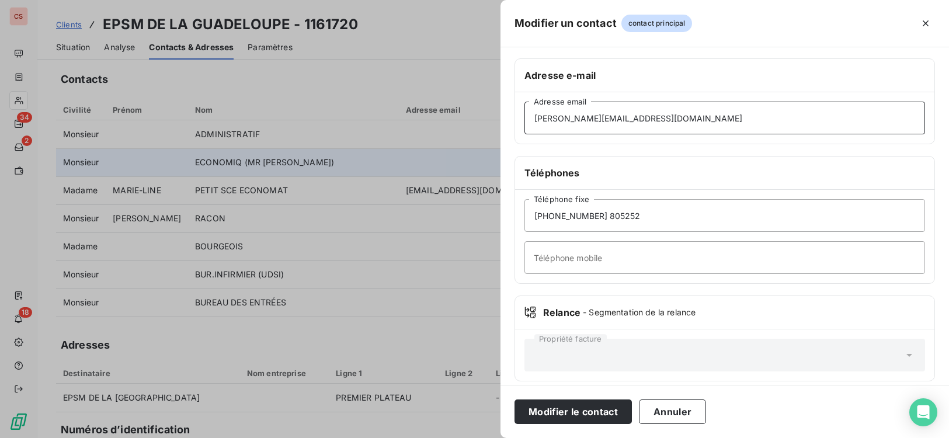
scroll to position [195, 0]
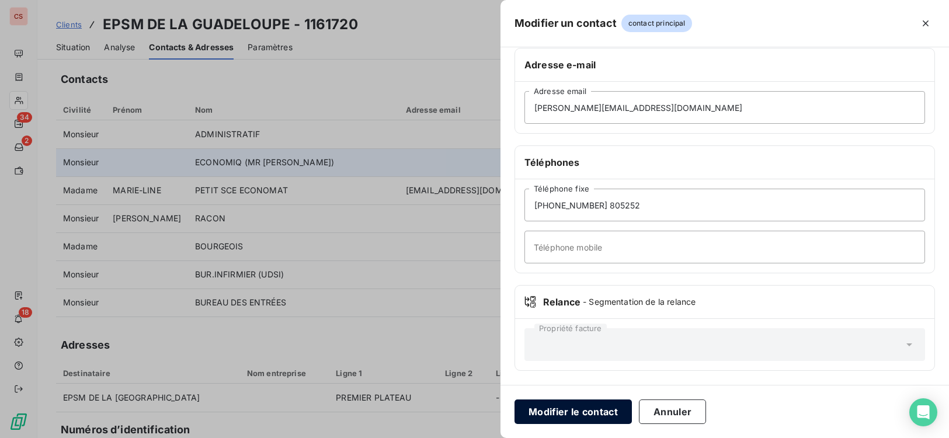
click at [585, 413] on button "Modifier le contact" at bounding box center [572, 411] width 117 height 25
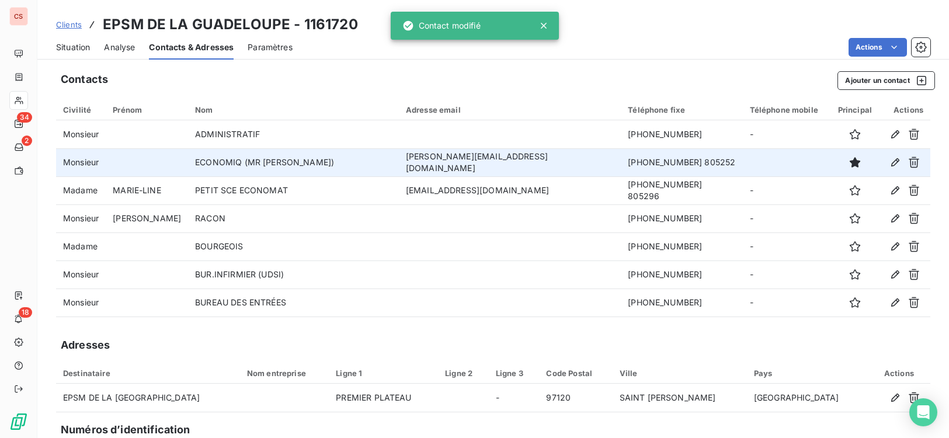
click at [63, 50] on span "Situation" at bounding box center [73, 47] width 34 height 12
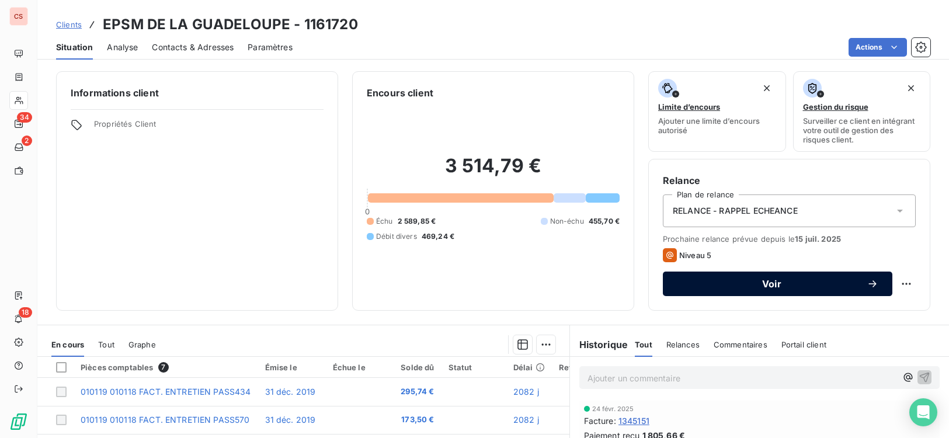
click at [853, 286] on span "Voir" at bounding box center [772, 283] width 190 height 9
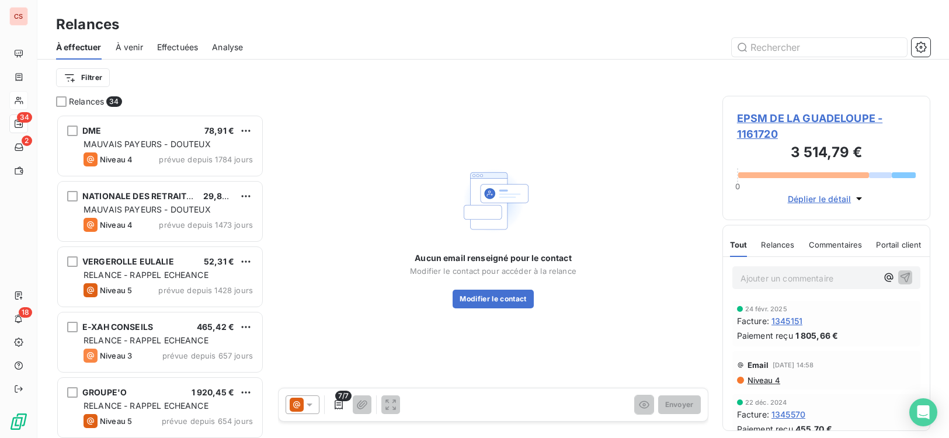
scroll to position [315, 200]
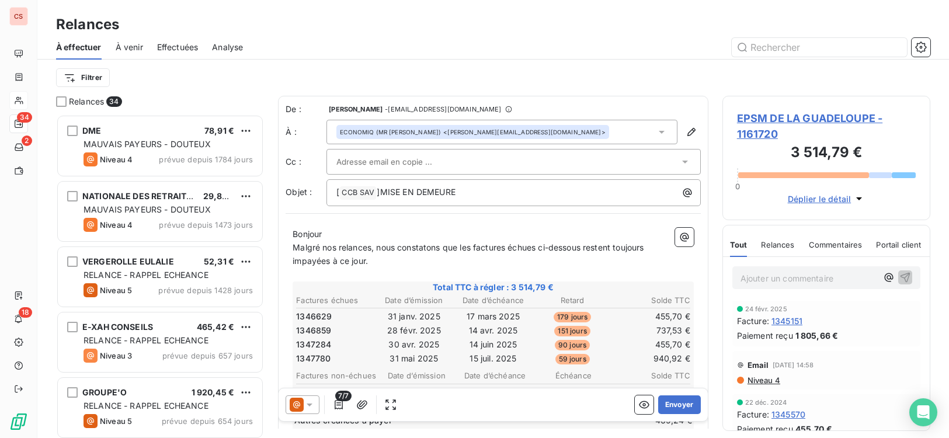
click at [400, 162] on input "text" at bounding box center [399, 162] width 126 height 18
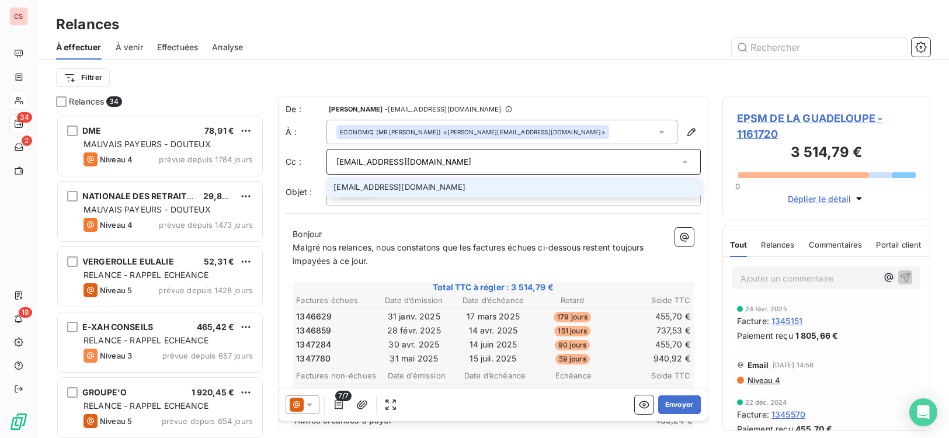
scroll to position [287, 0]
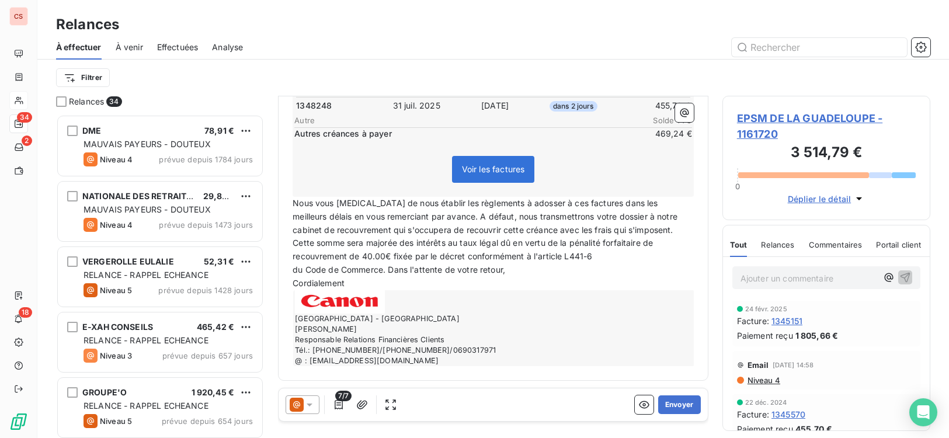
type input "[EMAIL_ADDRESS][DOMAIN_NAME]"
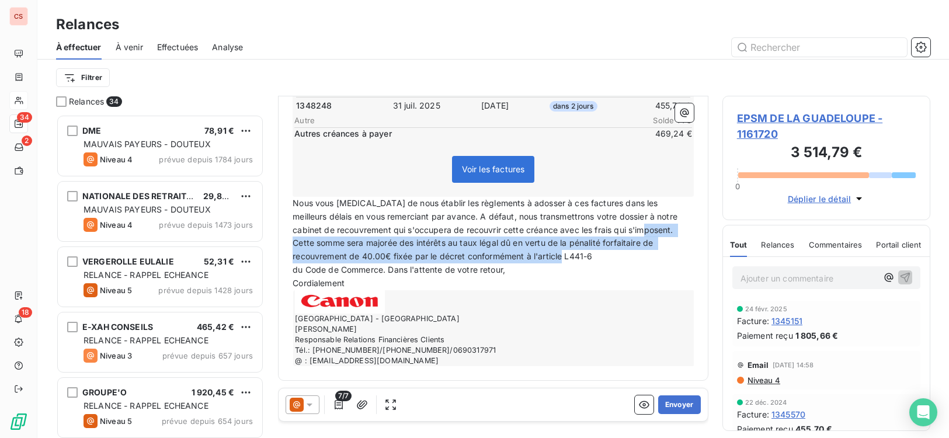
drag, startPoint x: 636, startPoint y: 229, endPoint x: 666, endPoint y: 252, distance: 37.5
click at [666, 252] on p "Nous vous [MEDICAL_DATA] de nous établir les règlements à adosser à ces facture…" at bounding box center [493, 230] width 401 height 67
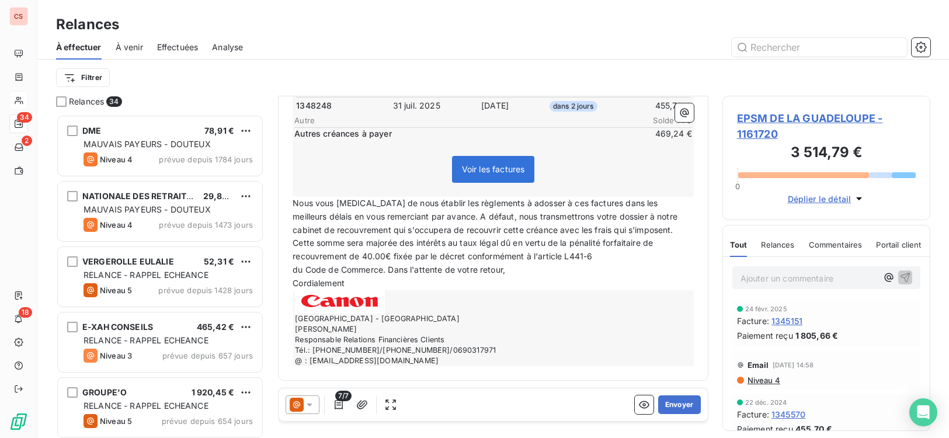
scroll to position [260, 0]
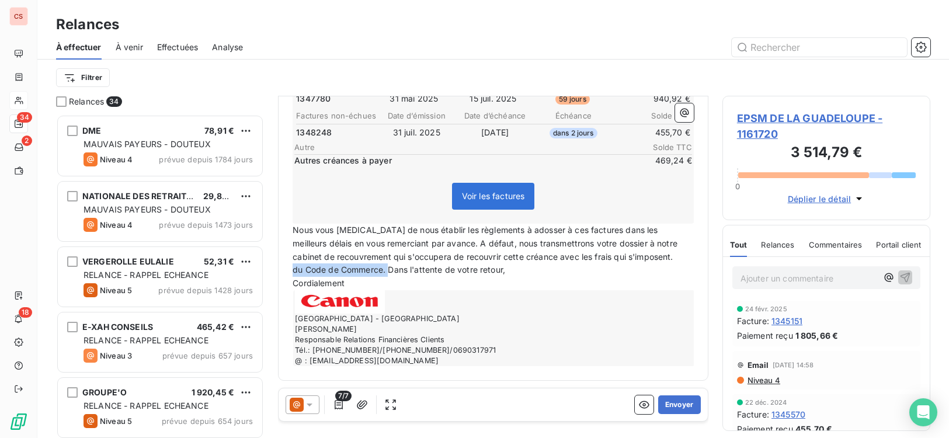
drag, startPoint x: 388, startPoint y: 266, endPoint x: 272, endPoint y: 270, distance: 116.8
click at [272, 270] on div "Relances 34 DME 78,91 € MAUVAIS PAYEURS - DOUTEUX Niveau 4 prévue depuis 1784 j…" at bounding box center [493, 267] width 912 height 342
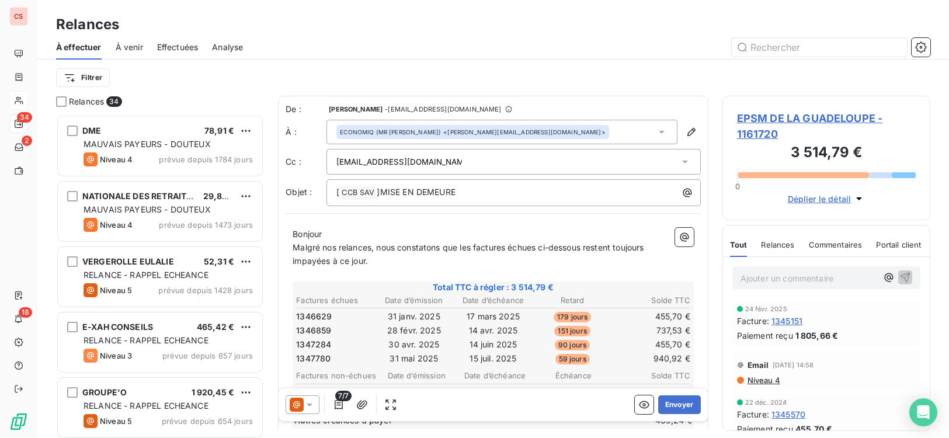
click at [295, 246] on span "Malgré nos relances, nous constatons que les factures échues ci-dessous restent…" at bounding box center [471, 253] width 356 height 23
click at [412, 263] on p "Sauf erreur de notre part, nous constatons que les factures échues ci-dessous r…" at bounding box center [493, 254] width 401 height 27
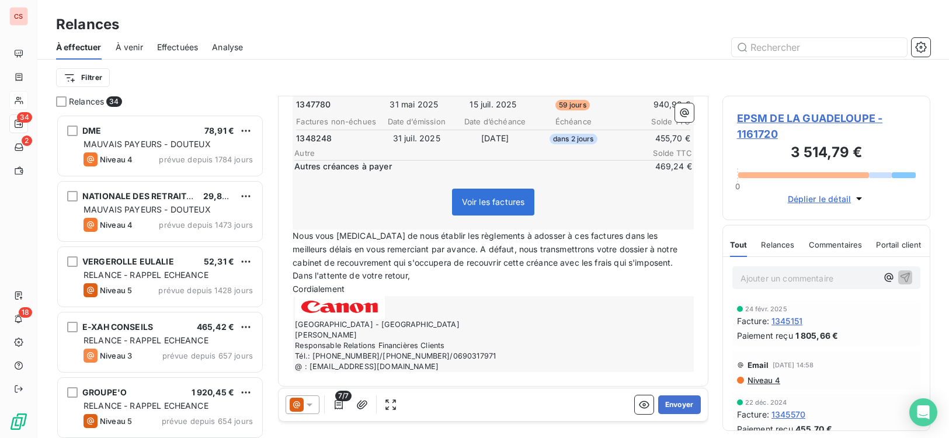
scroll to position [260, 0]
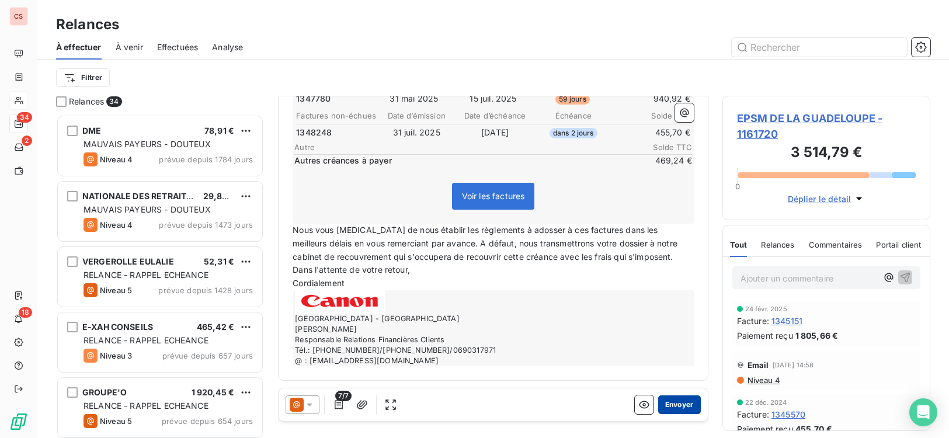
click at [680, 409] on button "Envoyer" at bounding box center [679, 404] width 43 height 19
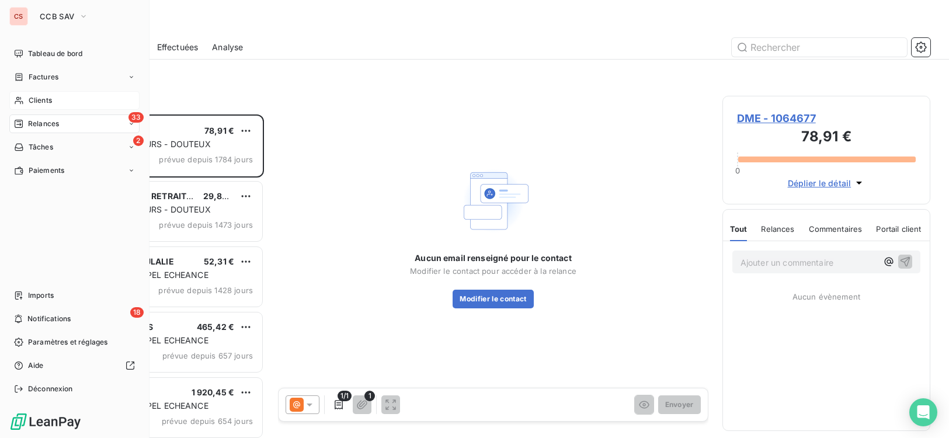
click at [40, 101] on span "Clients" at bounding box center [40, 100] width 23 height 11
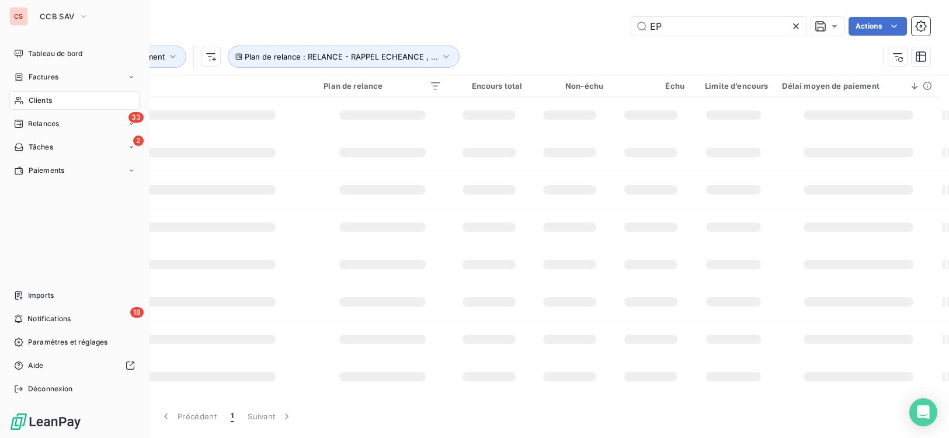
type input "E"
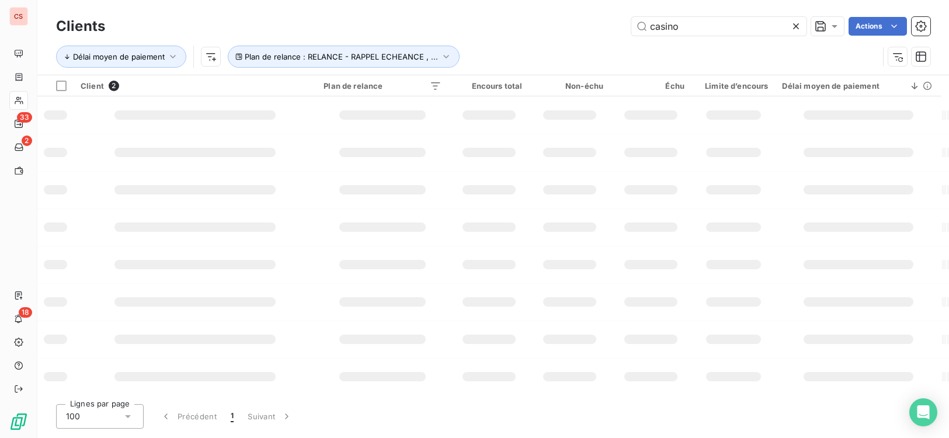
type input "casino"
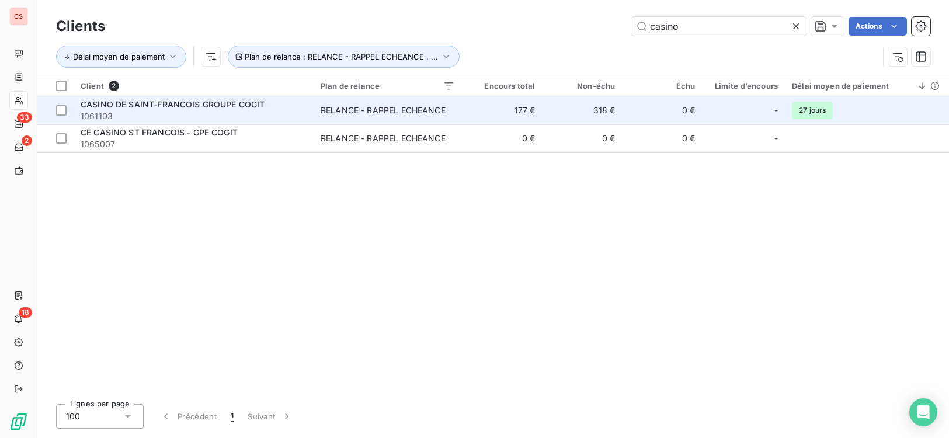
click at [585, 116] on td "318 €" at bounding box center [582, 110] width 80 height 28
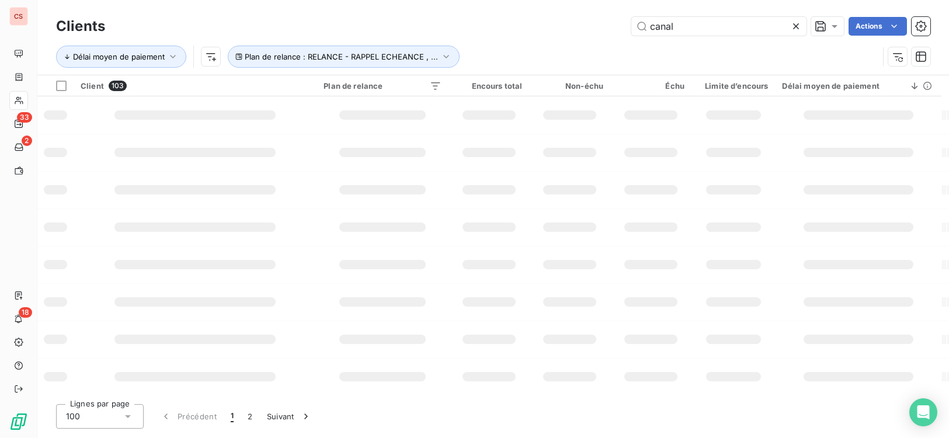
type input "canal"
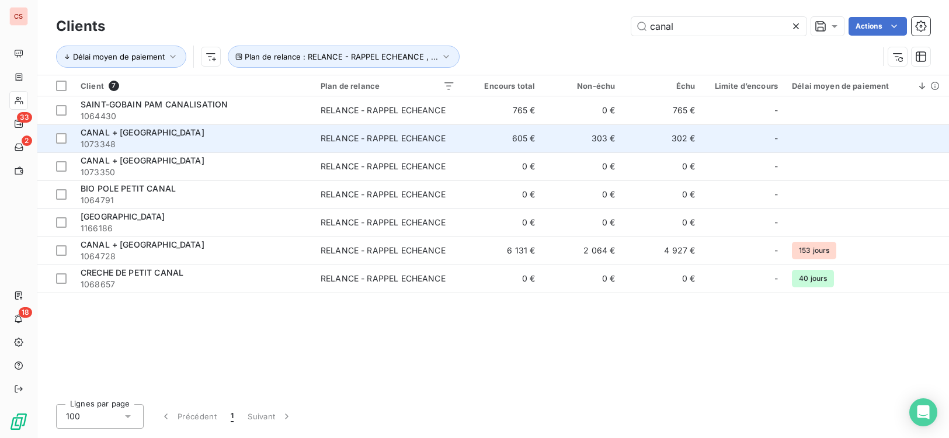
click at [462, 143] on td "RELANCE - RAPPEL ECHEANCE" at bounding box center [388, 138] width 148 height 28
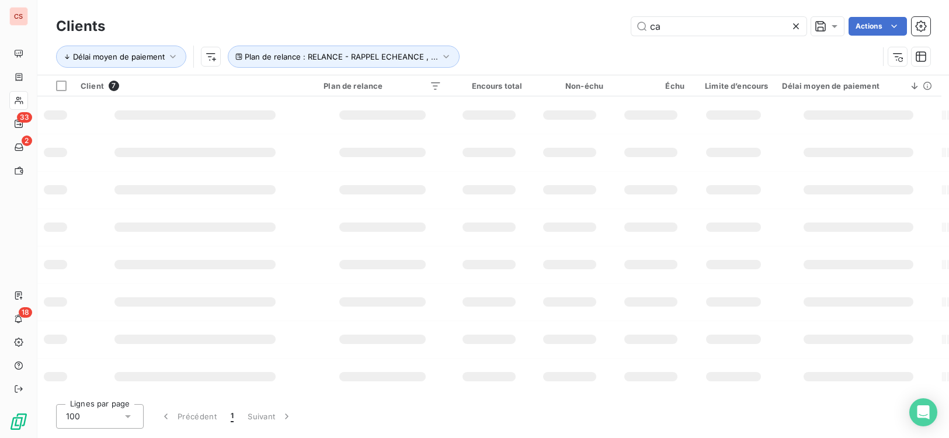
type input "c"
type input "galaxi"
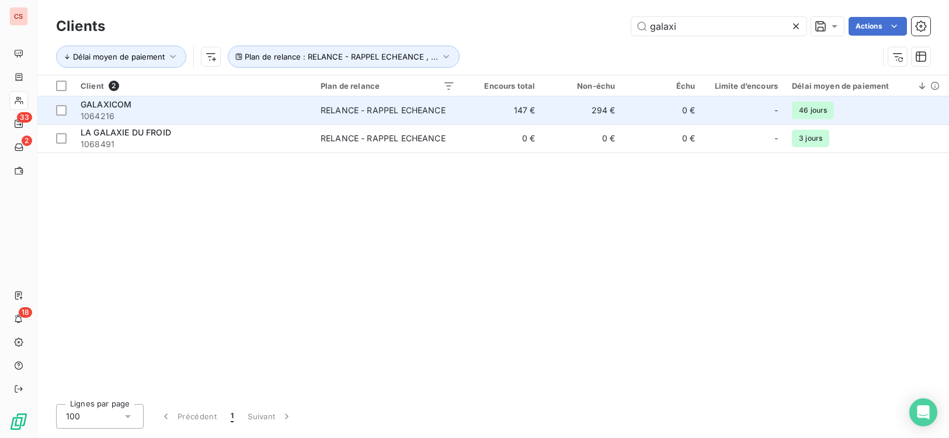
click at [409, 120] on td "RELANCE - RAPPEL ECHEANCE" at bounding box center [388, 110] width 148 height 28
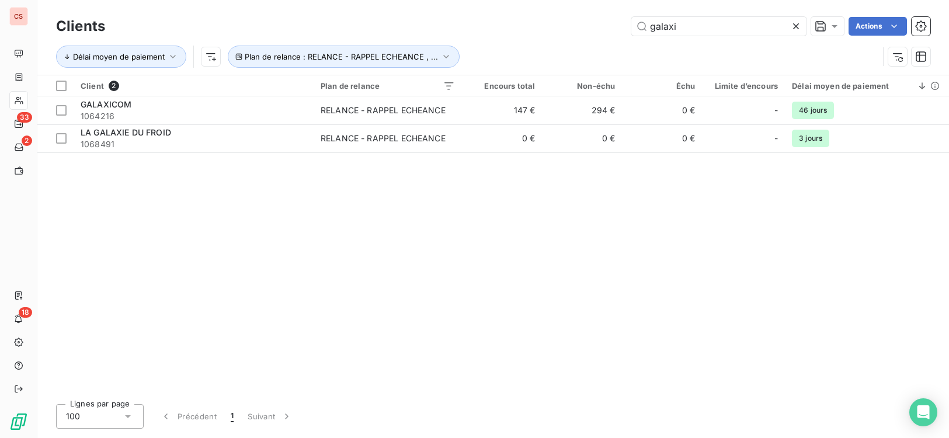
drag, startPoint x: 672, startPoint y: 27, endPoint x: 490, endPoint y: 30, distance: 182.2
click at [514, 32] on div "galaxi Actions" at bounding box center [524, 26] width 811 height 19
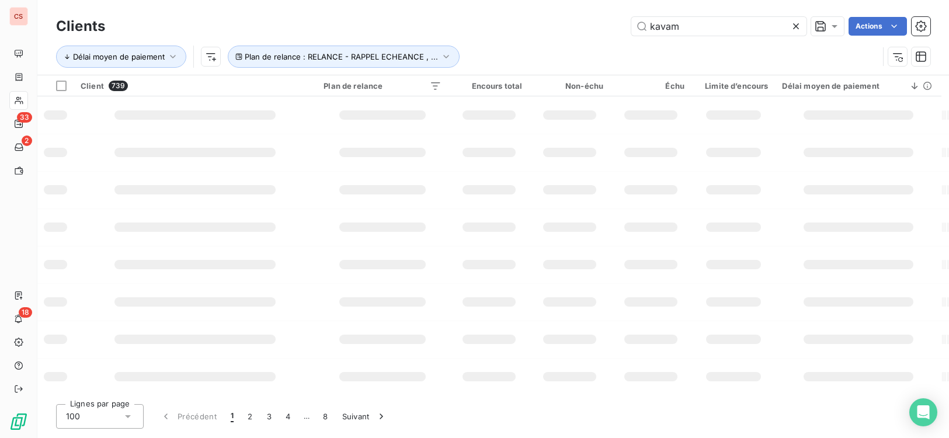
type input "kavam"
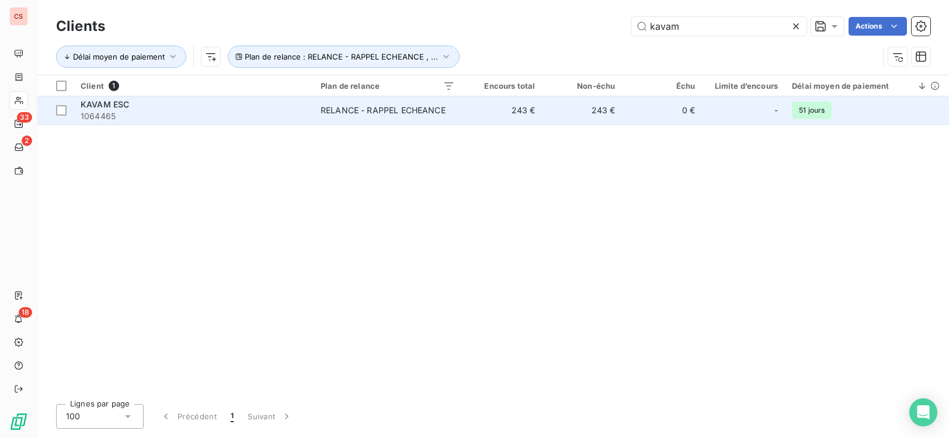
click at [497, 112] on td "243 €" at bounding box center [502, 110] width 80 height 28
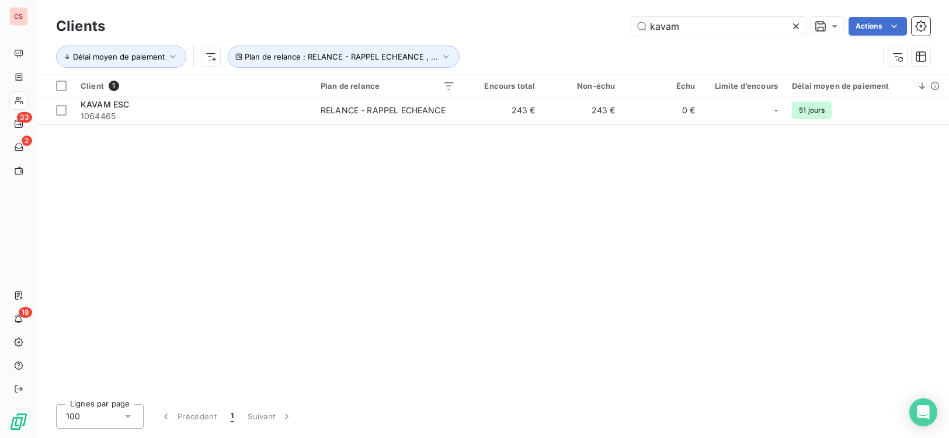
drag, startPoint x: 690, startPoint y: 27, endPoint x: 319, endPoint y: 4, distance: 371.5
click at [460, 23] on div "kavam Actions" at bounding box center [524, 26] width 811 height 19
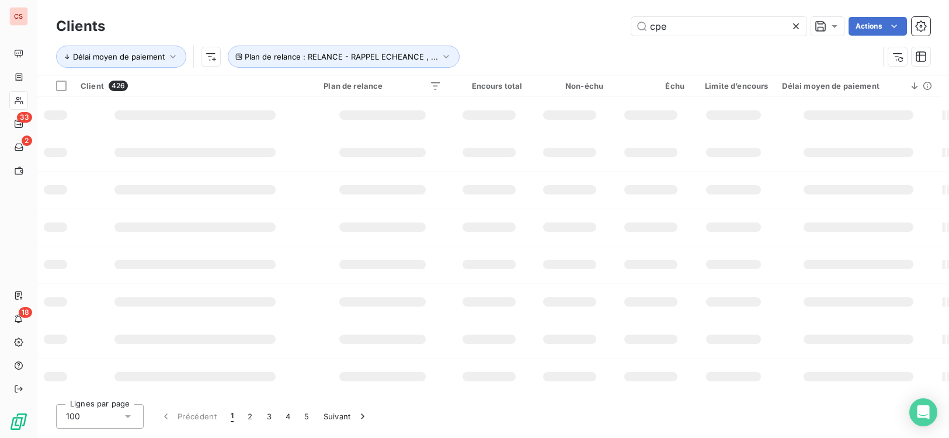
type input "cpe"
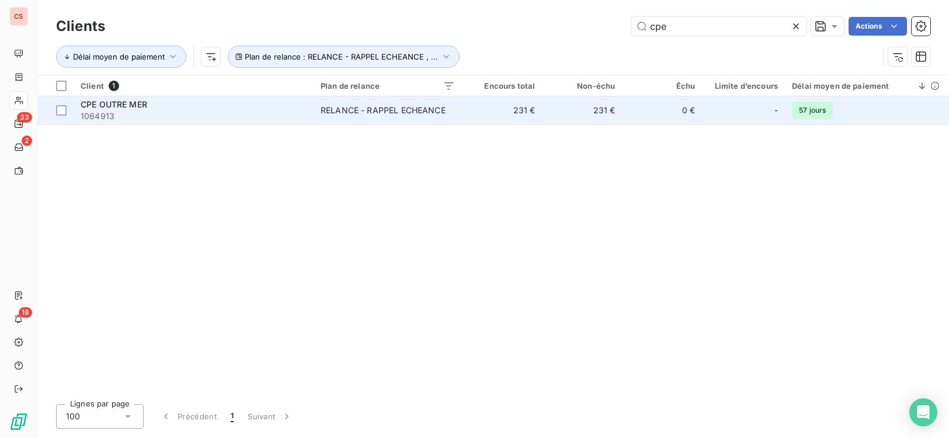
click at [380, 110] on div "RELANCE - RAPPEL ECHEANCE" at bounding box center [383, 111] width 125 height 12
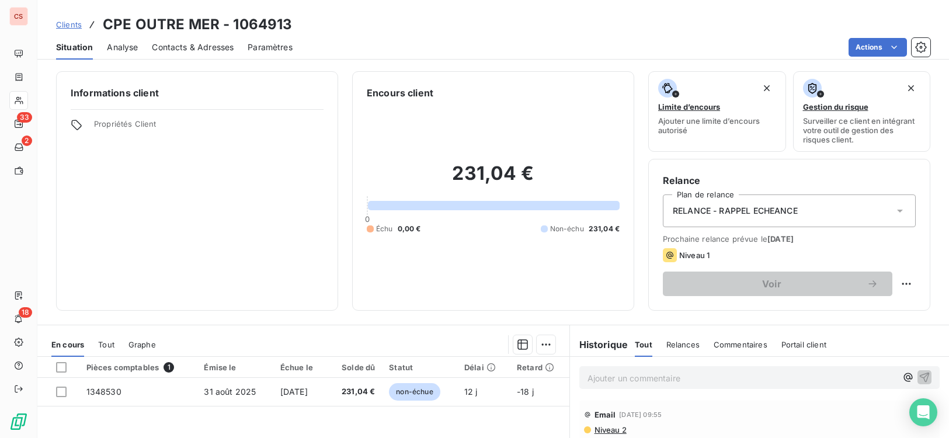
click at [808, 394] on div "Ajouter un commentaire ﻿" at bounding box center [759, 377] width 379 height 41
click at [746, 413] on div "Niveau 2" at bounding box center [759, 429] width 351 height 9
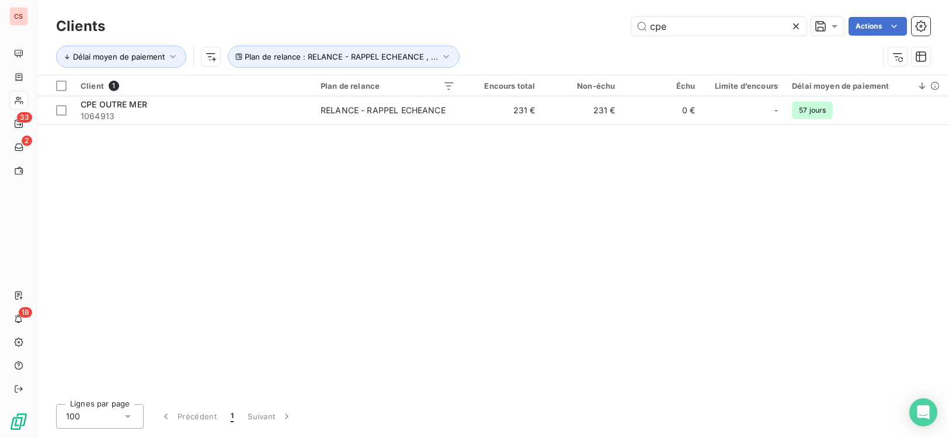
drag, startPoint x: 662, startPoint y: 25, endPoint x: 621, endPoint y: 26, distance: 40.9
click at [621, 26] on div "cpe Actions" at bounding box center [524, 26] width 811 height 19
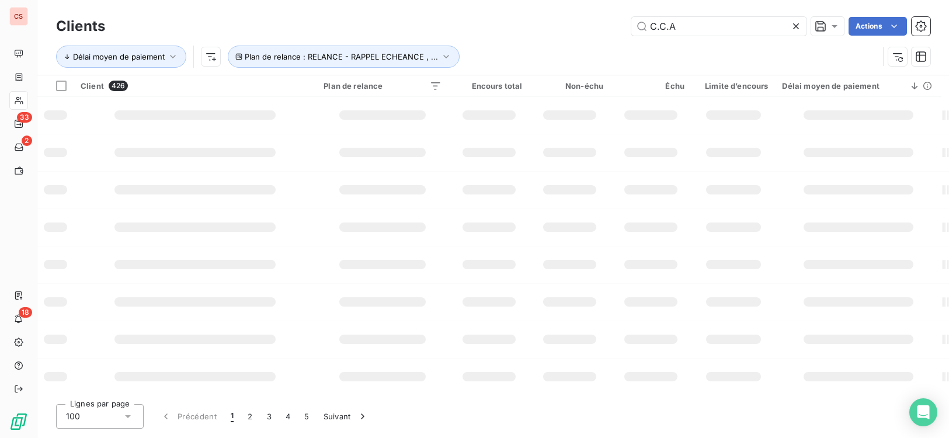
type input "C.C.A"
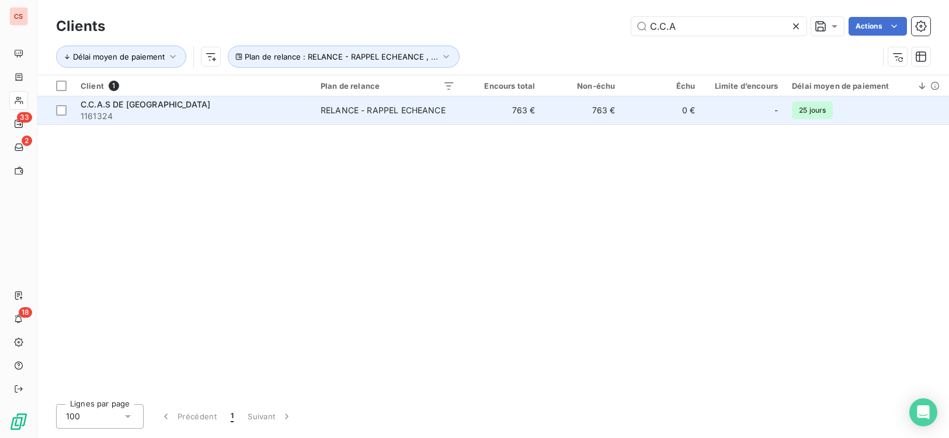
click at [536, 106] on td "763 €" at bounding box center [502, 110] width 80 height 28
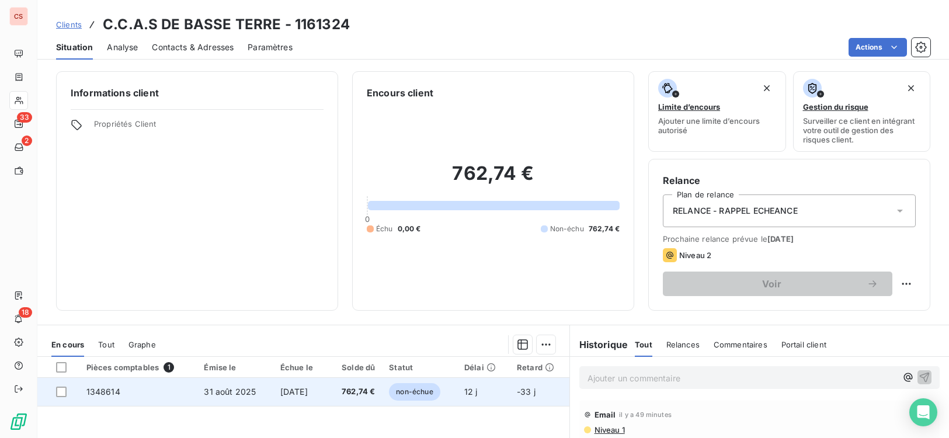
click at [67, 394] on div at bounding box center [64, 392] width 16 height 11
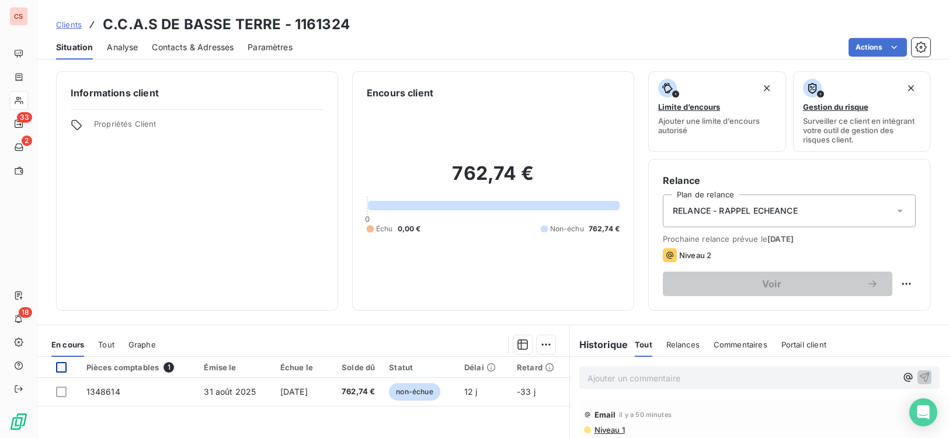
click at [61, 366] on div at bounding box center [61, 367] width 11 height 11
click at [540, 350] on html "CS 33 2 18 Clients C.C.A.S DE [GEOGRAPHIC_DATA] - 1161324 Situation Analyse Con…" at bounding box center [474, 219] width 949 height 438
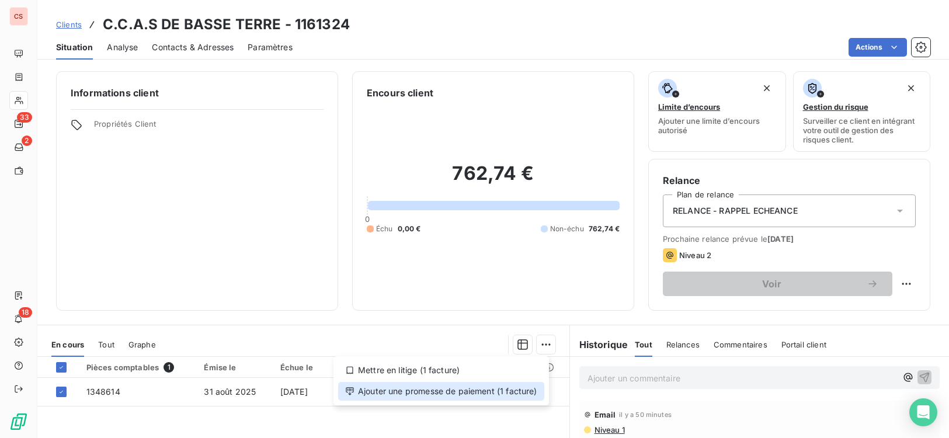
click at [475, 392] on div "Ajouter une promesse de paiement (1 facture)" at bounding box center [441, 391] width 206 height 19
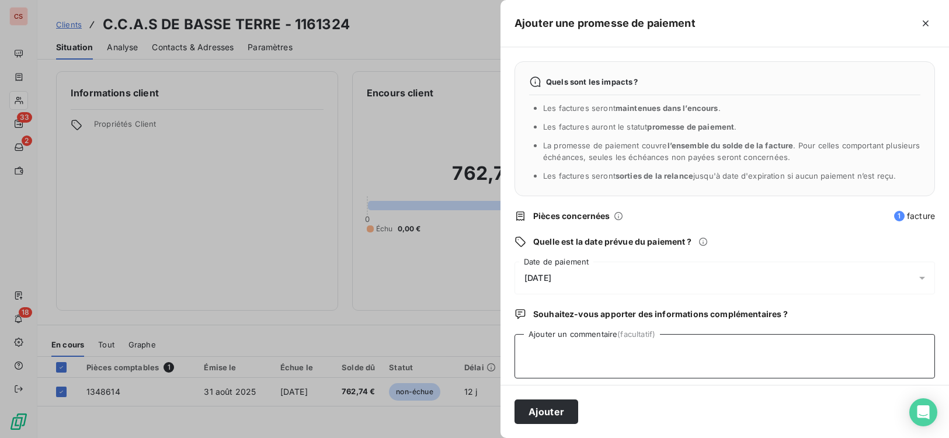
click at [567, 356] on textarea "Ajouter un commentaire (facultatif)" at bounding box center [724, 356] width 420 height 44
type textarea "m"
type textarea "v"
type textarea "RGT VALIDE PAR MANDAT 304 BORDEREAU 54"
click at [541, 406] on button "Ajouter" at bounding box center [546, 411] width 64 height 25
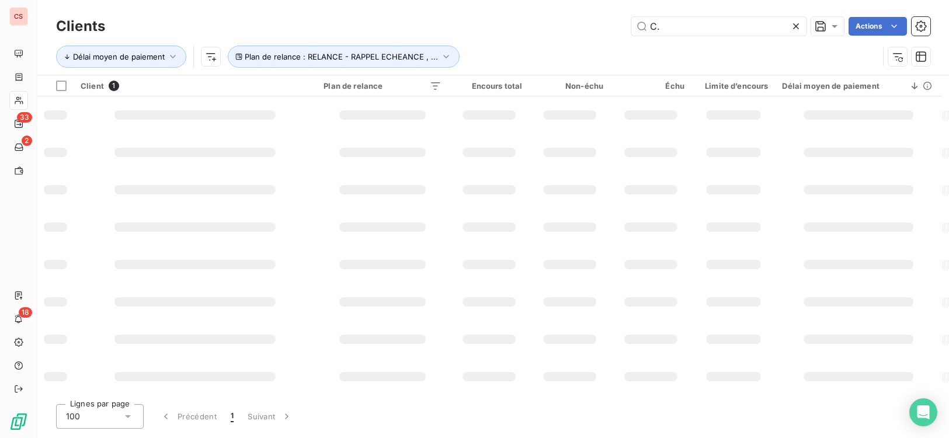
type input "C"
type input "SATRAP"
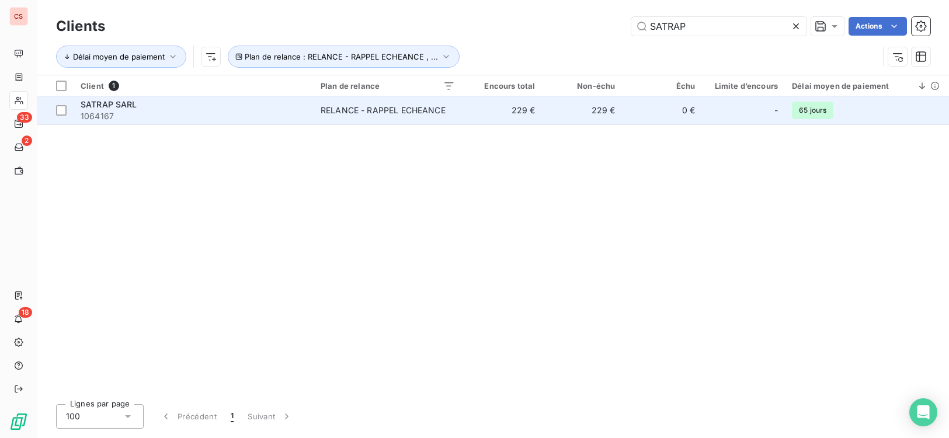
click at [561, 119] on td "229 €" at bounding box center [582, 110] width 80 height 28
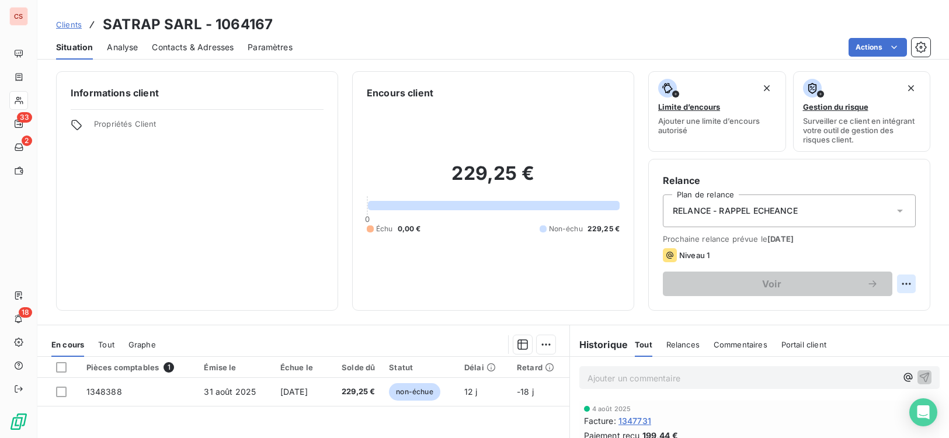
click at [885, 284] on html "CS 33 2 18 Clients SATRAP SARL - 1064167 Situation Analyse Contacts & Adresses …" at bounding box center [474, 219] width 949 height 438
click at [847, 314] on div "Replanifier cette action" at bounding box center [849, 309] width 105 height 19
select select "8"
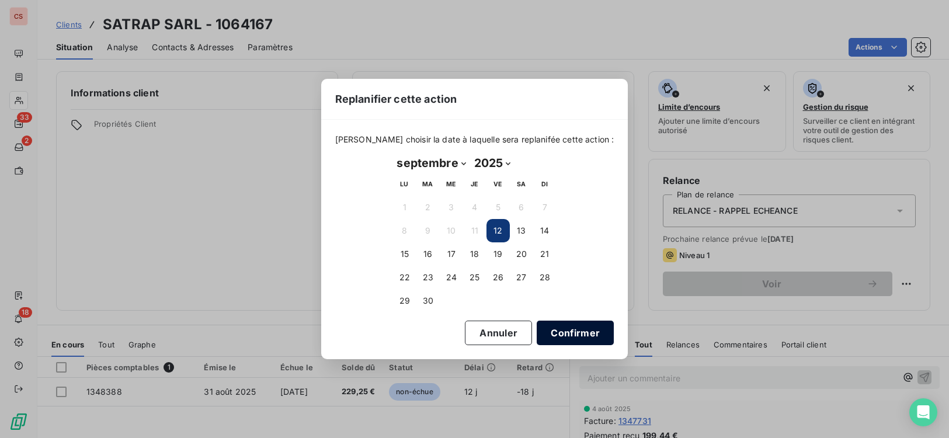
click at [566, 339] on button "Confirmer" at bounding box center [575, 333] width 77 height 25
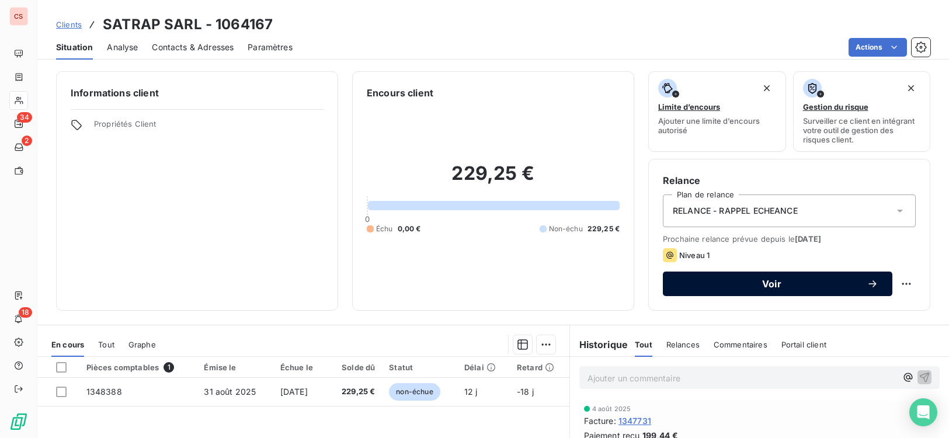
click at [833, 283] on span "Voir" at bounding box center [772, 283] width 190 height 9
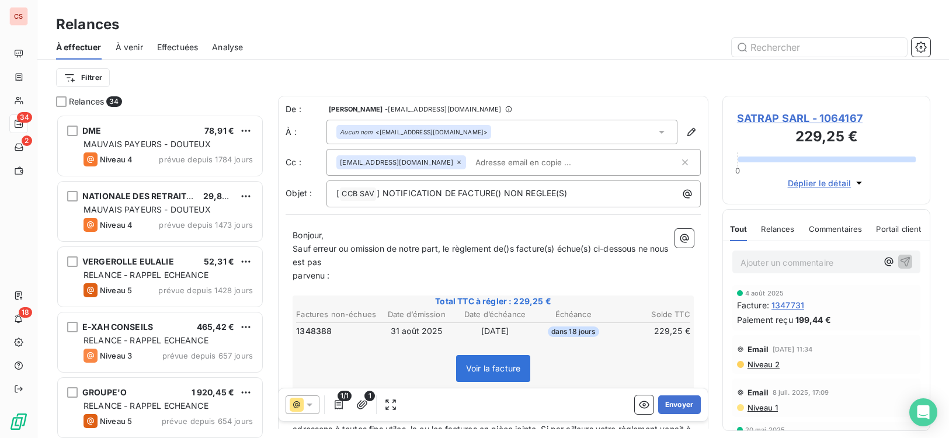
scroll to position [315, 200]
click at [295, 280] on span "parvenu :" at bounding box center [311, 275] width 37 height 10
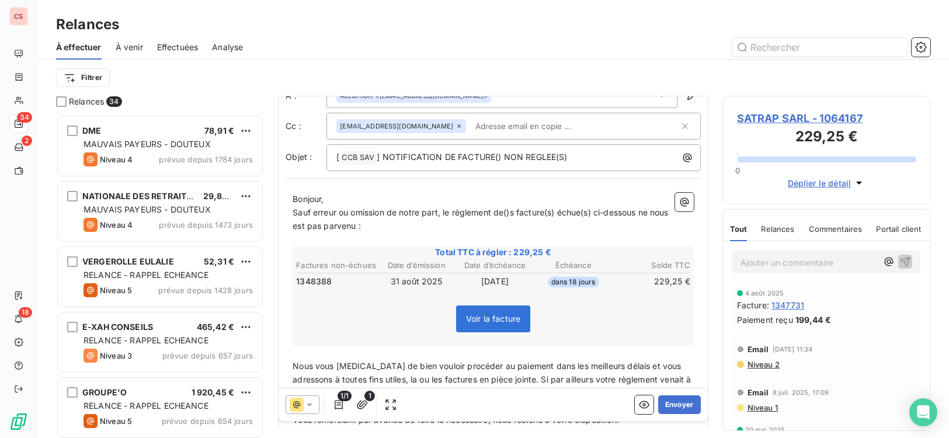
scroll to position [38, 0]
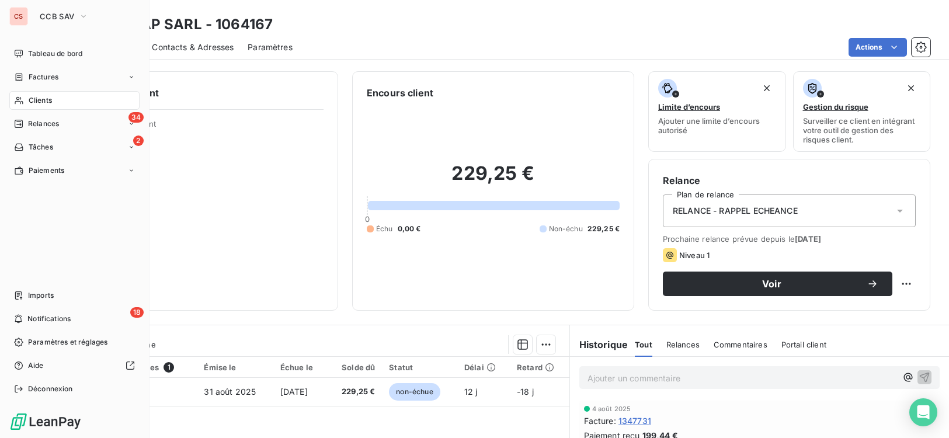
click at [54, 102] on div "Clients" at bounding box center [74, 100] width 130 height 19
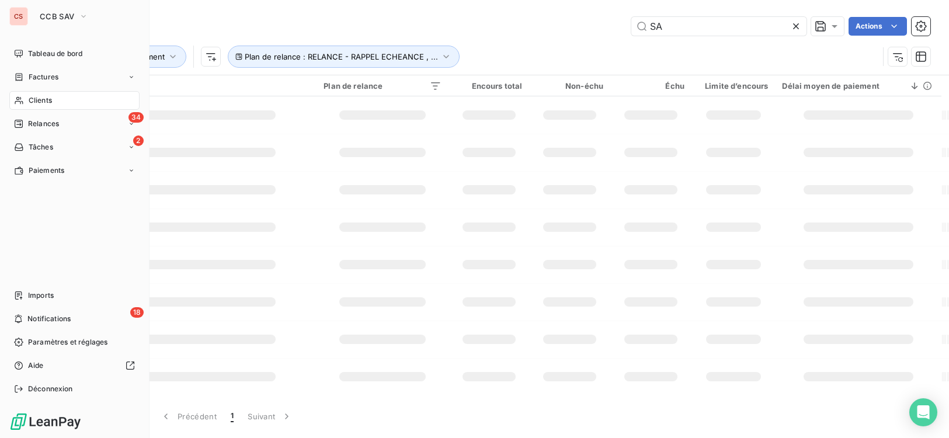
type input "S"
type input "EDV"
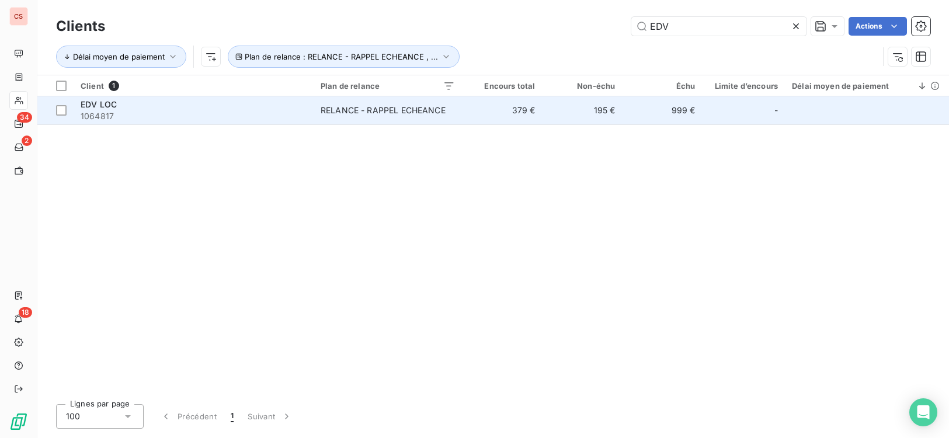
click at [232, 118] on span "1064817" at bounding box center [194, 116] width 226 height 12
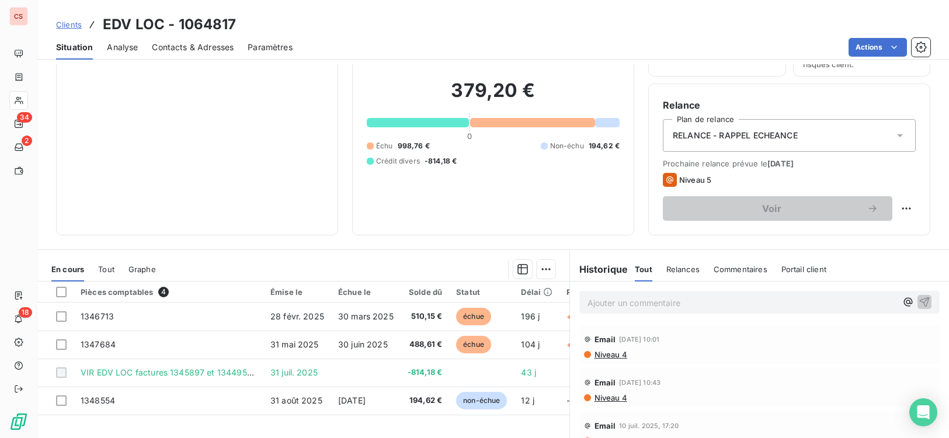
scroll to position [96, 0]
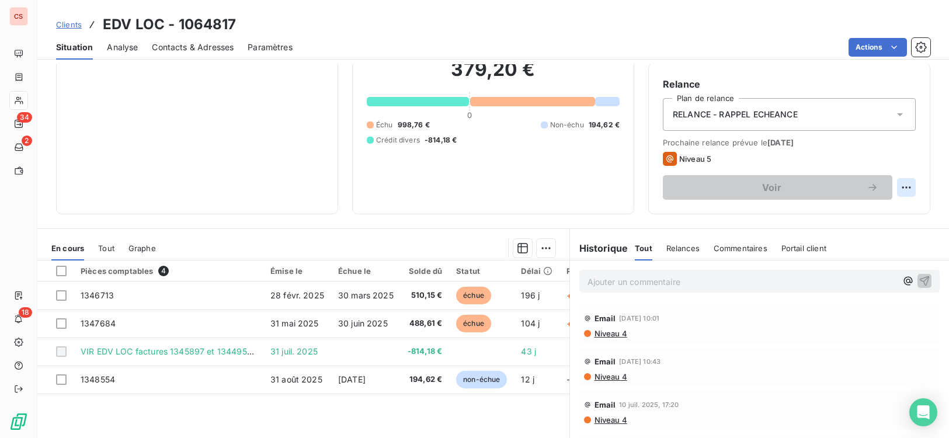
click at [885, 183] on html "CS 34 2 18 Clients EDV LOC - 1064817 Situation Analyse Contacts & Adresses Para…" at bounding box center [474, 219] width 949 height 438
click at [860, 216] on div "Replanifier cette action" at bounding box center [849, 213] width 105 height 19
select select "8"
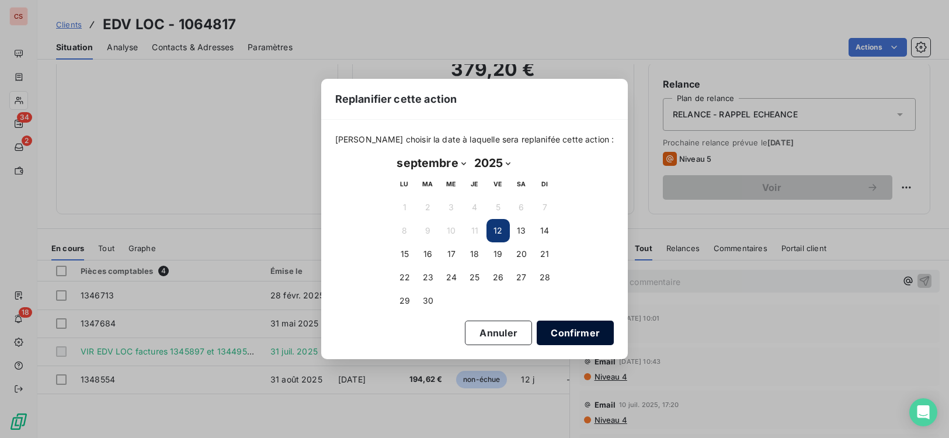
click at [556, 338] on button "Confirmer" at bounding box center [575, 333] width 77 height 25
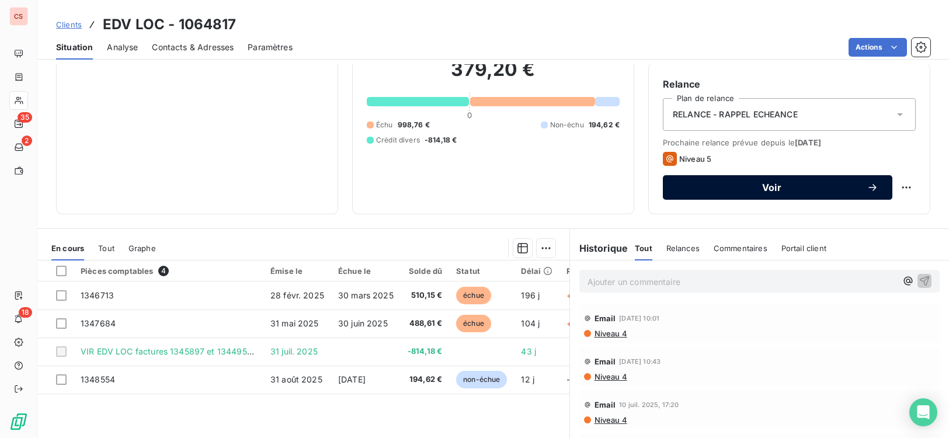
click at [825, 194] on button "Voir" at bounding box center [777, 187] width 229 height 25
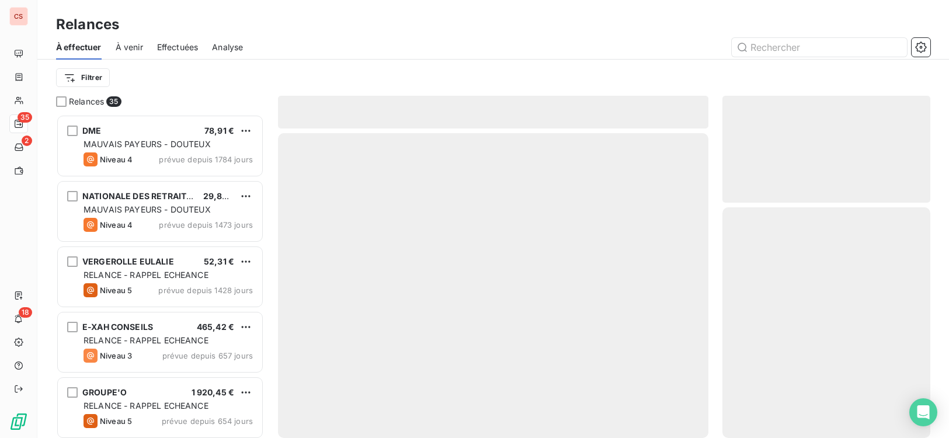
scroll to position [315, 200]
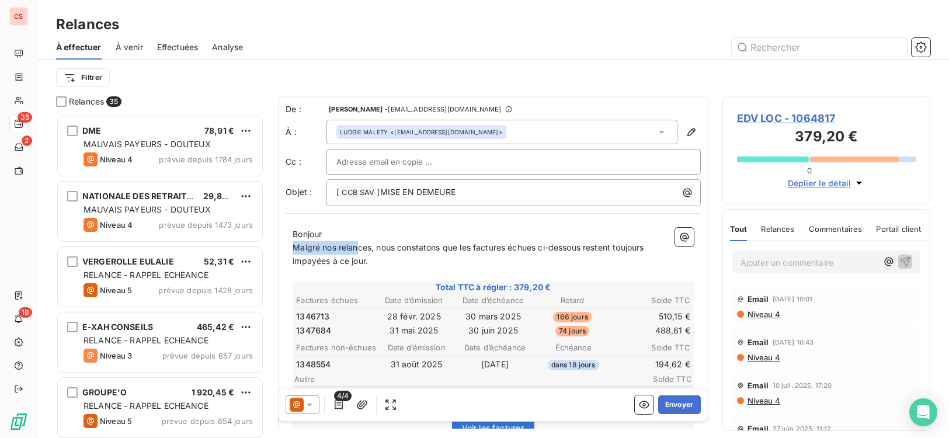
drag, startPoint x: 376, startPoint y: 246, endPoint x: 287, endPoint y: 252, distance: 88.9
click at [287, 252] on div "Bonjour Malgré nos relances, nous constatons que les factures échues ci-dessous…" at bounding box center [493, 426] width 415 height 411
drag, startPoint x: 470, startPoint y: 189, endPoint x: 382, endPoint y: 193, distance: 87.7
click at [382, 193] on p "[ CCB SAV ﻿ ]MISE EN DEMEURE" at bounding box center [516, 193] width 360 height 14
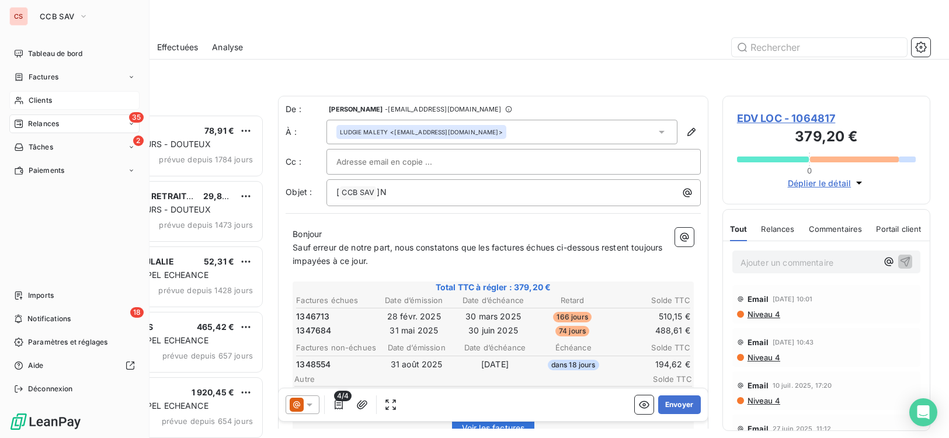
click at [52, 103] on span "Clients" at bounding box center [40, 100] width 23 height 11
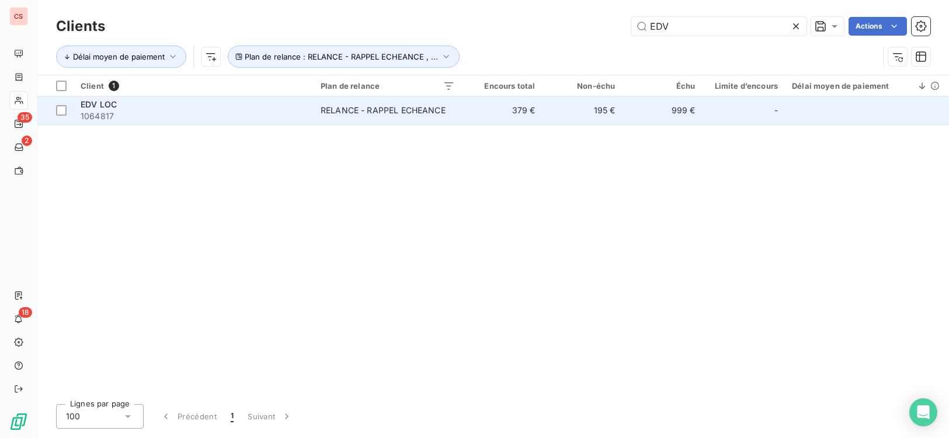
click at [399, 113] on div "RELANCE - RAPPEL ECHEANCE" at bounding box center [383, 111] width 125 height 12
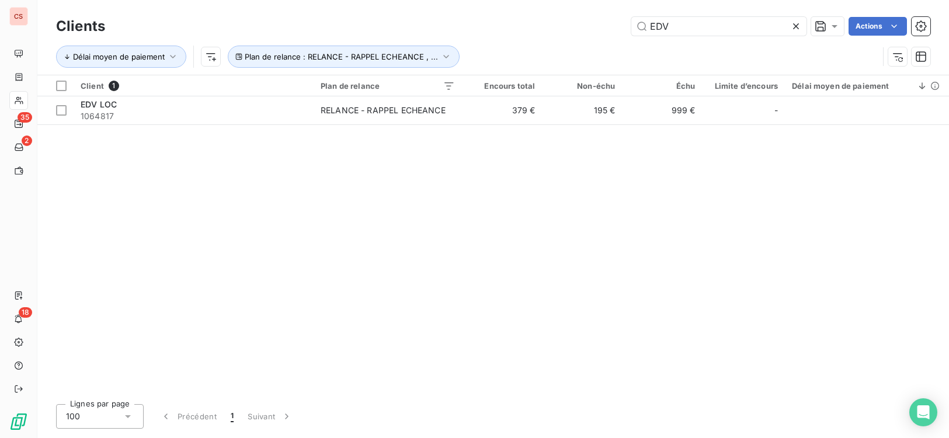
drag, startPoint x: 675, startPoint y: 26, endPoint x: 391, endPoint y: 8, distance: 284.9
click at [506, 23] on div "EDV Actions" at bounding box center [524, 26] width 811 height 19
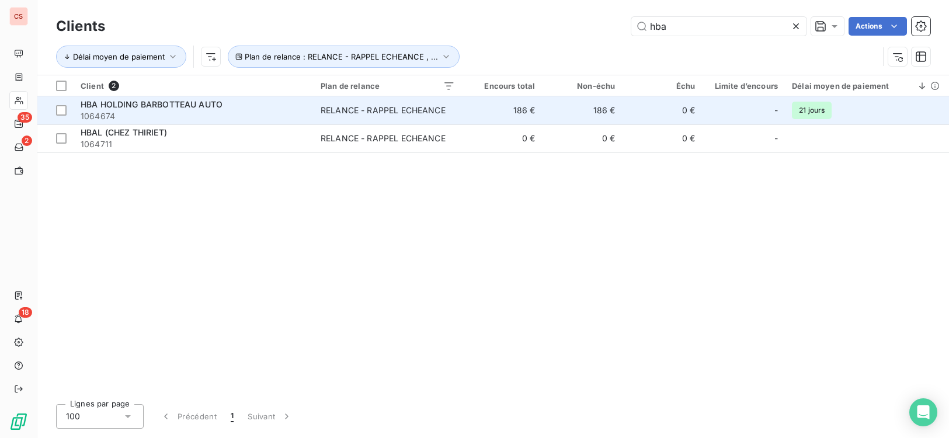
type input "hba"
click at [458, 120] on td "RELANCE - RAPPEL ECHEANCE" at bounding box center [388, 110] width 148 height 28
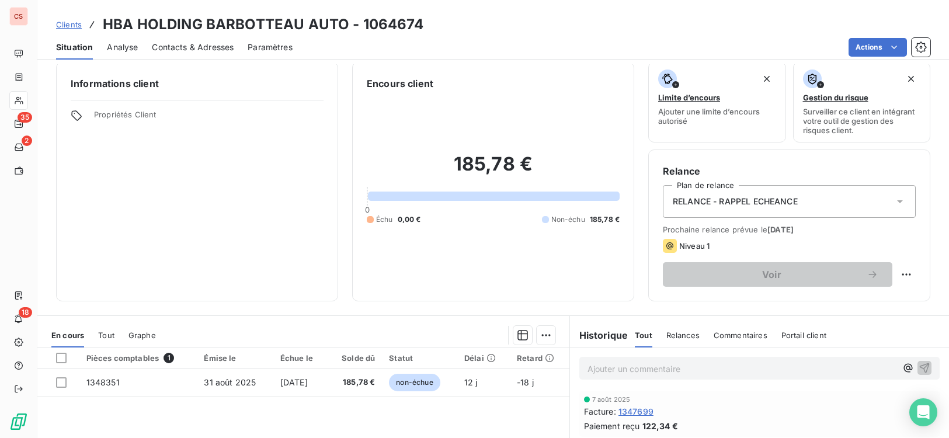
scroll to position [2, 0]
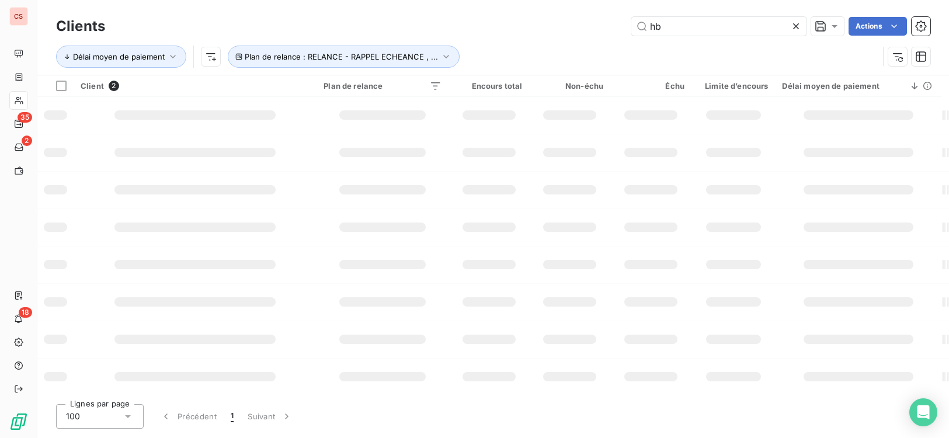
type input "h"
type input "[GEOGRAPHIC_DATA]"
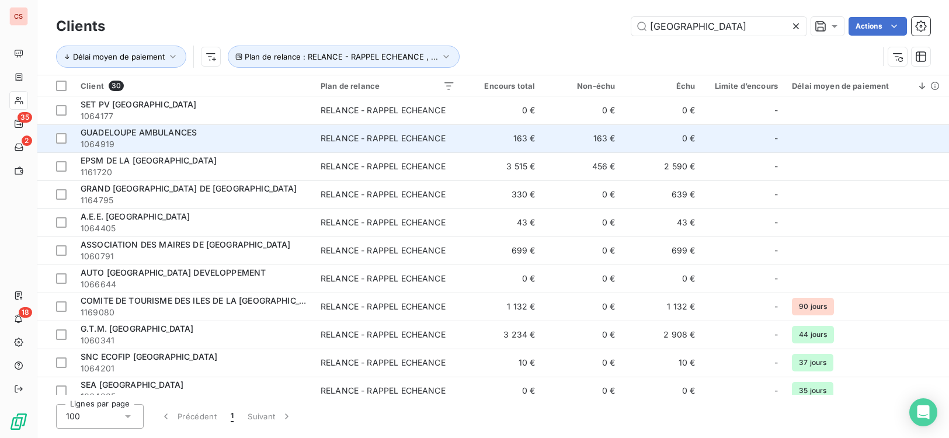
click at [213, 148] on span "1064919" at bounding box center [194, 144] width 226 height 12
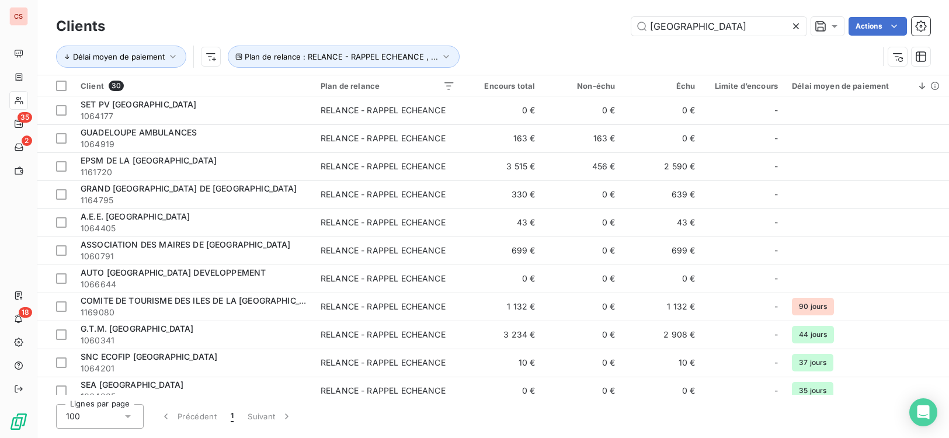
drag, startPoint x: 714, startPoint y: 22, endPoint x: 379, endPoint y: 32, distance: 334.8
click at [385, 32] on div "guadeloupe Actions" at bounding box center [524, 26] width 811 height 19
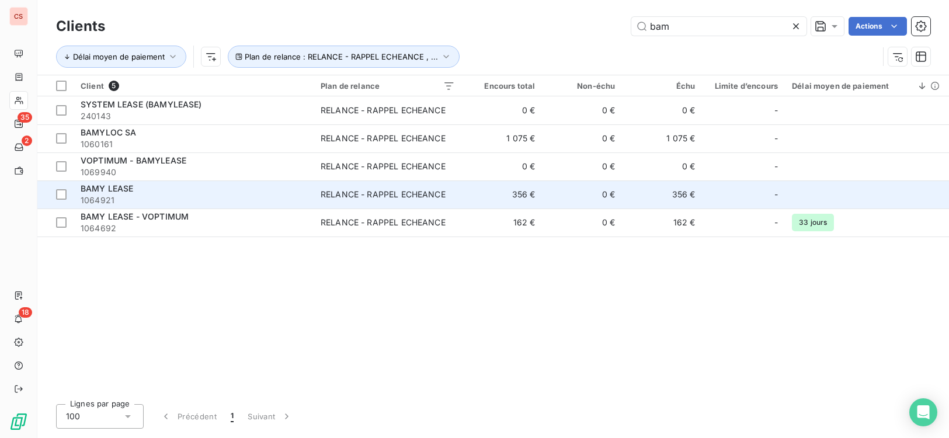
type input "bam"
click at [257, 204] on span "1064921" at bounding box center [194, 200] width 226 height 12
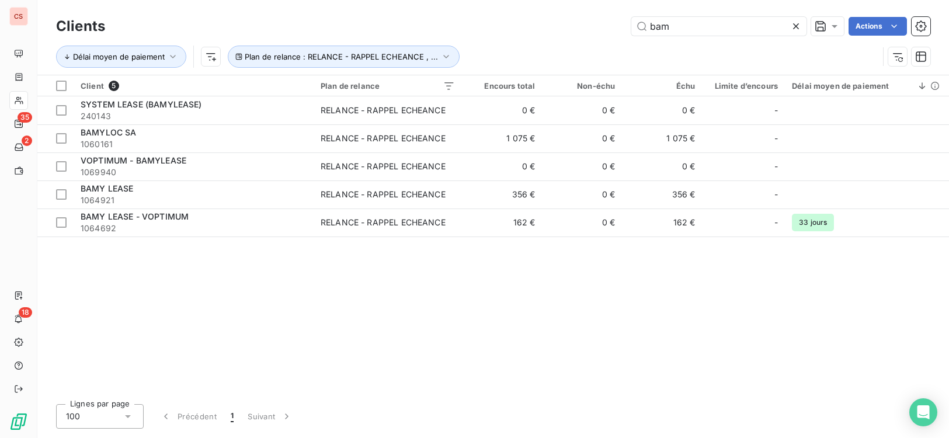
drag, startPoint x: 684, startPoint y: 31, endPoint x: 625, endPoint y: 44, distance: 60.9
click at [625, 44] on div "Clients bam Actions Délai moyen de paiement Plan de relance : RELANCE - RAPPEL …" at bounding box center [493, 44] width 874 height 61
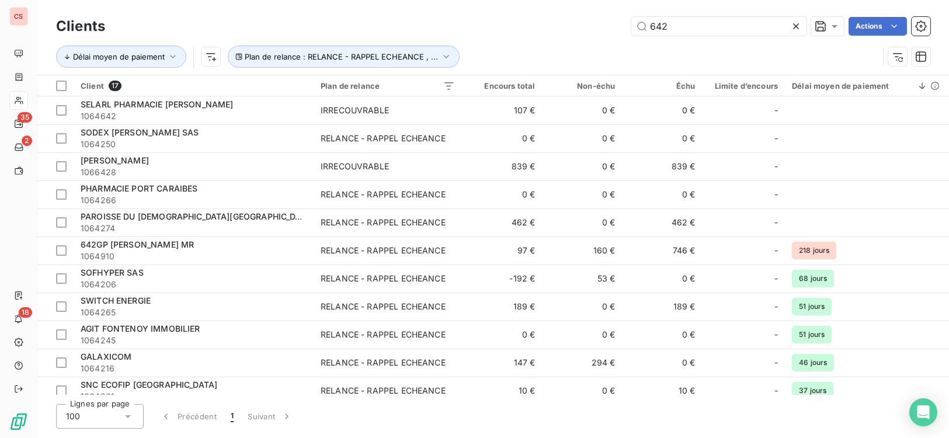
type input "642"
